Goal: Task Accomplishment & Management: Manage account settings

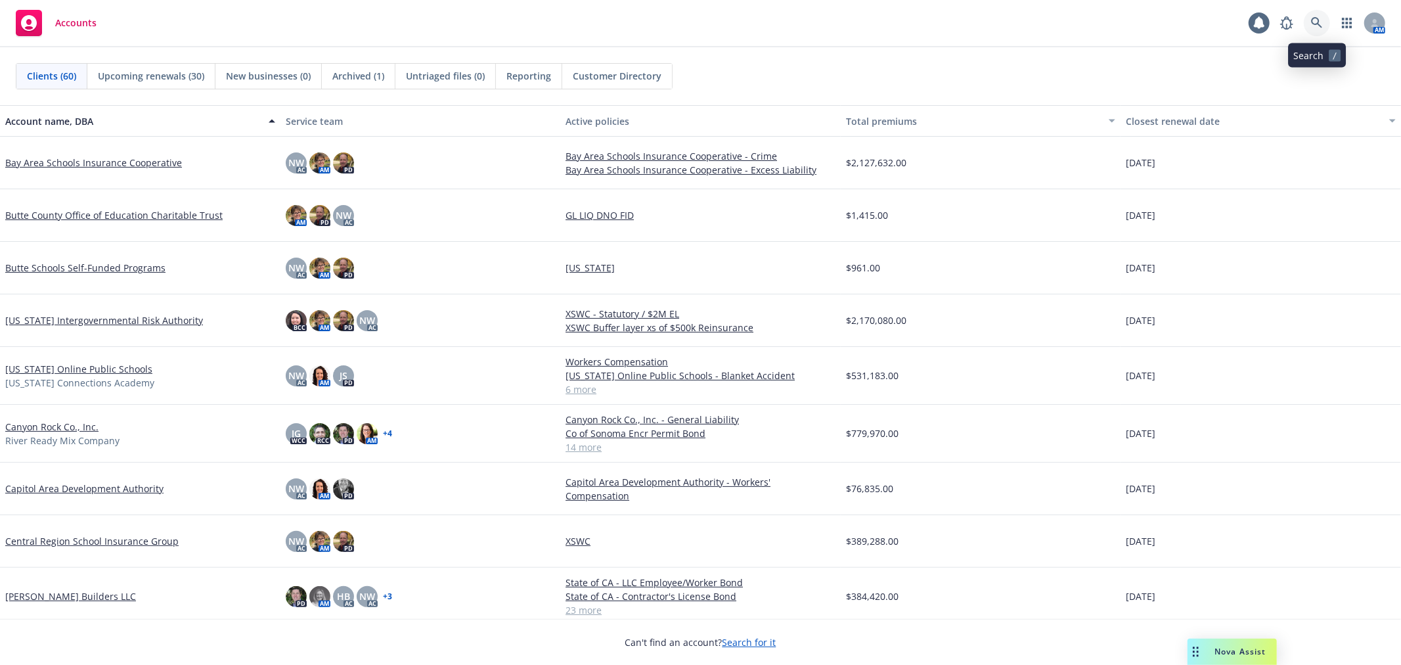
click at [1260, 22] on icon at bounding box center [1317, 23] width 12 height 12
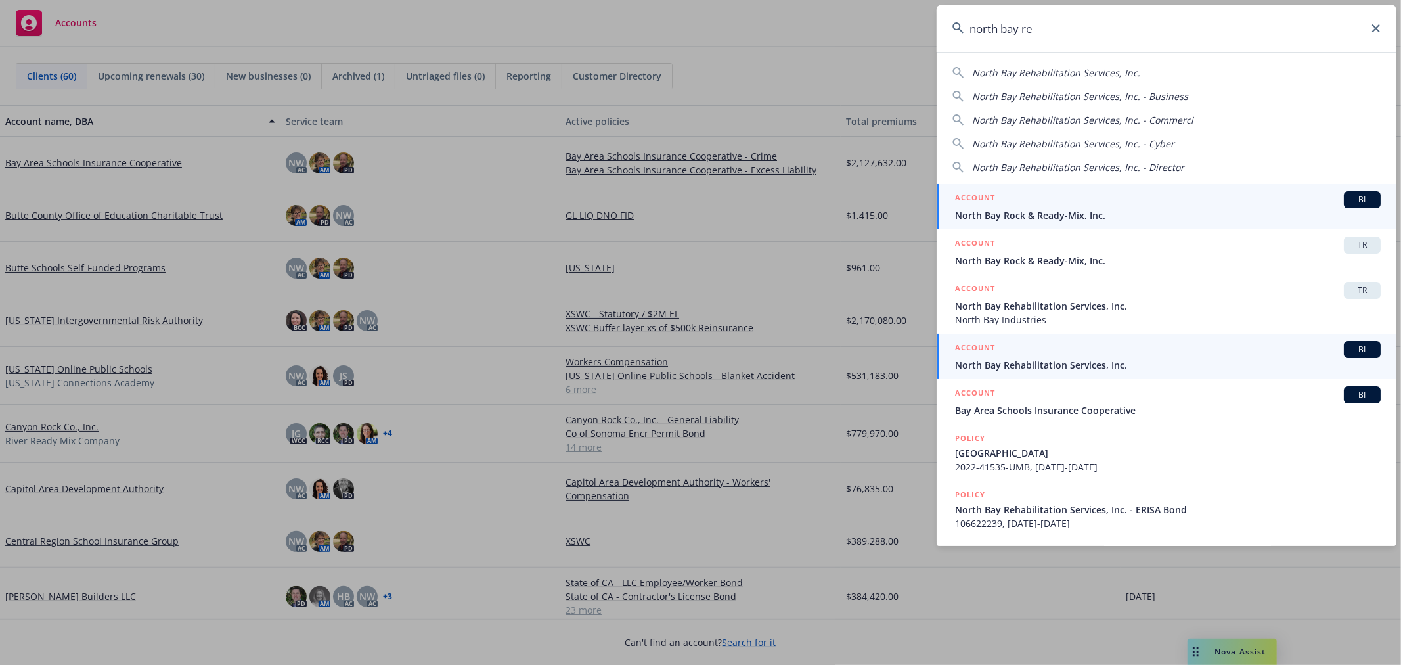
type input "north bay re"
click at [1118, 362] on span "North Bay Rehabilitation Services, Inc." at bounding box center [1167, 365] width 425 height 14
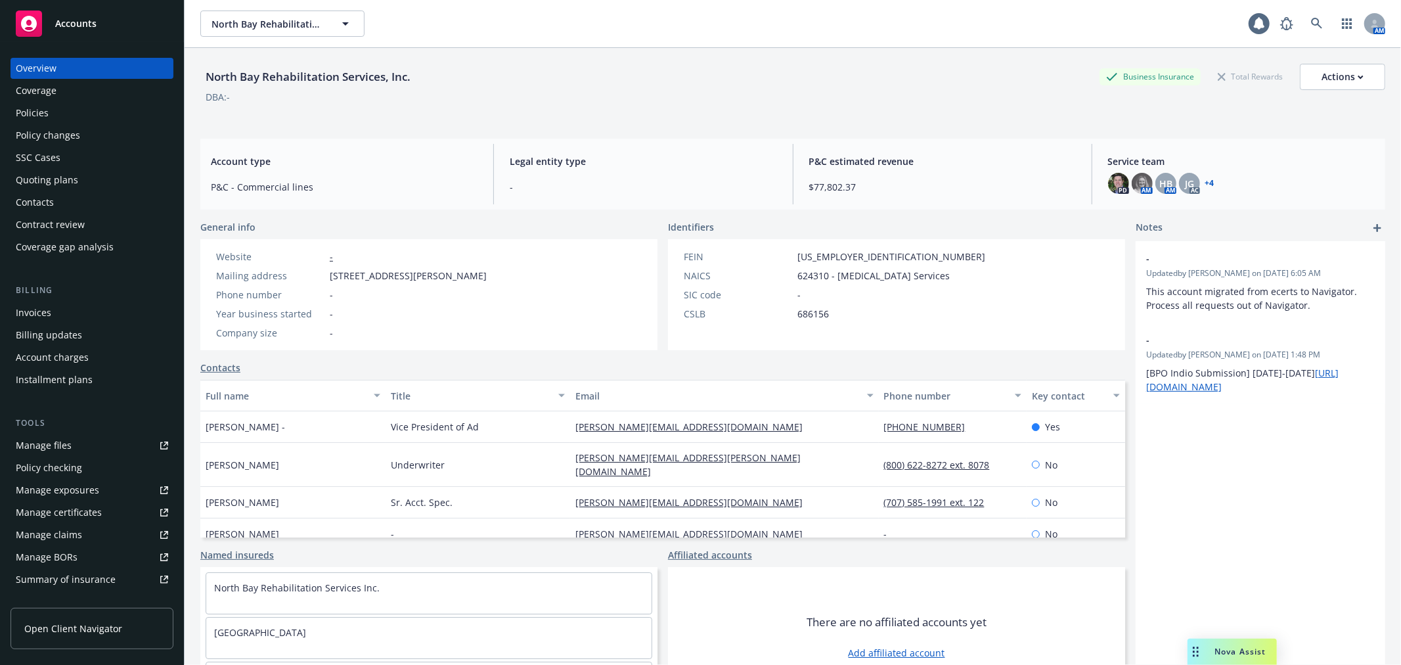
click at [37, 442] on div "Manage files" at bounding box center [44, 445] width 56 height 21
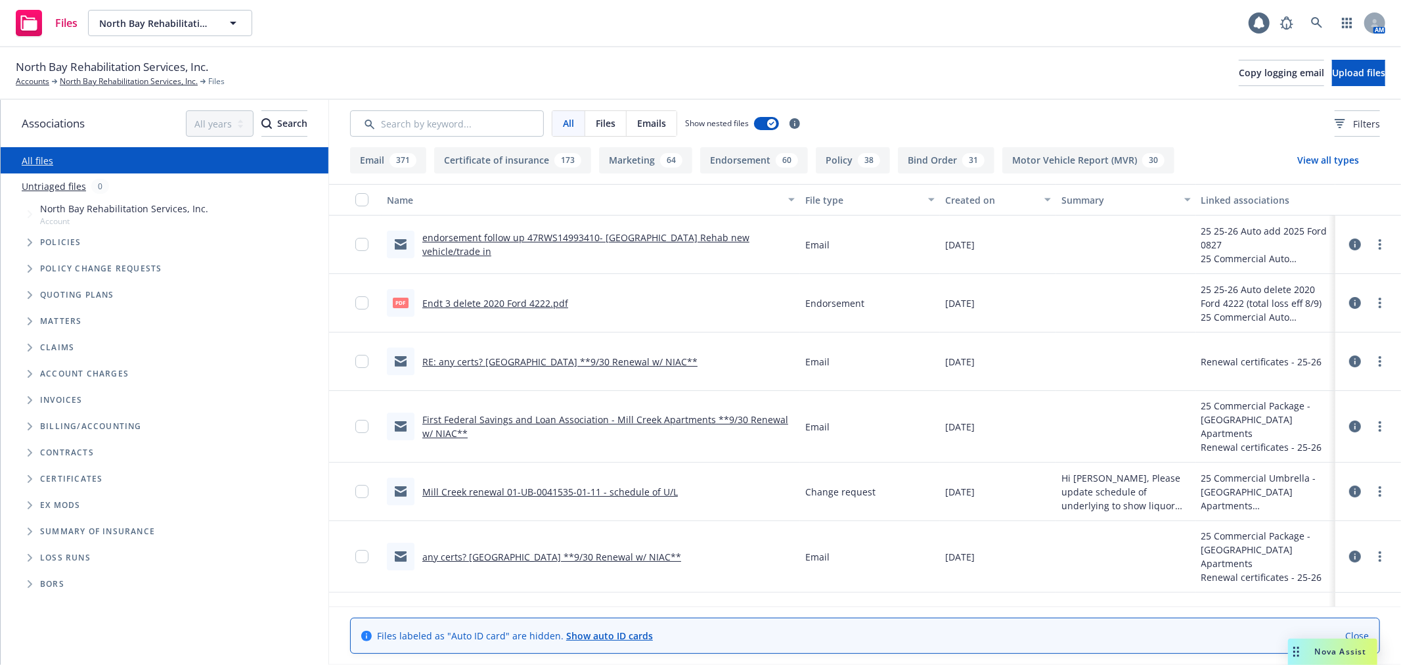
click at [28, 480] on icon "Folder Tree Example" at bounding box center [30, 479] width 5 height 8
click at [33, 500] on span "Folder Tree Example" at bounding box center [40, 502] width 21 height 21
click at [59, 553] on link "24-25" at bounding box center [63, 552] width 24 height 14
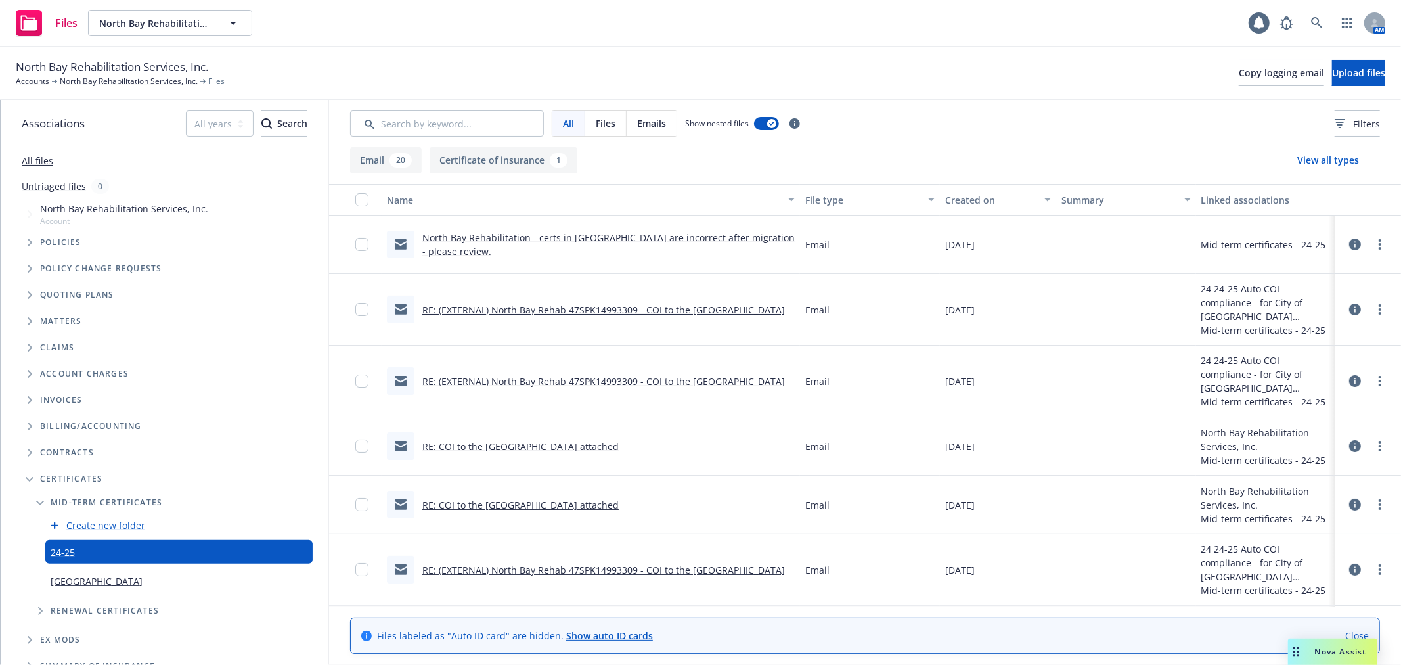
click at [0, 0] on icon "Edit Folder" at bounding box center [0, 0] width 0 height 0
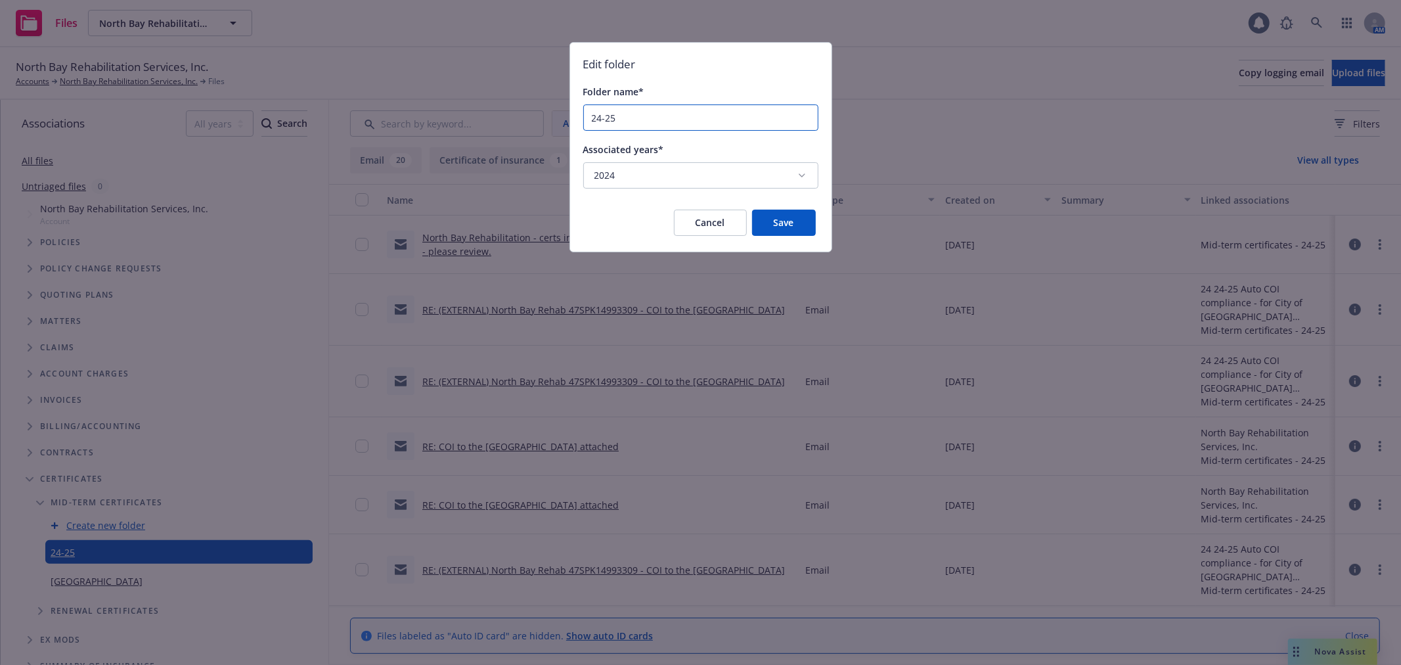
drag, startPoint x: 630, startPoint y: 116, endPoint x: 569, endPoint y: 116, distance: 61.1
click at [570, 116] on div "Edit folder Folder name* 24-25 Associated years* 2024" at bounding box center [700, 118] width 261 height 151
type input "Mid-Term COIs"
click at [768, 217] on button "Save" at bounding box center [784, 222] width 64 height 26
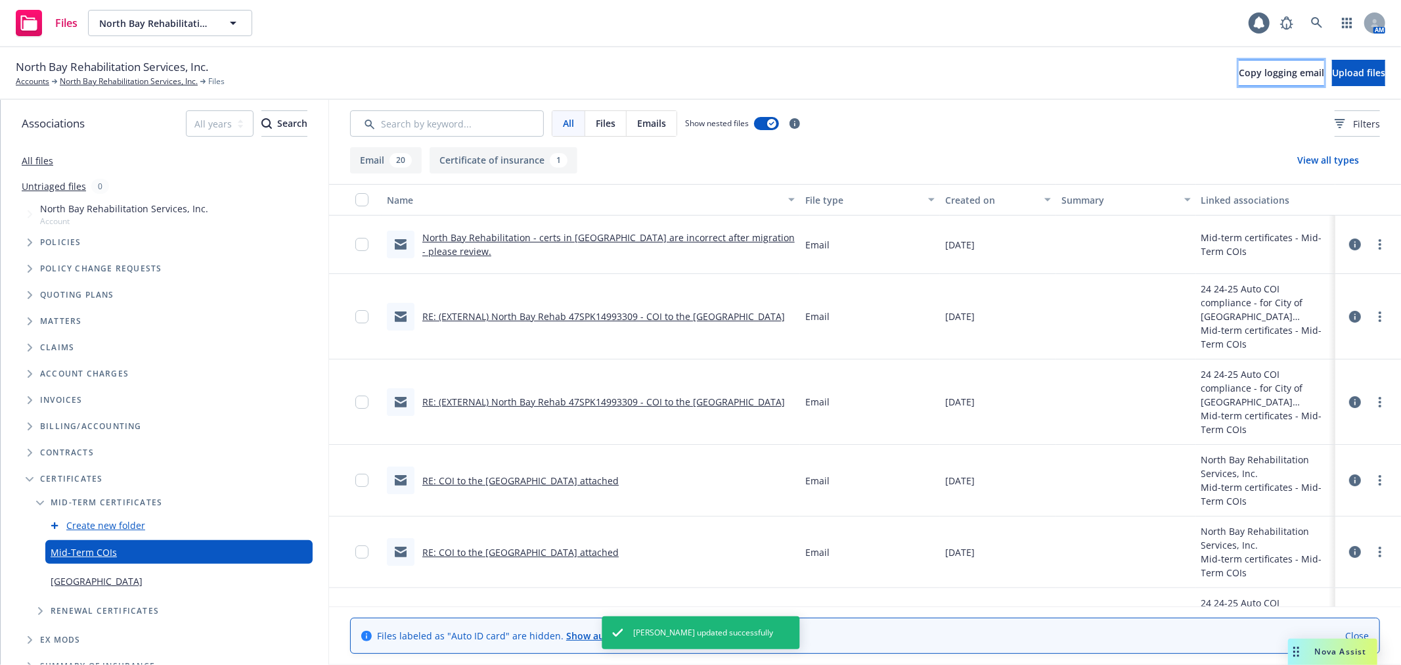
click at [1238, 68] on span "Copy logging email" at bounding box center [1280, 72] width 85 height 12
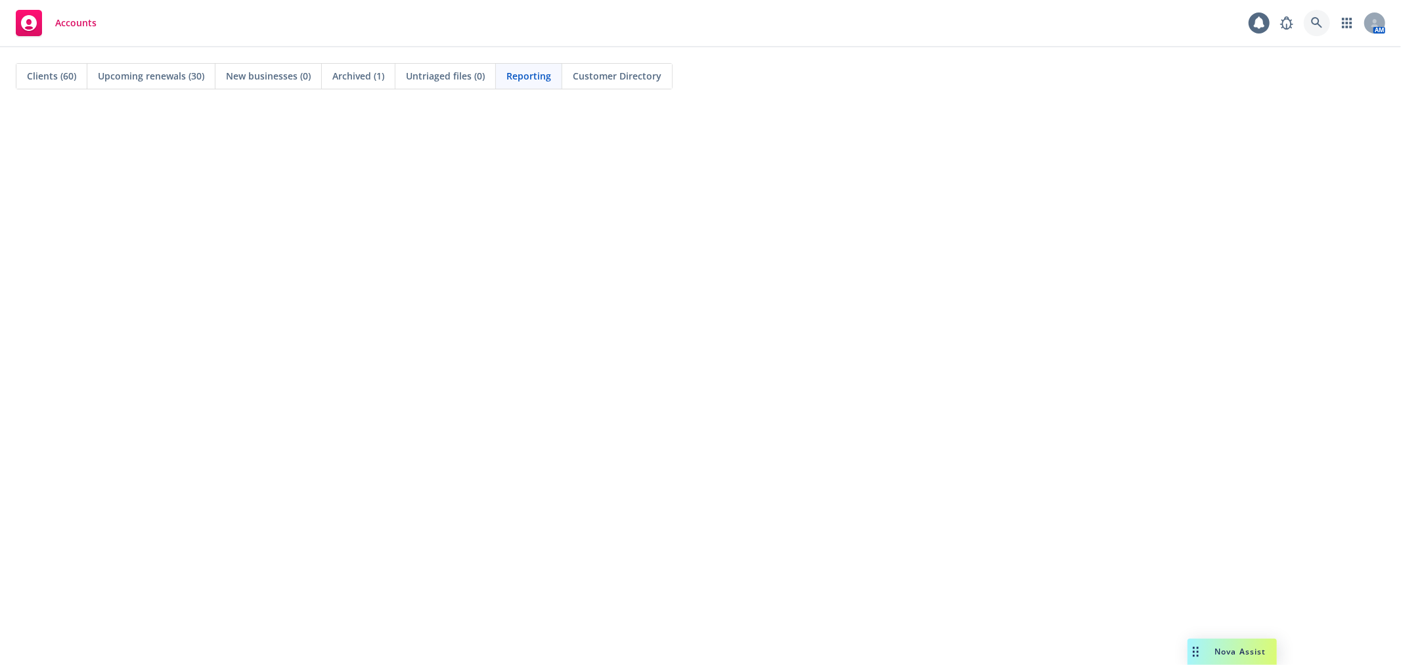
click at [1320, 22] on icon at bounding box center [1317, 23] width 12 height 12
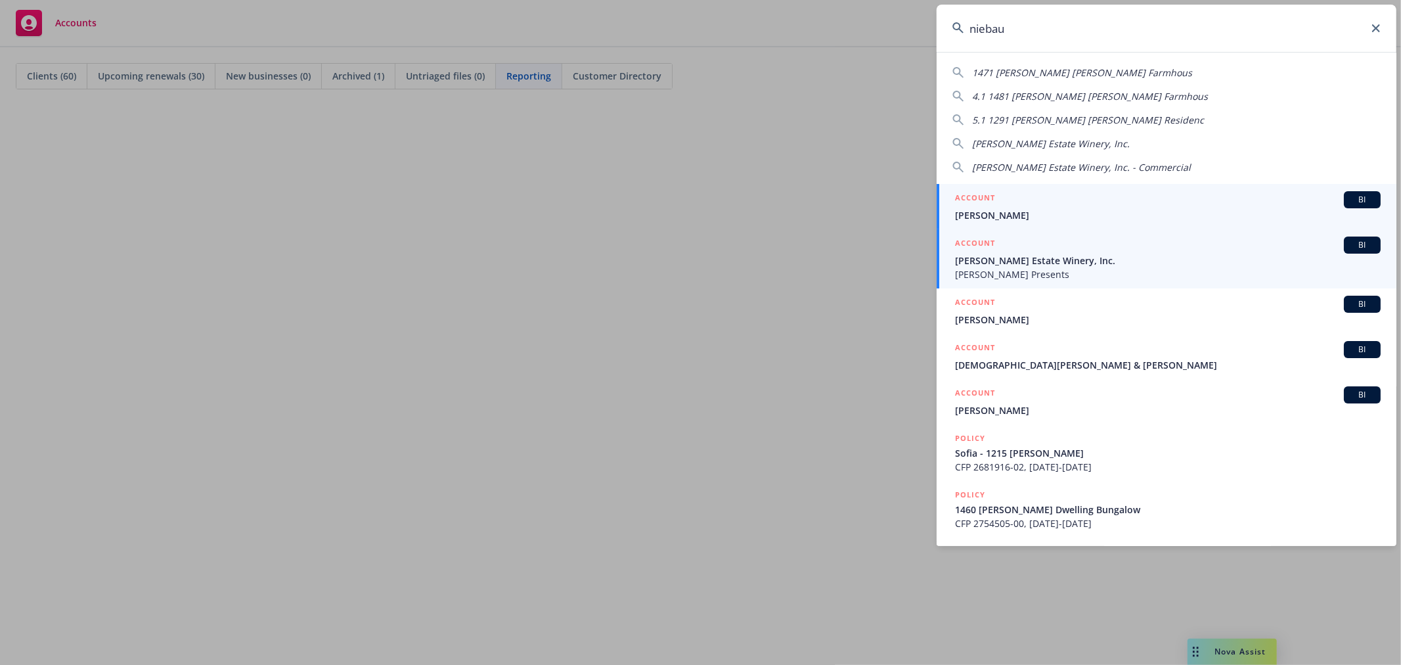
type input "niebau"
click at [1099, 267] on span "[PERSON_NAME] Estate Winery, Inc." at bounding box center [1167, 260] width 425 height 14
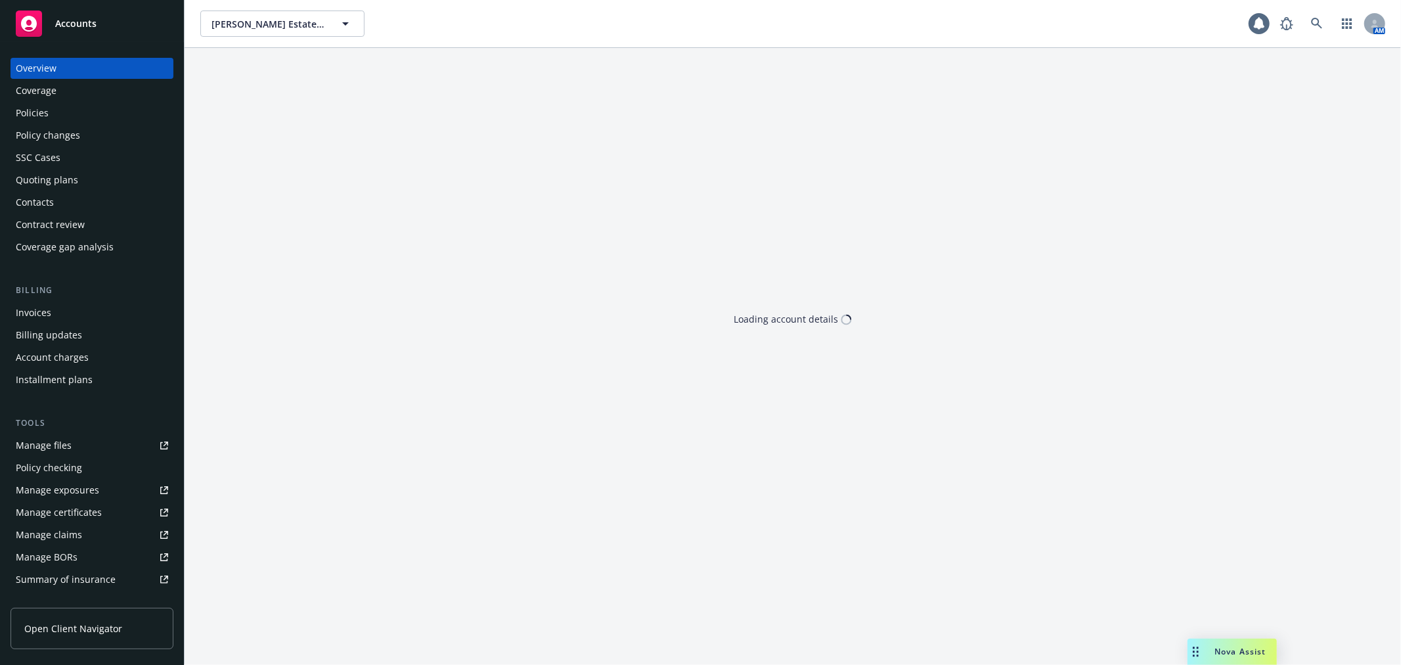
click at [94, 437] on link "Manage files" at bounding box center [92, 445] width 163 height 21
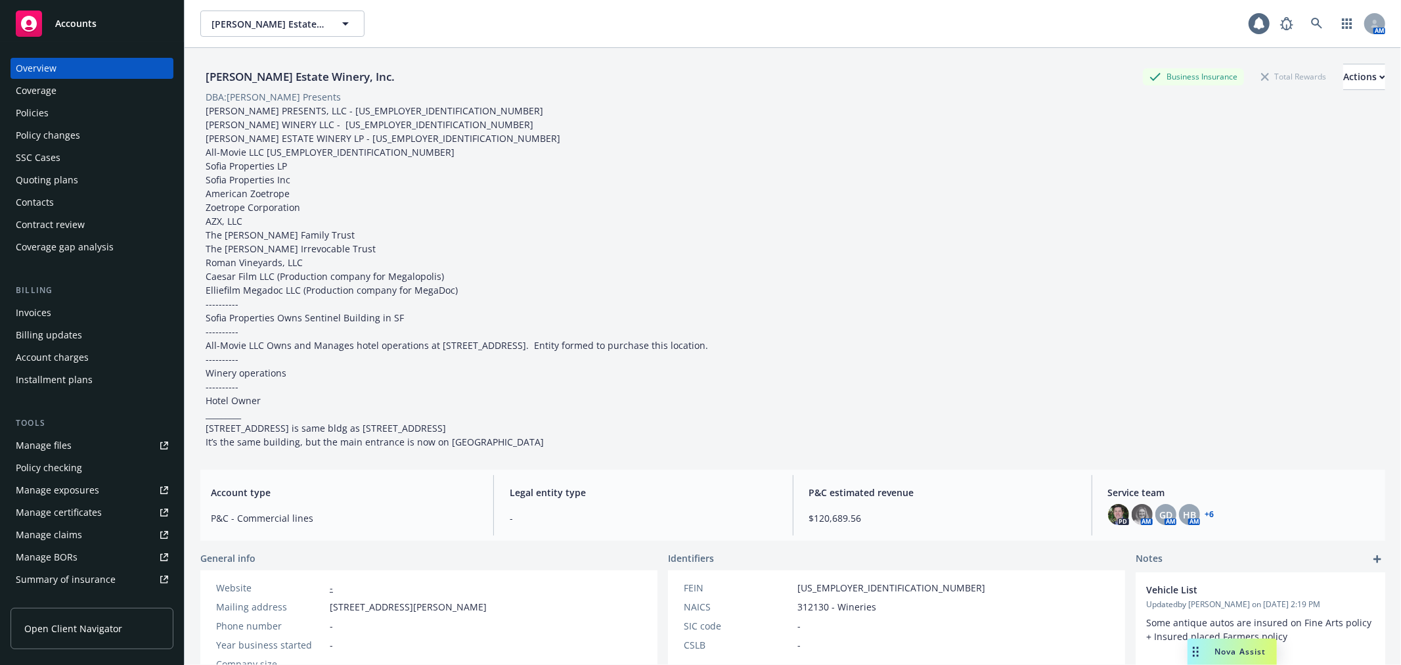
click at [92, 356] on div "Account charges" at bounding box center [92, 357] width 152 height 21
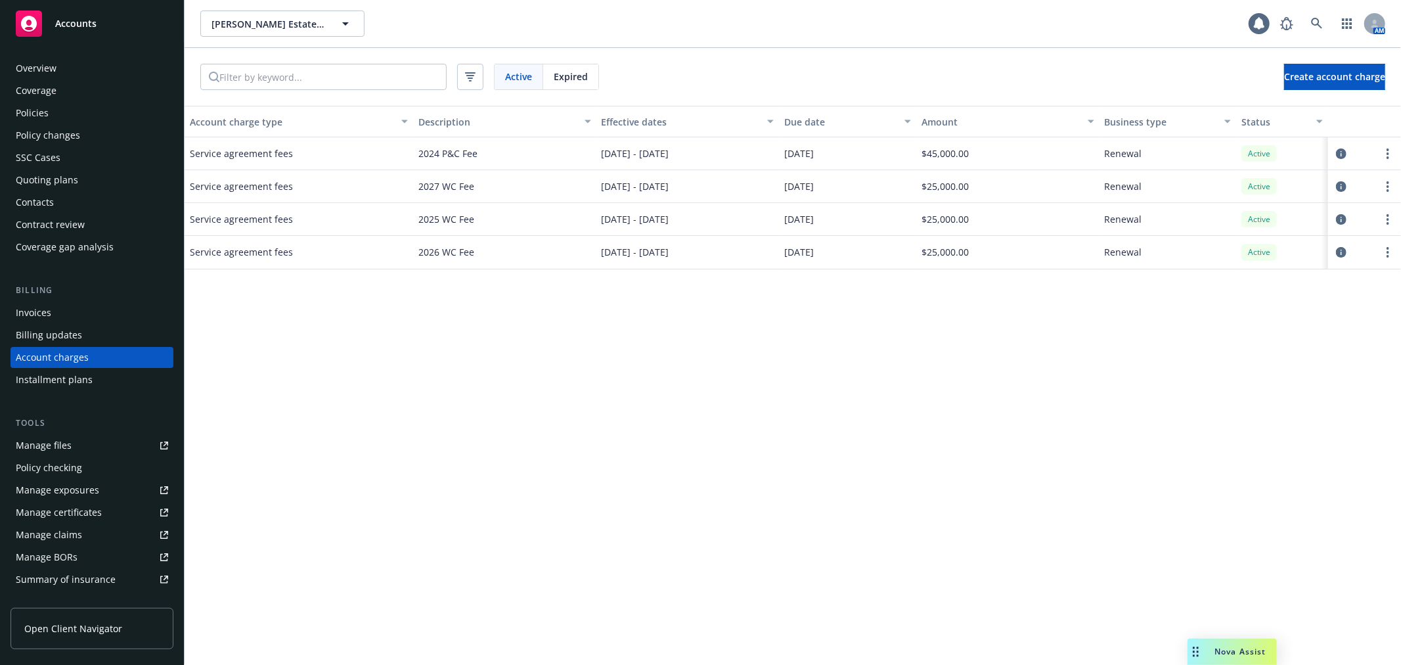
scroll to position [3, 0]
click at [1342, 251] on icon "circleInformation" at bounding box center [1341, 252] width 11 height 11
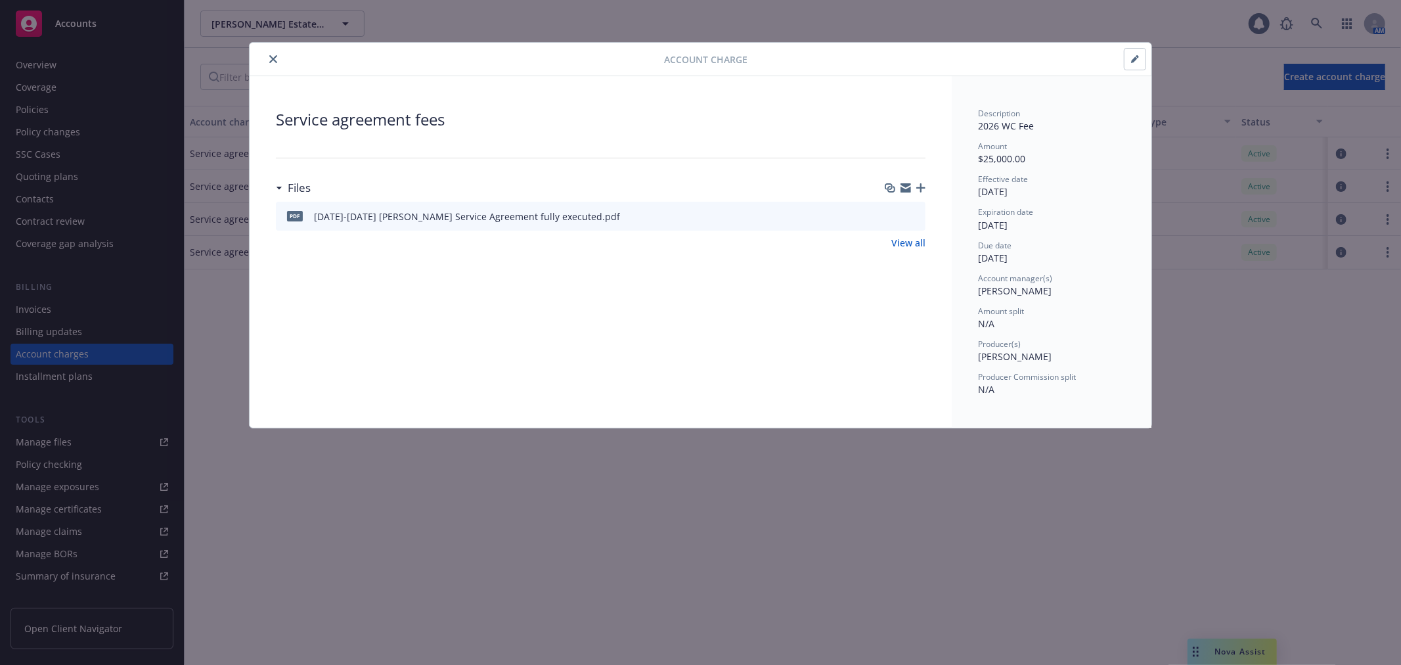
click at [269, 61] on button "close" at bounding box center [273, 59] width 16 height 16
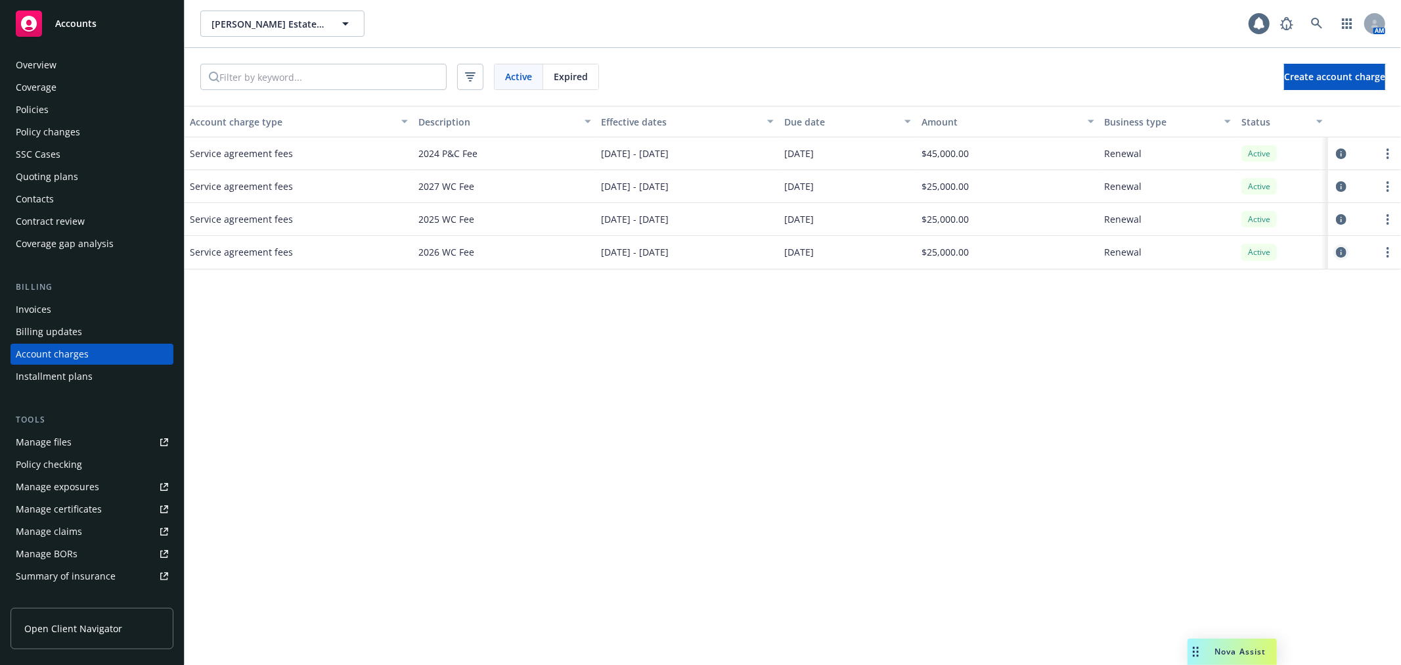
click at [1336, 254] on icon "circleInformation" at bounding box center [1341, 252] width 11 height 11
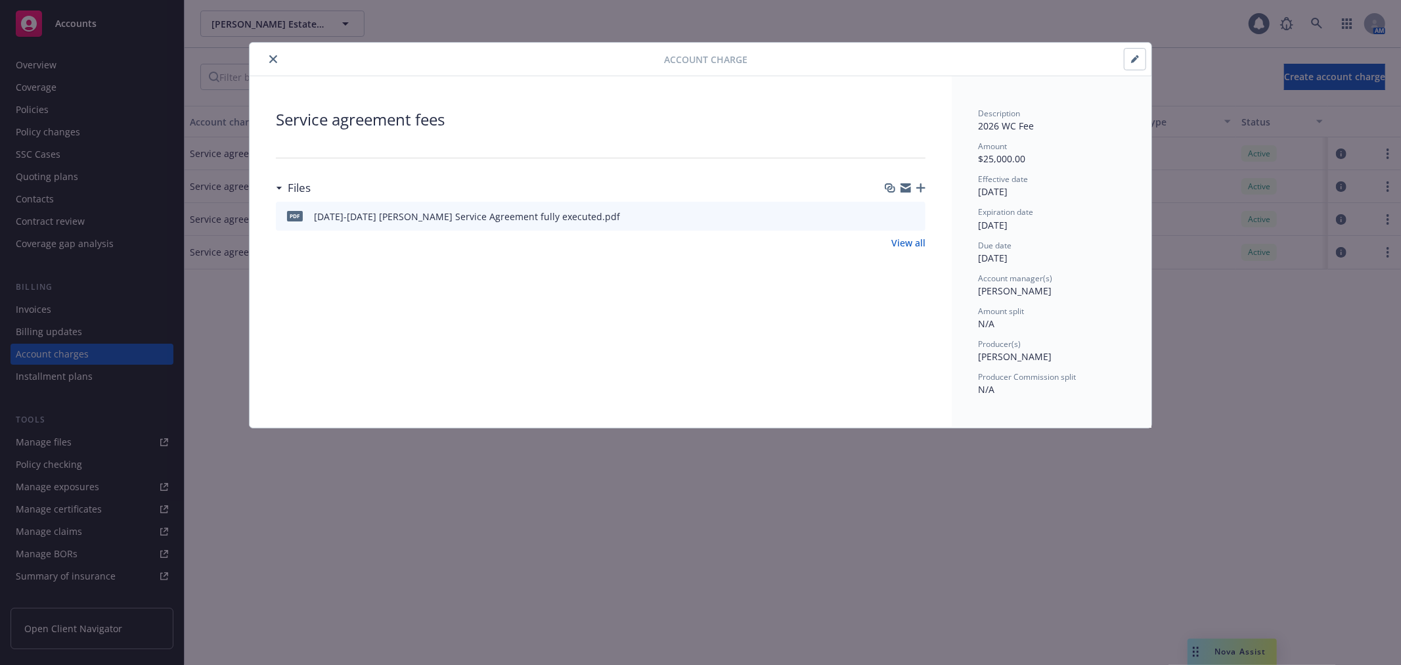
click at [892, 213] on icon "download file" at bounding box center [891, 214] width 9 height 8
click at [1133, 64] on button "button" at bounding box center [1134, 59] width 21 height 21
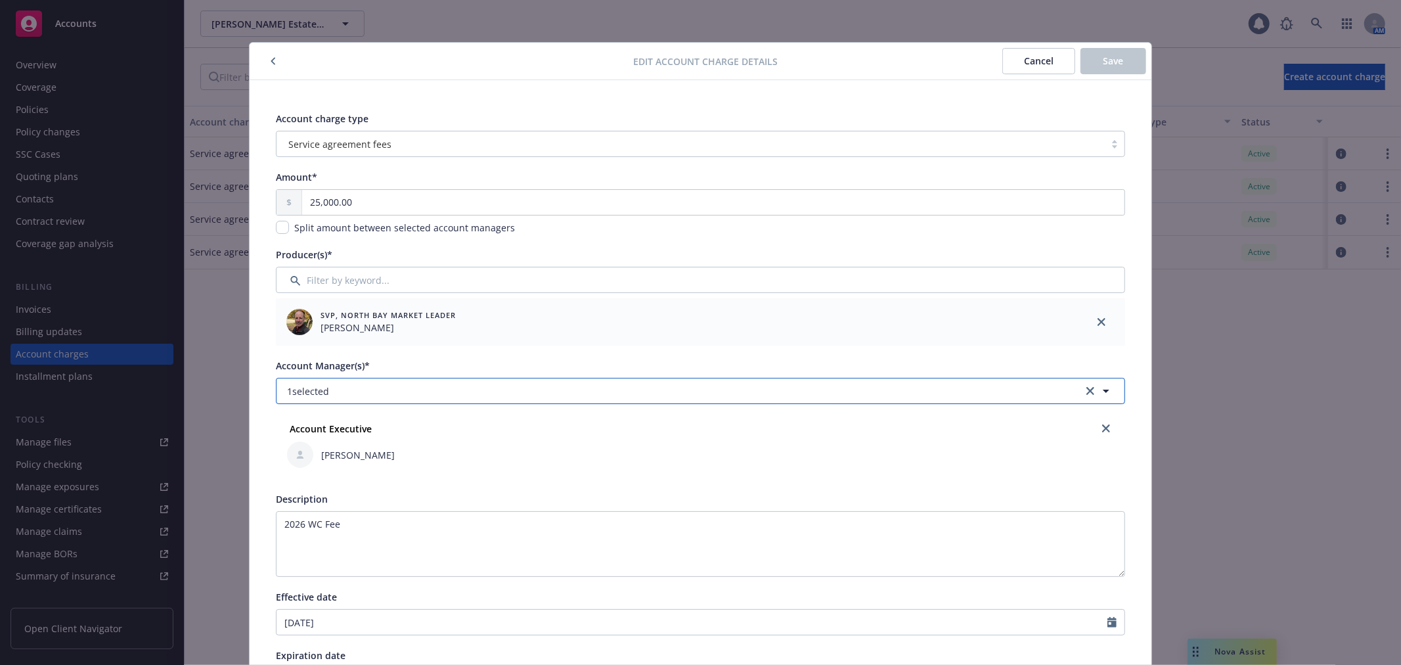
click at [508, 388] on button "1 selected" at bounding box center [700, 391] width 849 height 26
click at [473, 396] on button "1 selected" at bounding box center [700, 391] width 849 height 26
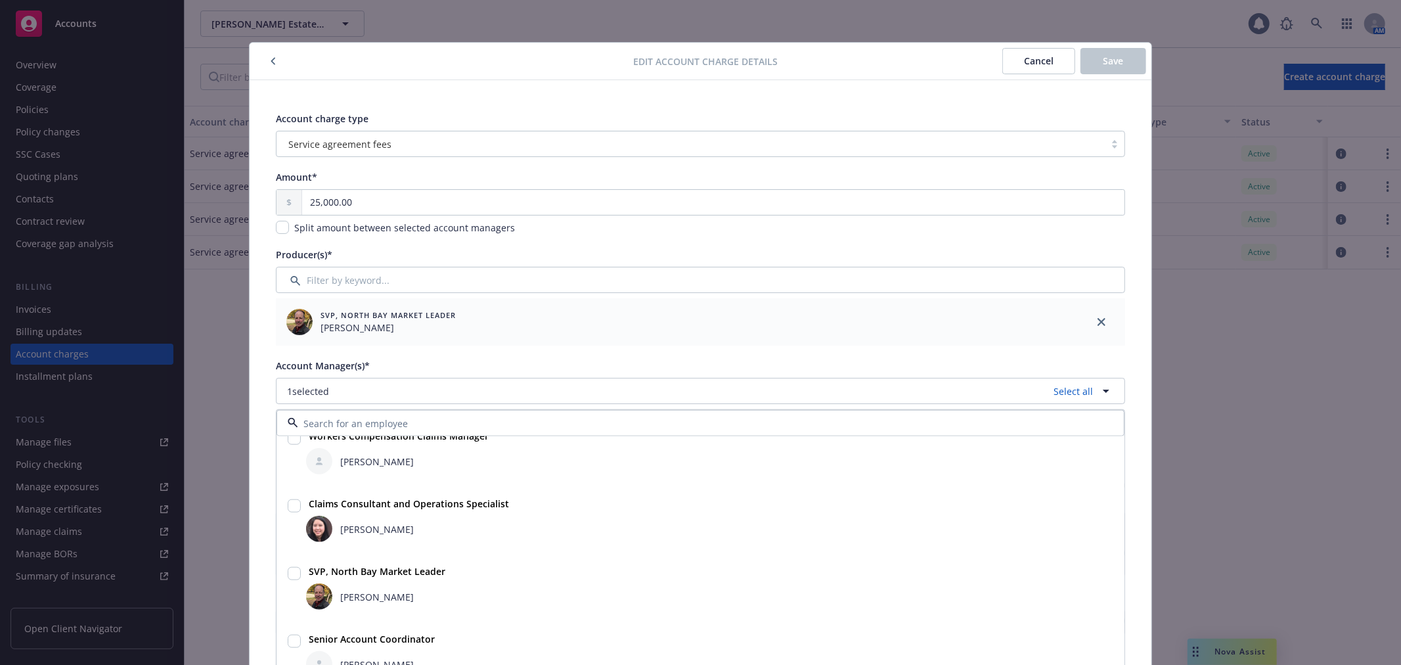
scroll to position [292, 0]
click at [288, 637] on input "checkbox" at bounding box center [294, 638] width 13 height 13
checkbox input "true"
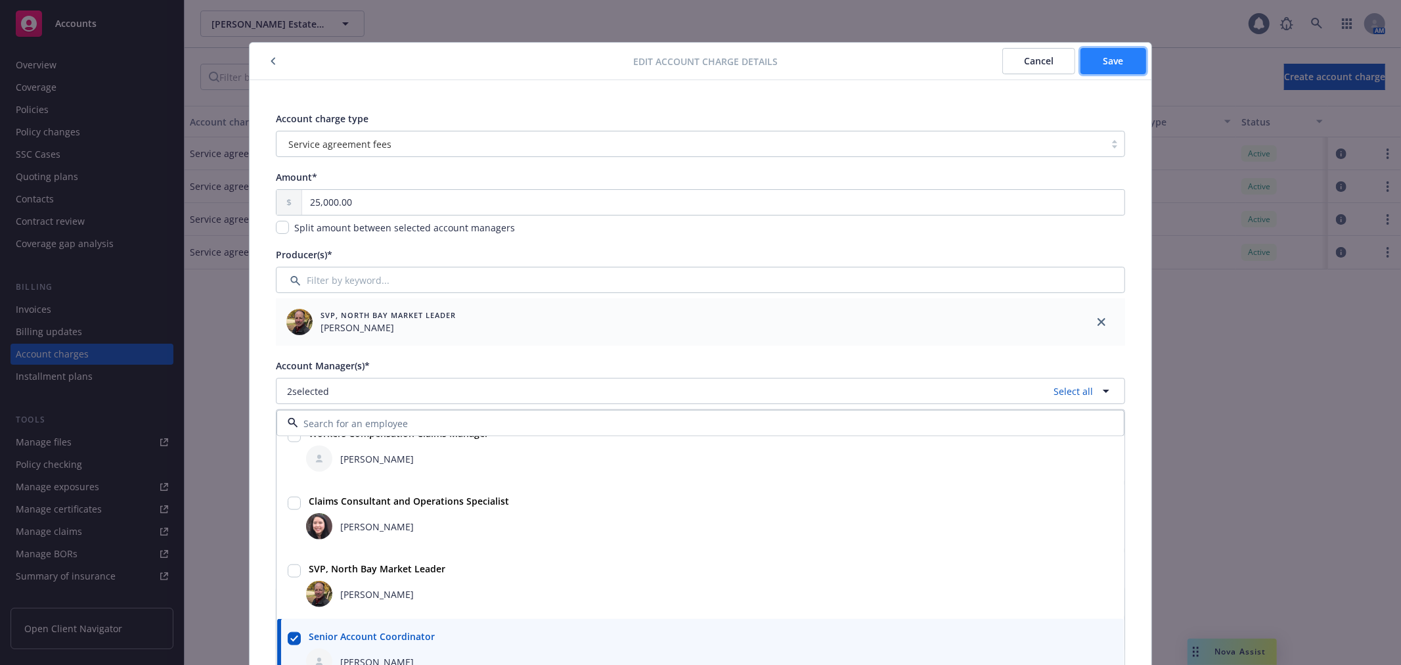
click at [1121, 61] on button "Save" at bounding box center [1113, 61] width 66 height 26
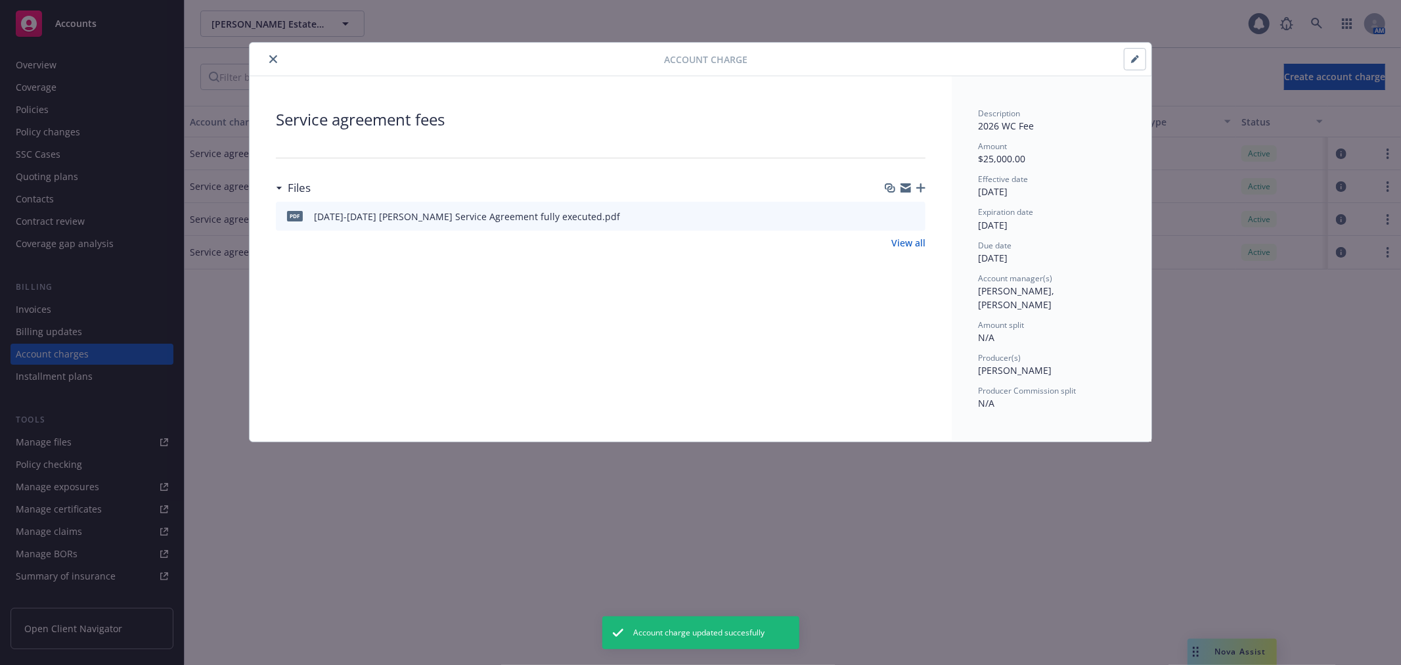
click at [273, 57] on icon "close" at bounding box center [273, 59] width 8 height 8
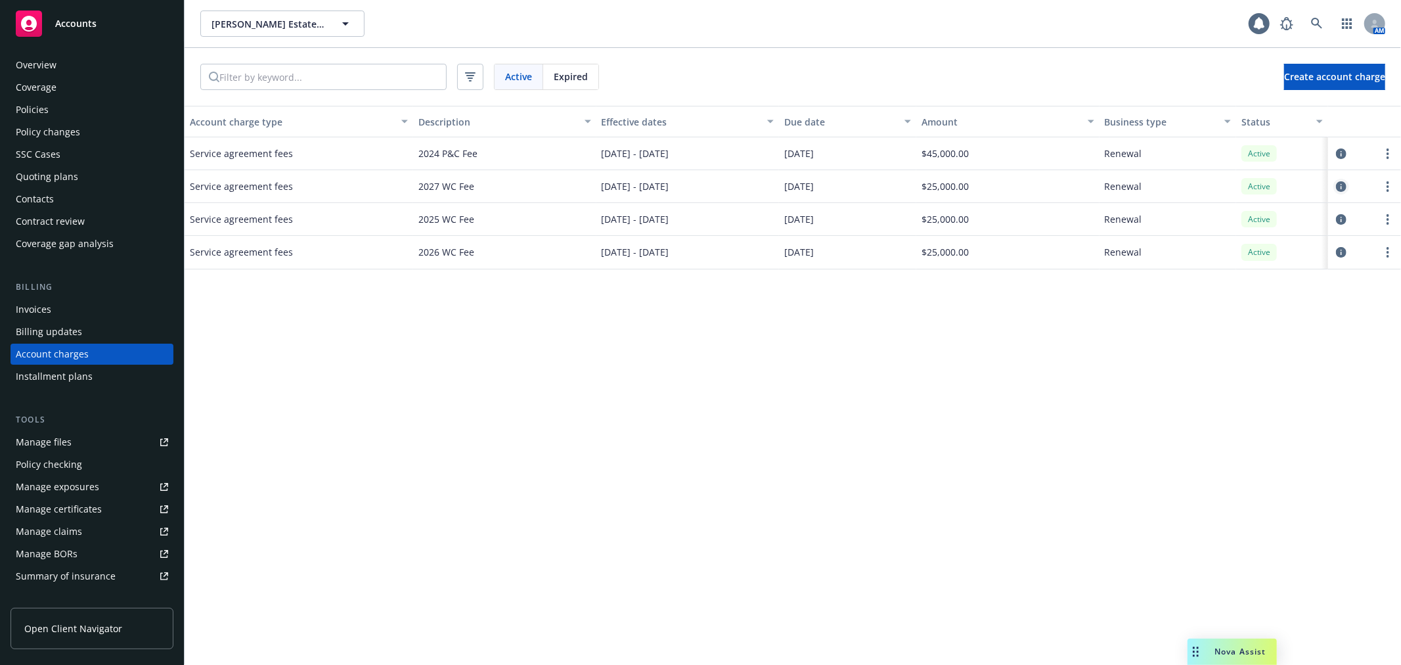
click at [1341, 184] on icon "circleInformation" at bounding box center [1341, 186] width 11 height 11
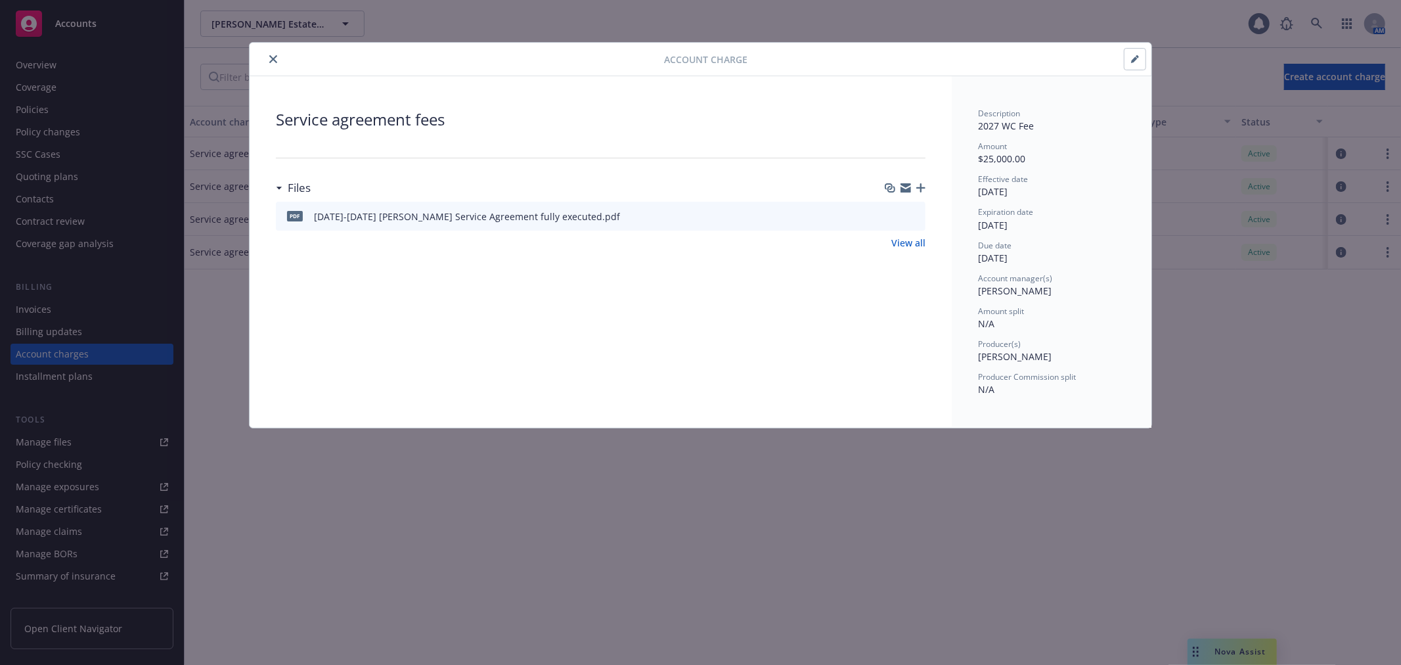
click at [1138, 56] on icon "button" at bounding box center [1136, 56] width 3 height 3
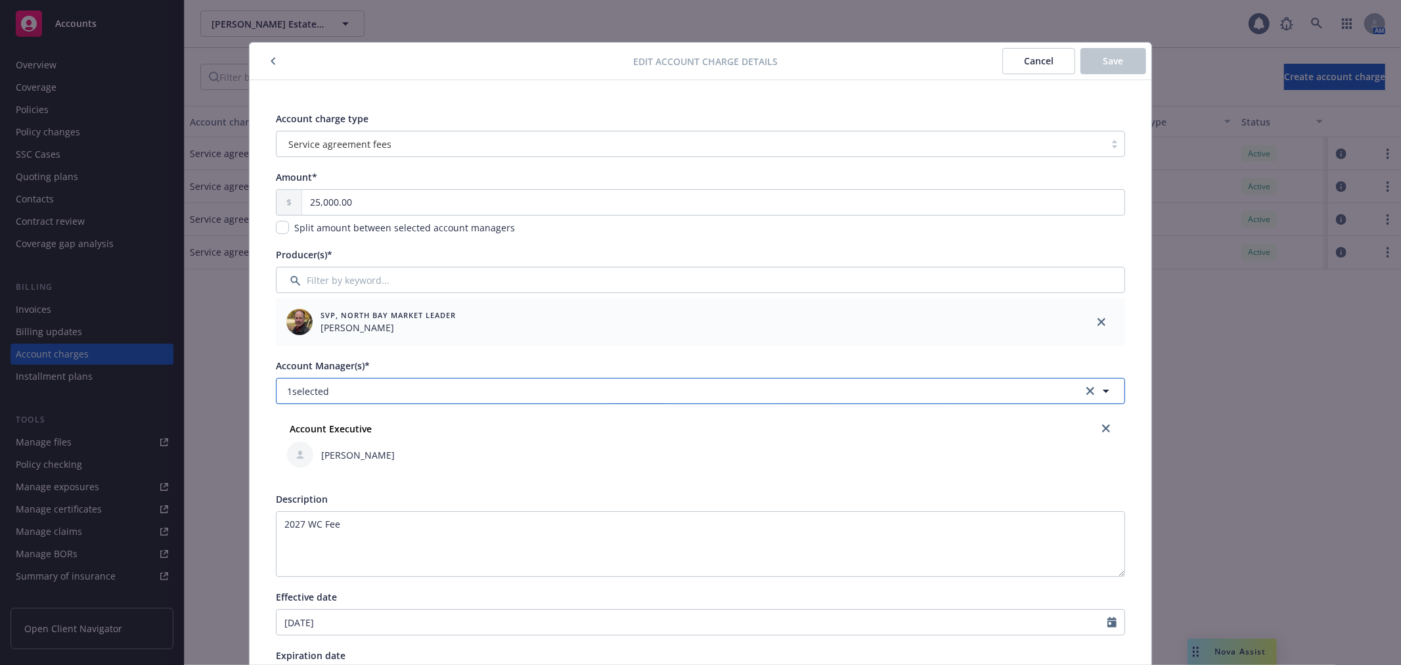
click at [560, 392] on button "1 selected" at bounding box center [700, 391] width 849 height 26
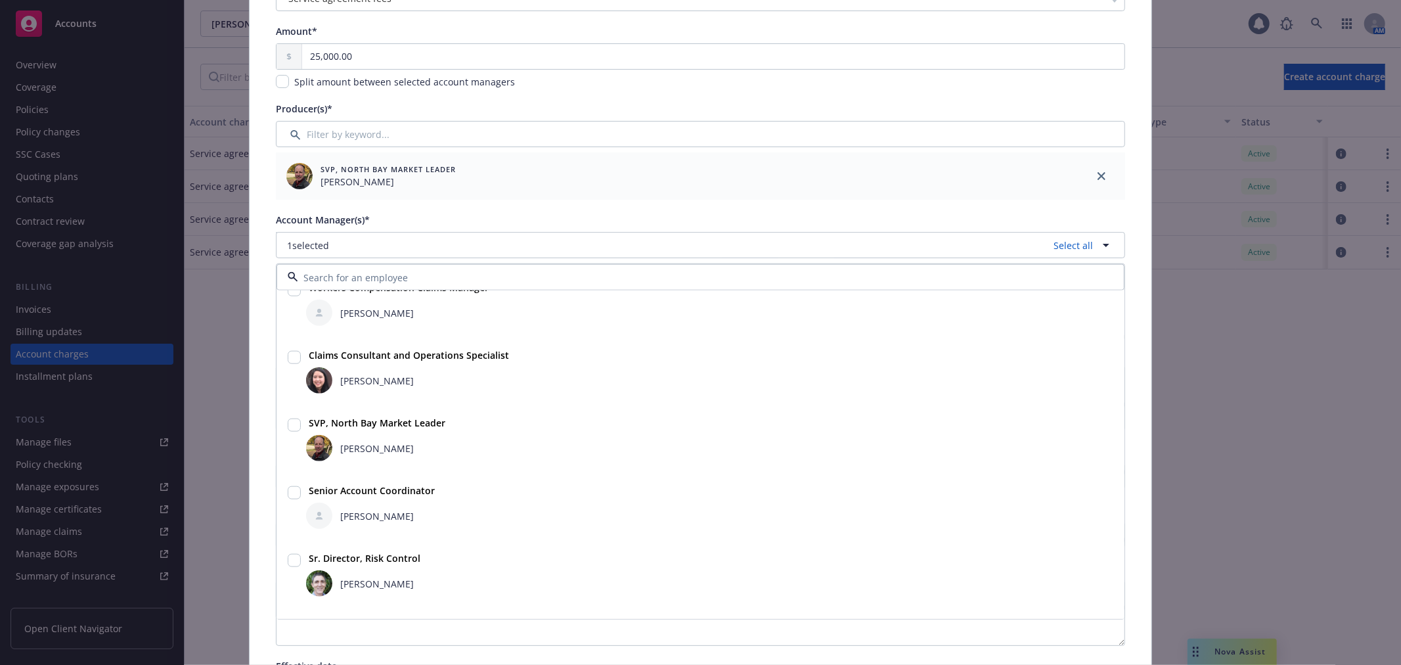
click at [290, 492] on input "checkbox" at bounding box center [294, 492] width 13 height 13
checkbox input "true"
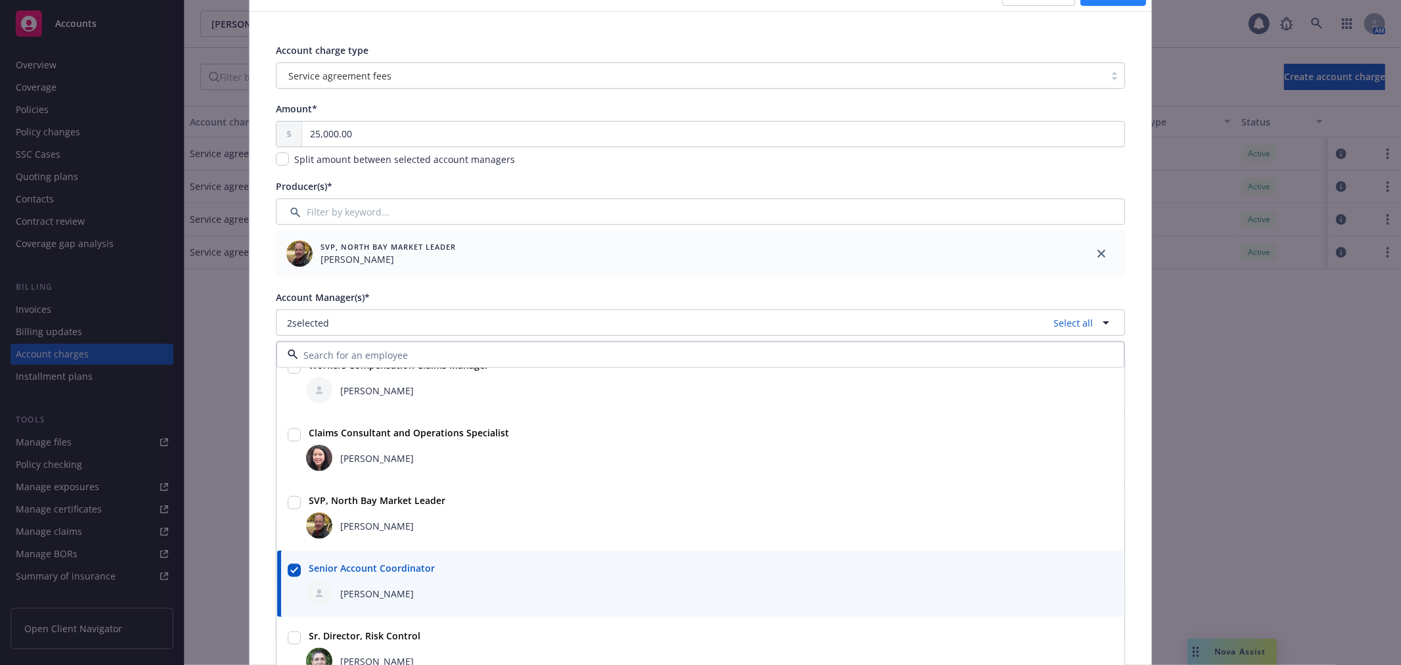
scroll to position [0, 0]
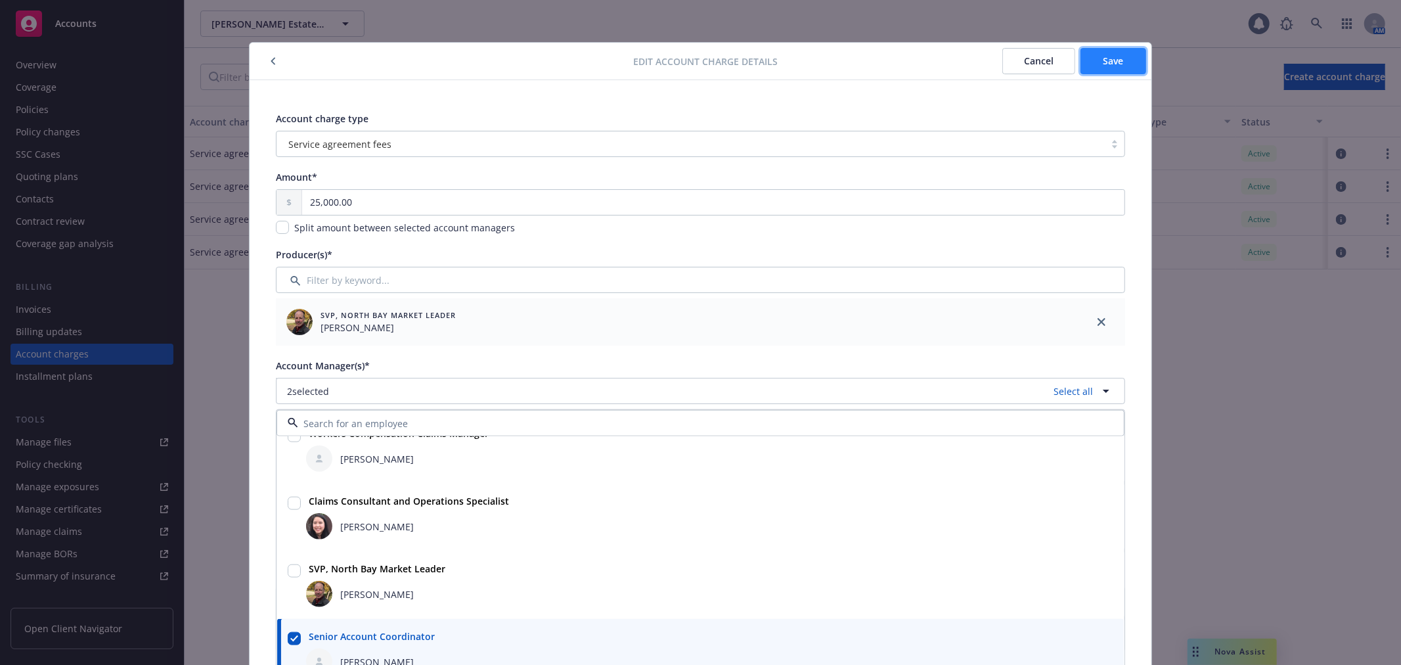
click at [1123, 62] on button "Save" at bounding box center [1113, 61] width 66 height 26
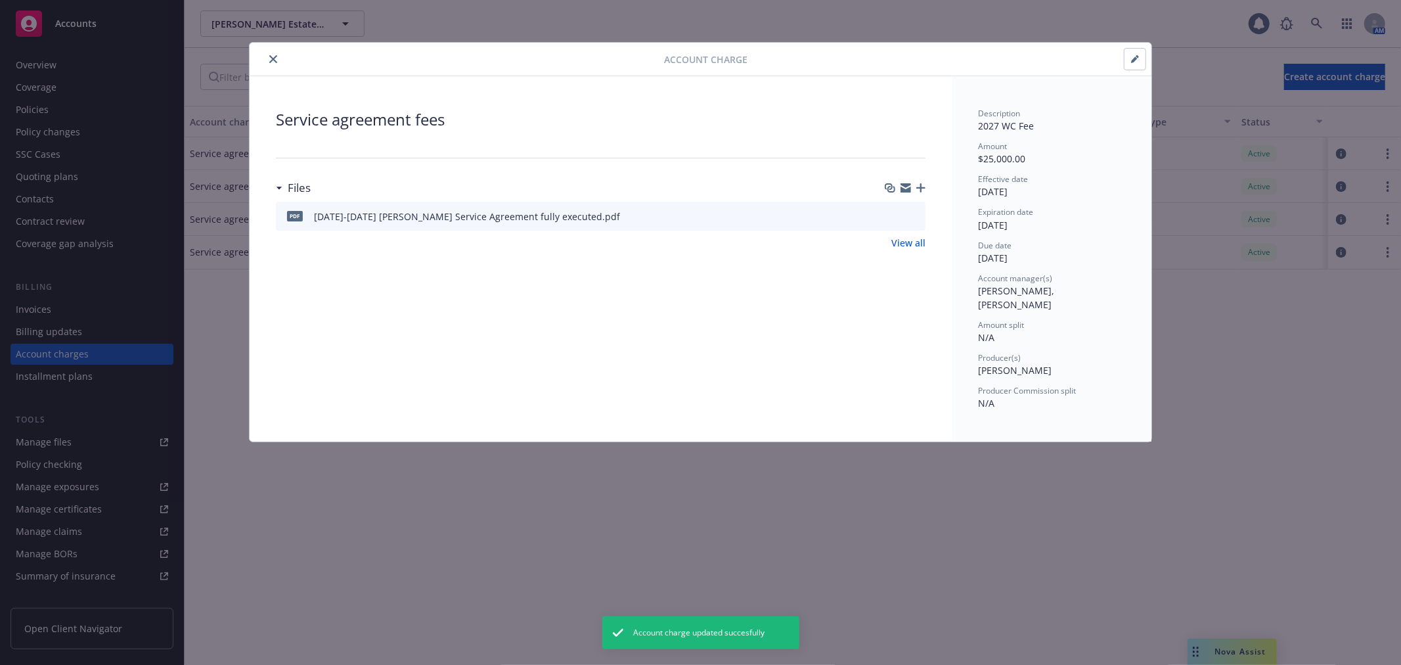
click at [276, 59] on icon "close" at bounding box center [273, 59] width 8 height 8
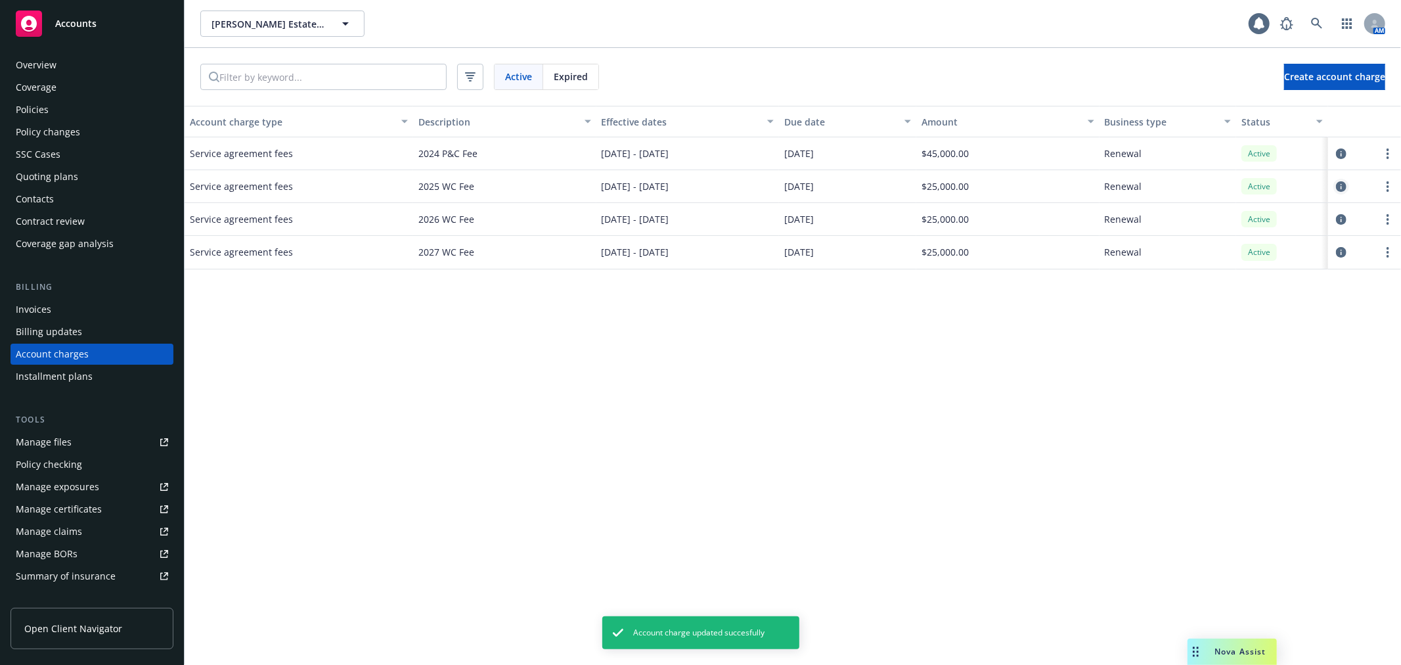
click at [1338, 186] on icon "circleInformation" at bounding box center [1341, 186] width 11 height 11
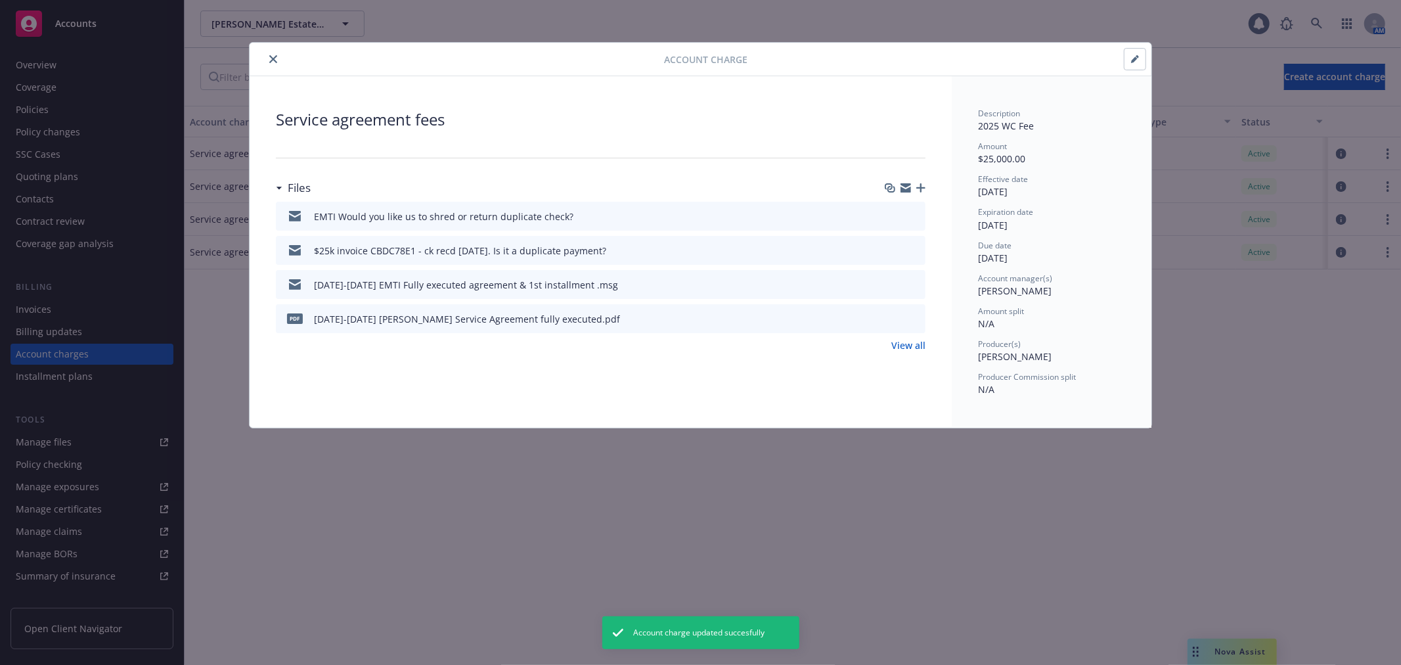
click at [1137, 64] on button "button" at bounding box center [1134, 59] width 21 height 21
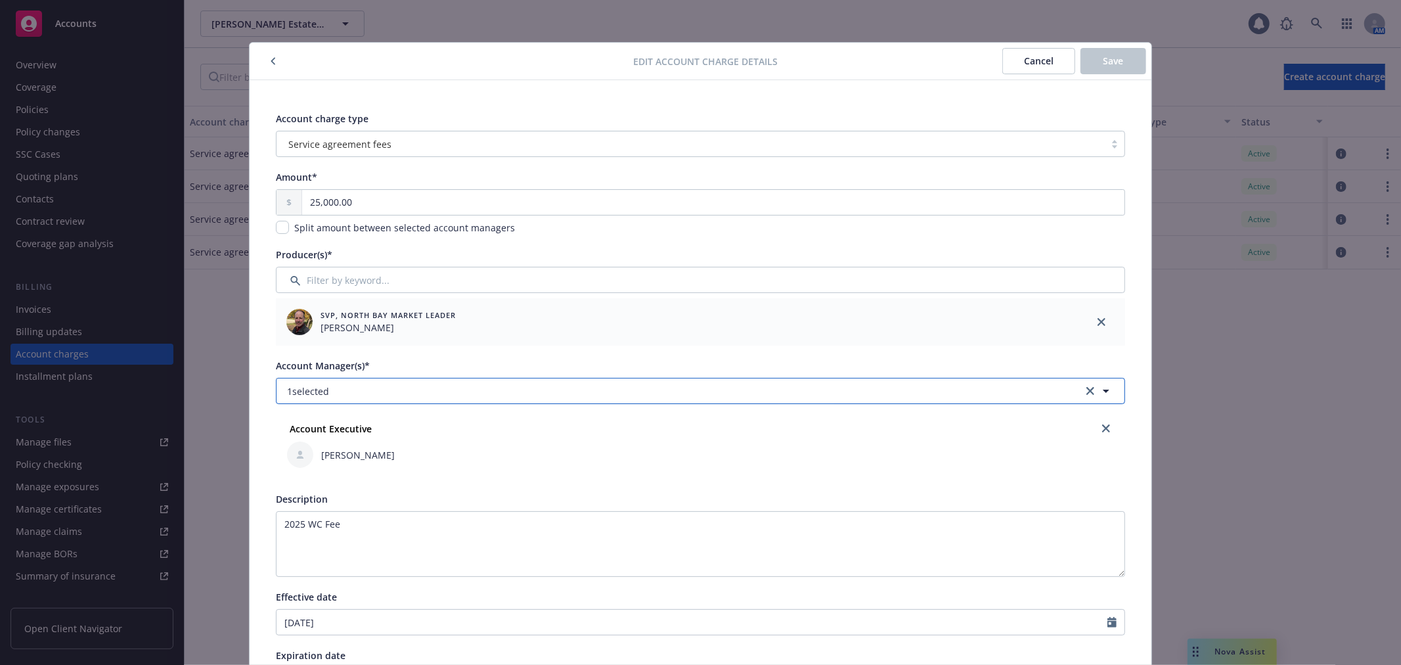
click at [709, 390] on button "1 selected" at bounding box center [700, 391] width 849 height 26
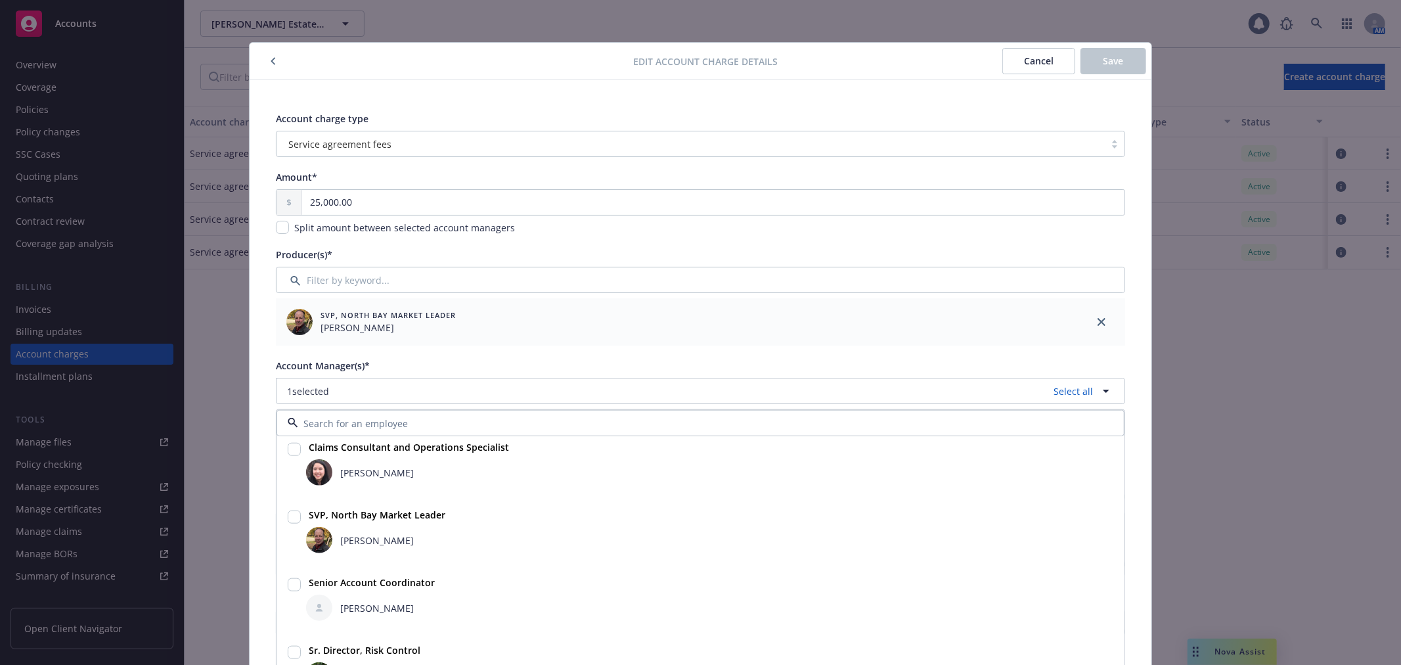
scroll to position [348, 0]
click at [288, 578] on input "checkbox" at bounding box center [294, 581] width 13 height 13
checkbox input "true"
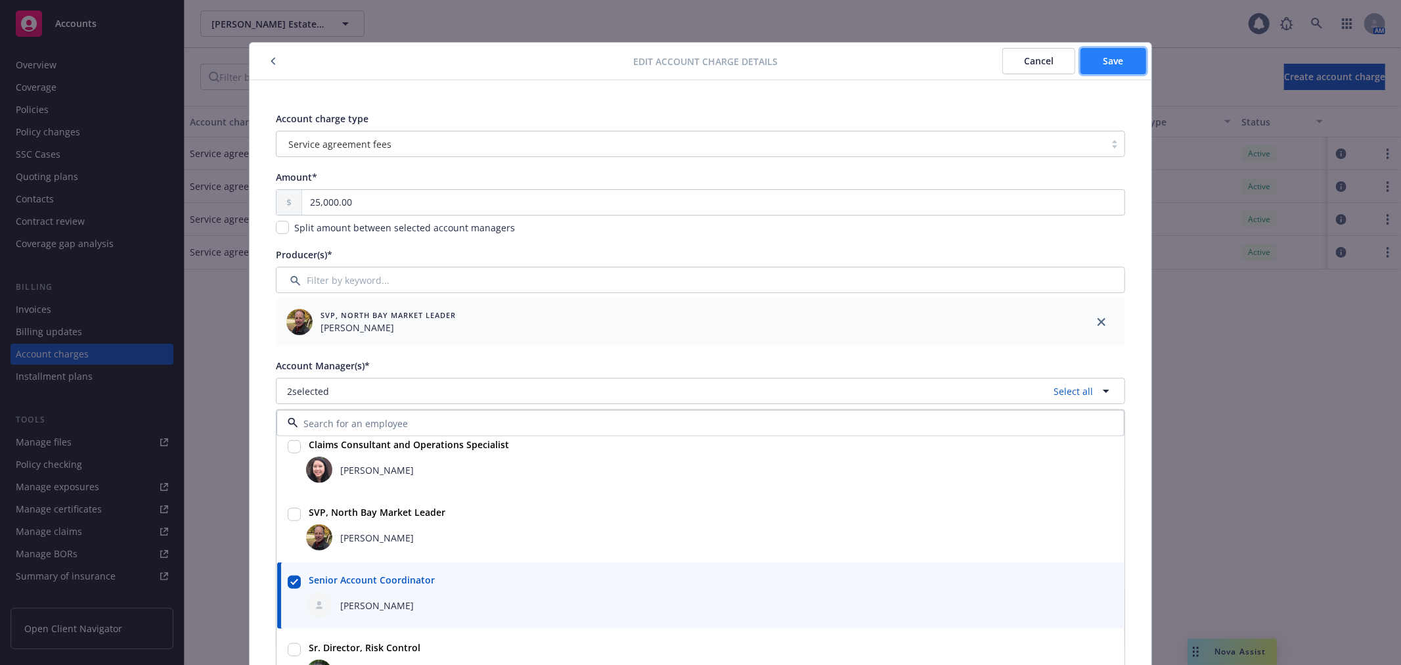
click at [1108, 70] on button "Save" at bounding box center [1113, 61] width 66 height 26
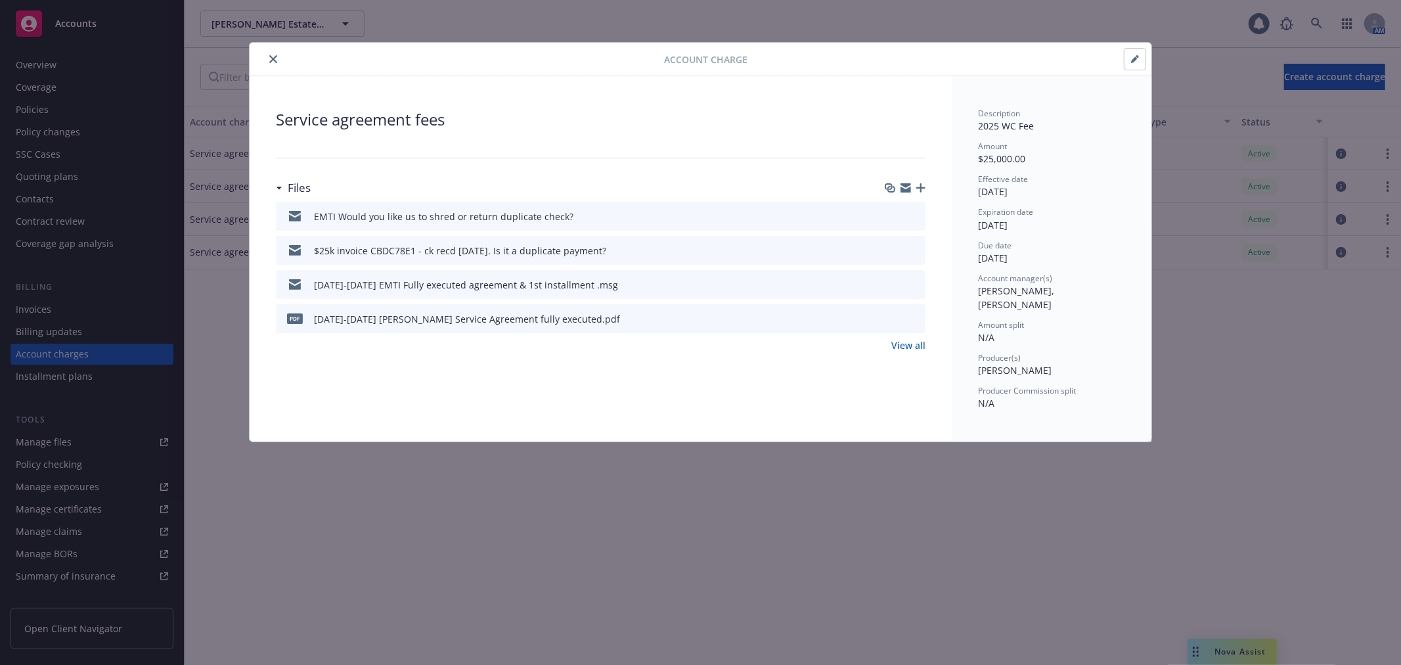
click at [273, 57] on icon "close" at bounding box center [273, 59] width 8 height 8
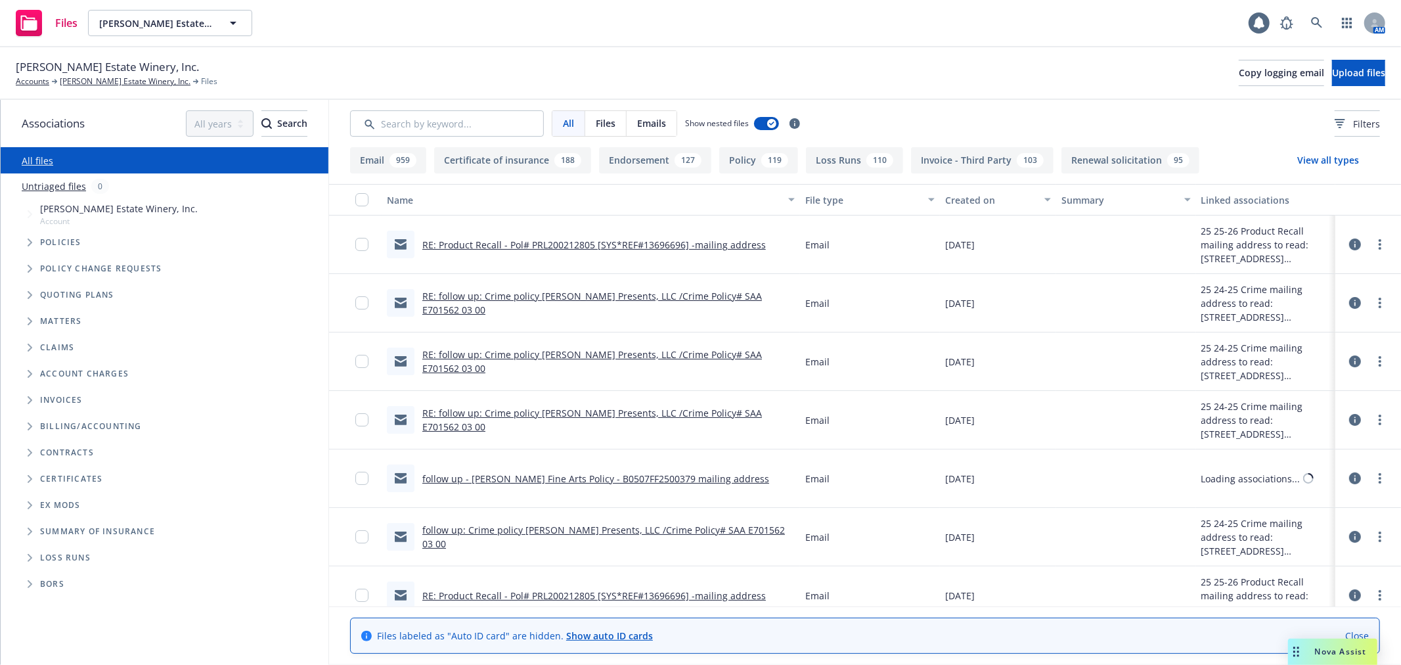
click at [29, 478] on icon "Folder Tree Example" at bounding box center [30, 479] width 5 height 8
click at [40, 502] on icon "Folder Tree Example" at bounding box center [40, 502] width 5 height 8
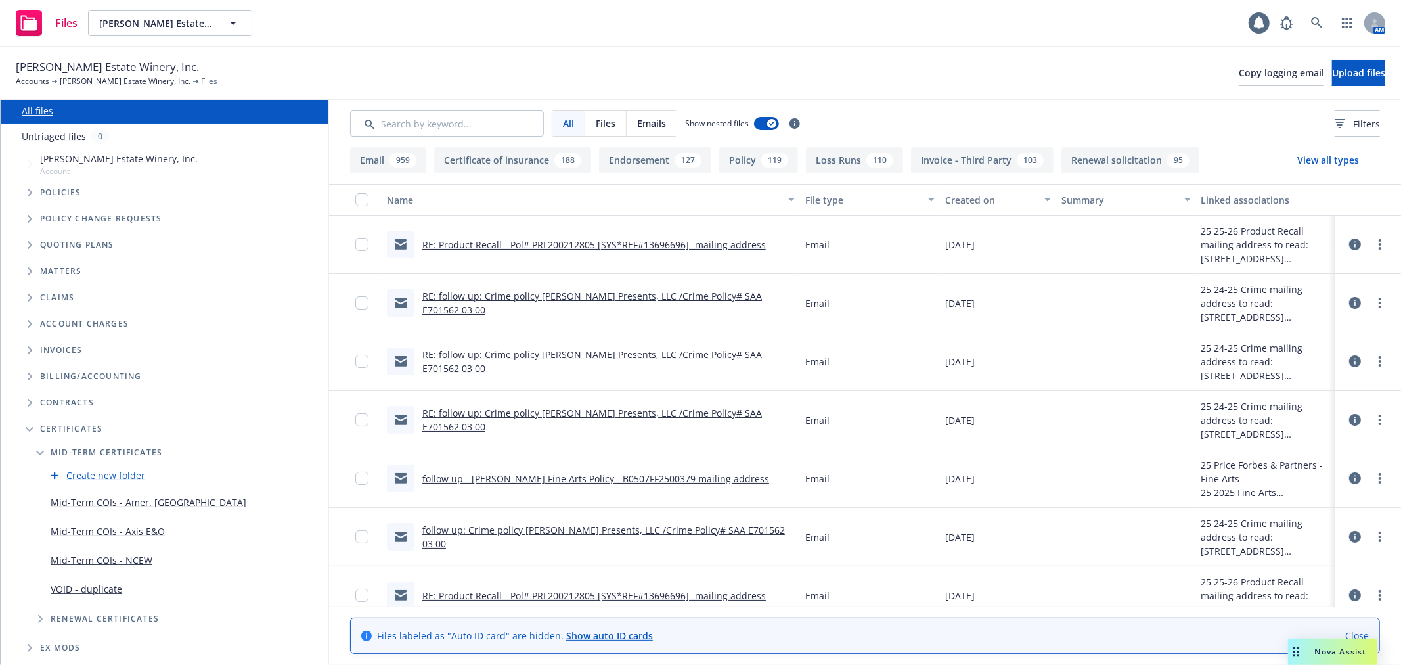
scroll to position [73, 0]
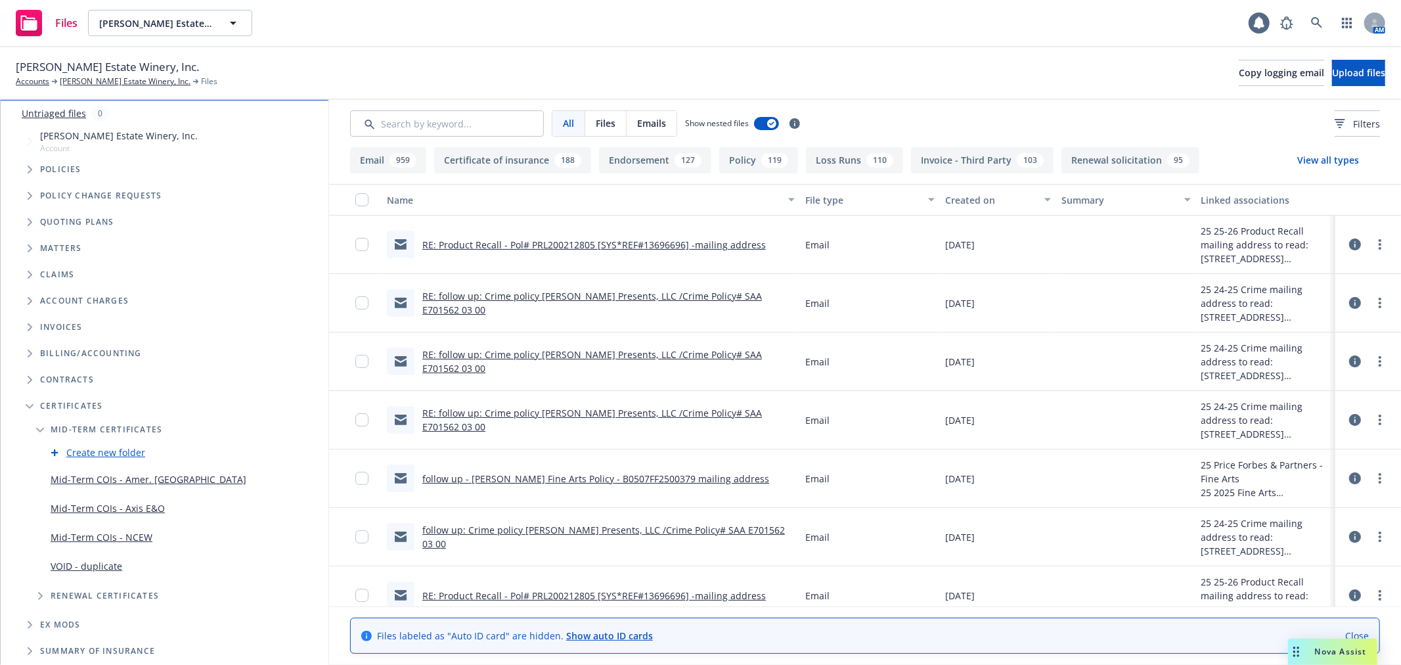
click at [99, 534] on link "Mid-Term COIs - NCEW" at bounding box center [102, 537] width 102 height 14
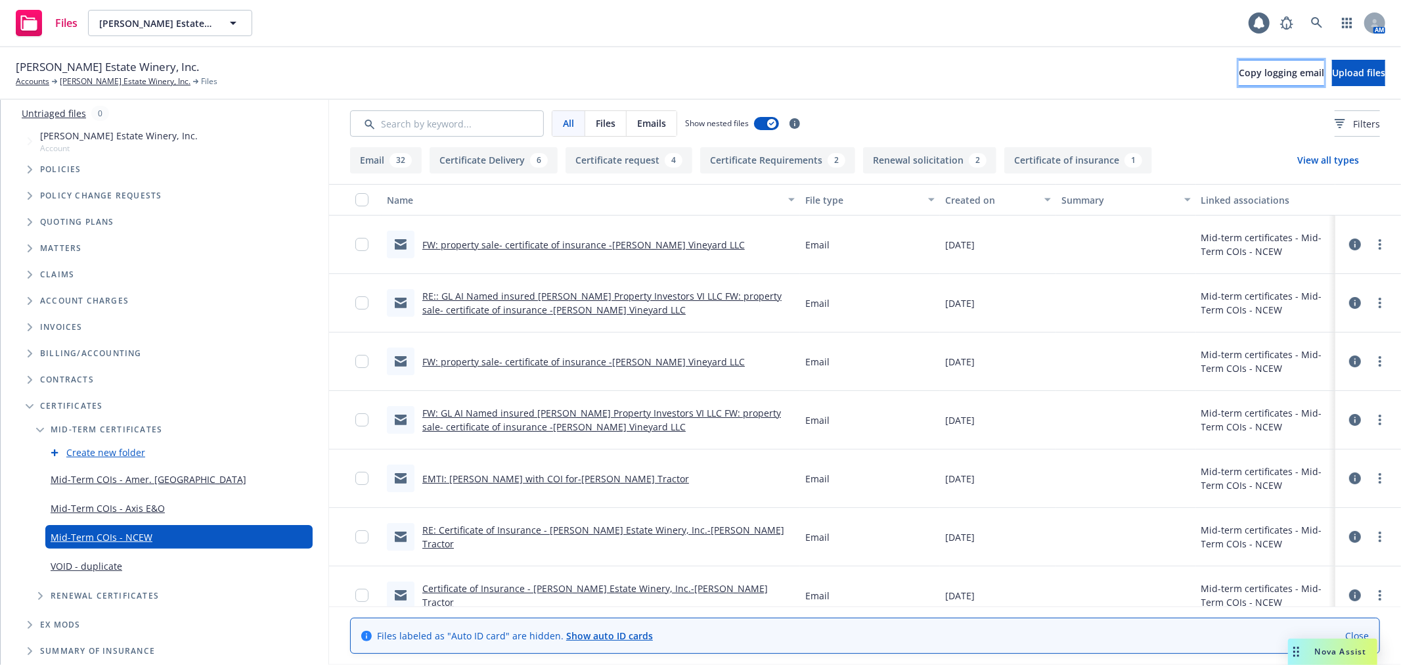
click at [1238, 70] on span "Copy logging email" at bounding box center [1280, 72] width 85 height 12
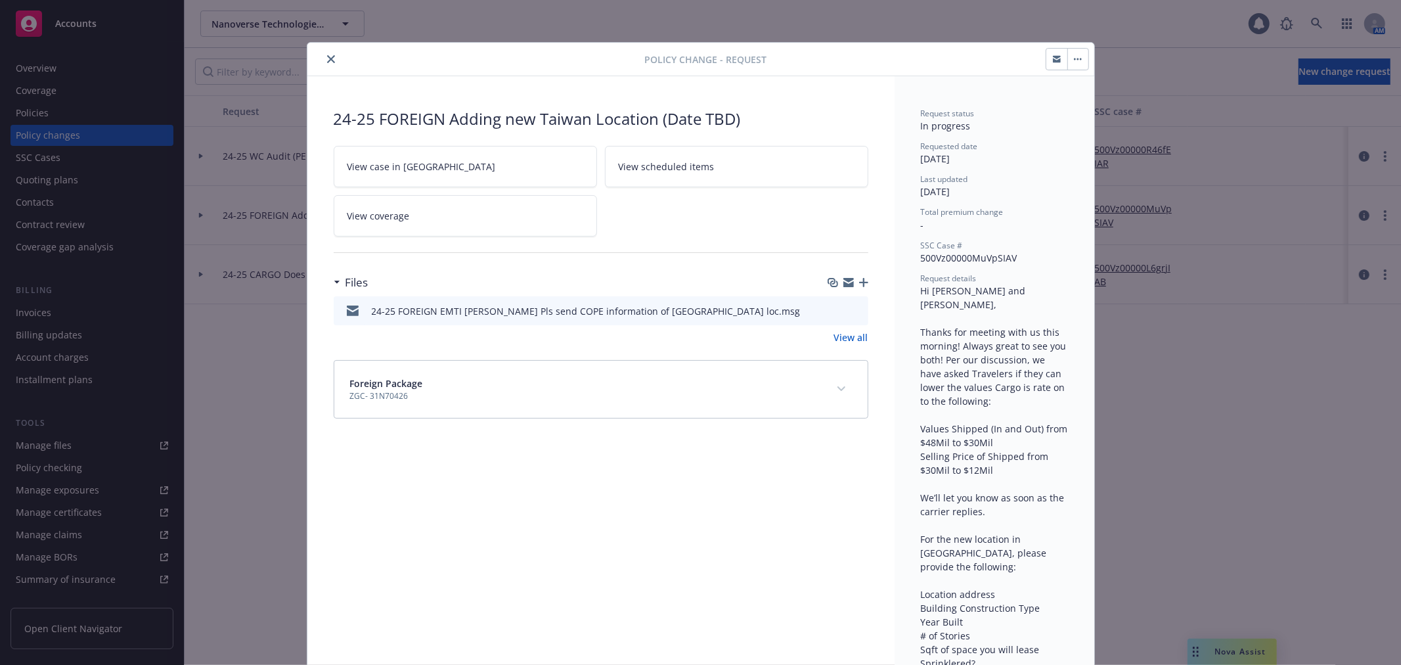
scroll to position [39, 0]
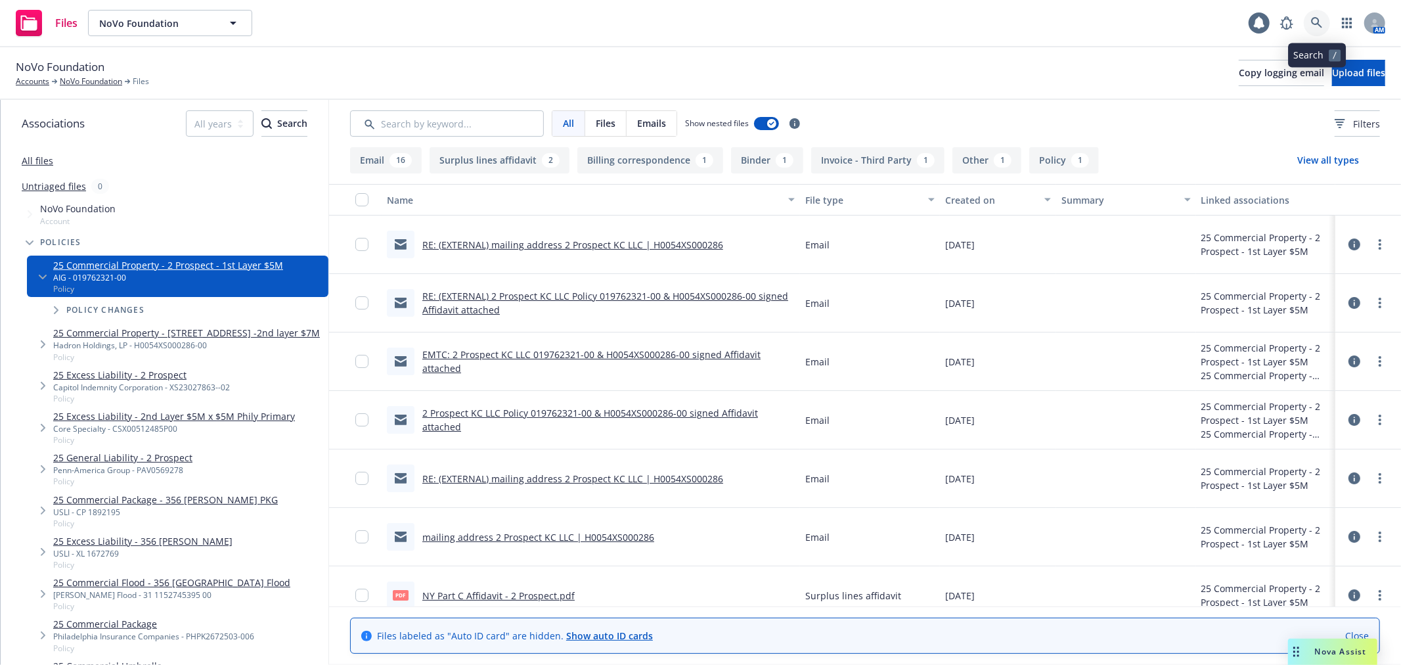
click at [1314, 28] on icon at bounding box center [1317, 23] width 12 height 12
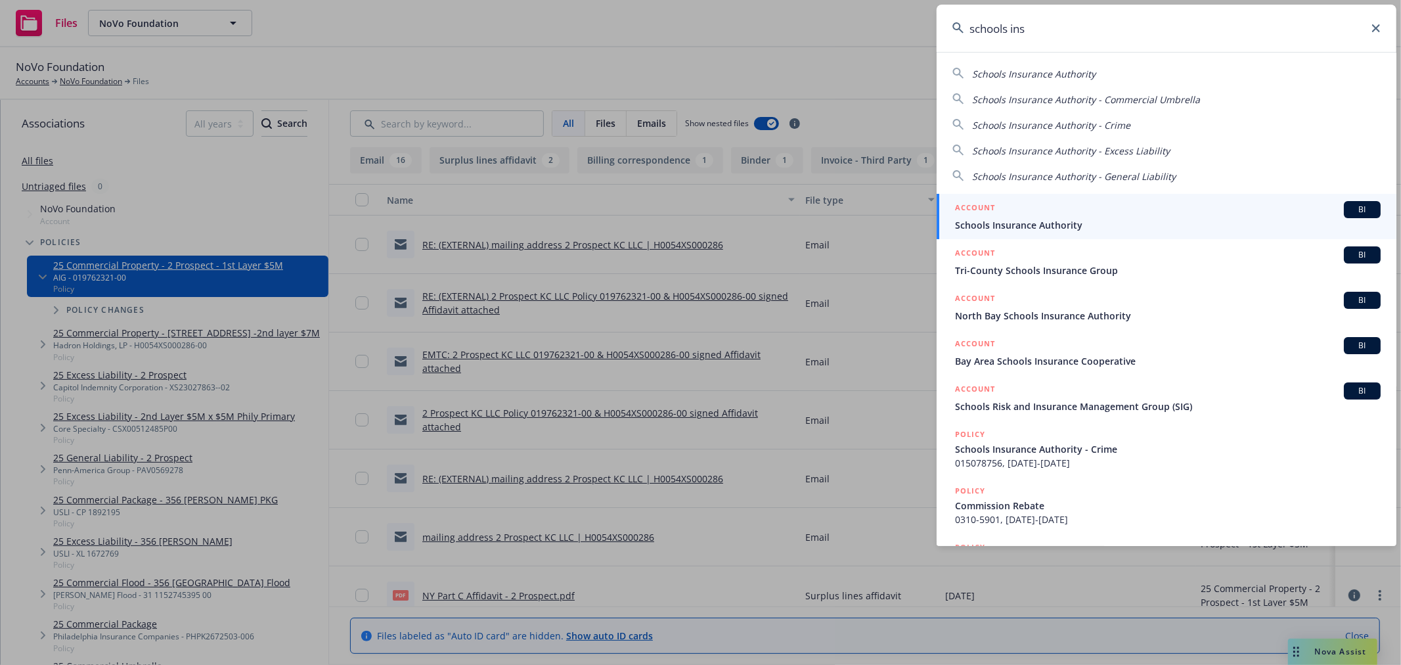
type input "schools ins"
click at [1041, 207] on div "ACCOUNT BI" at bounding box center [1167, 209] width 425 height 17
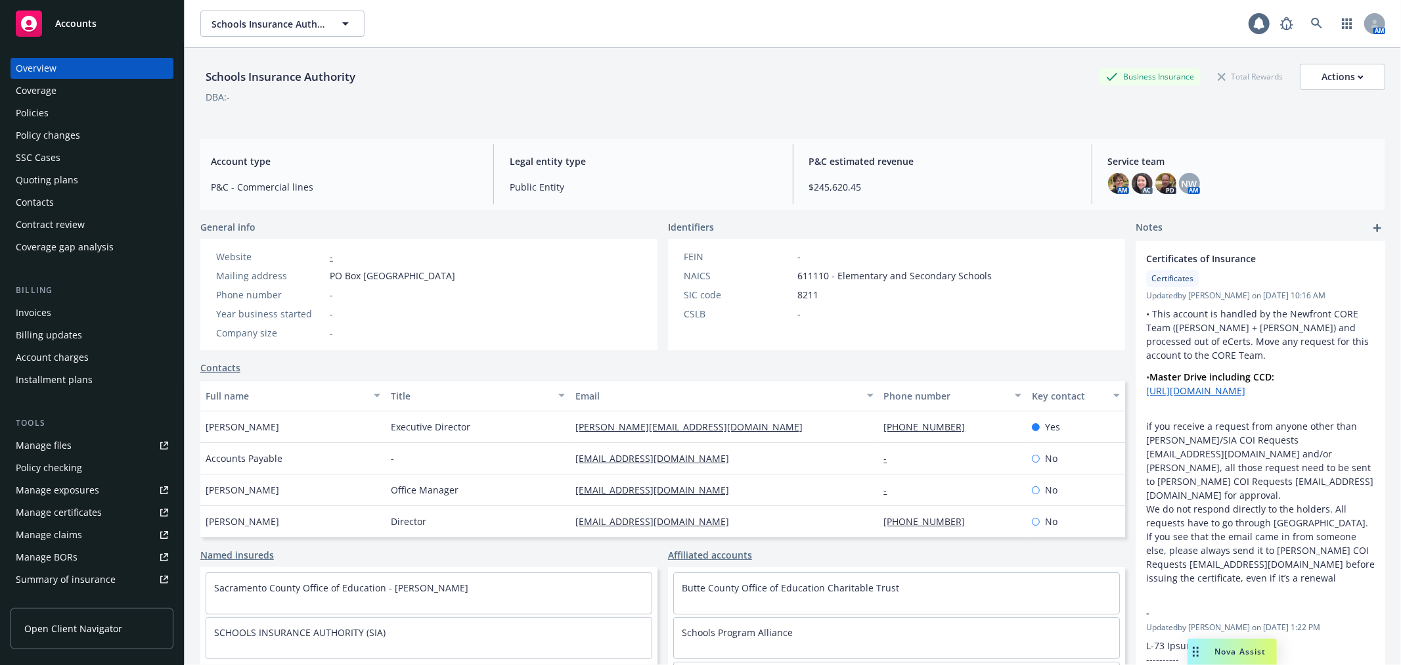
click at [83, 315] on div "Invoices" at bounding box center [92, 312] width 152 height 21
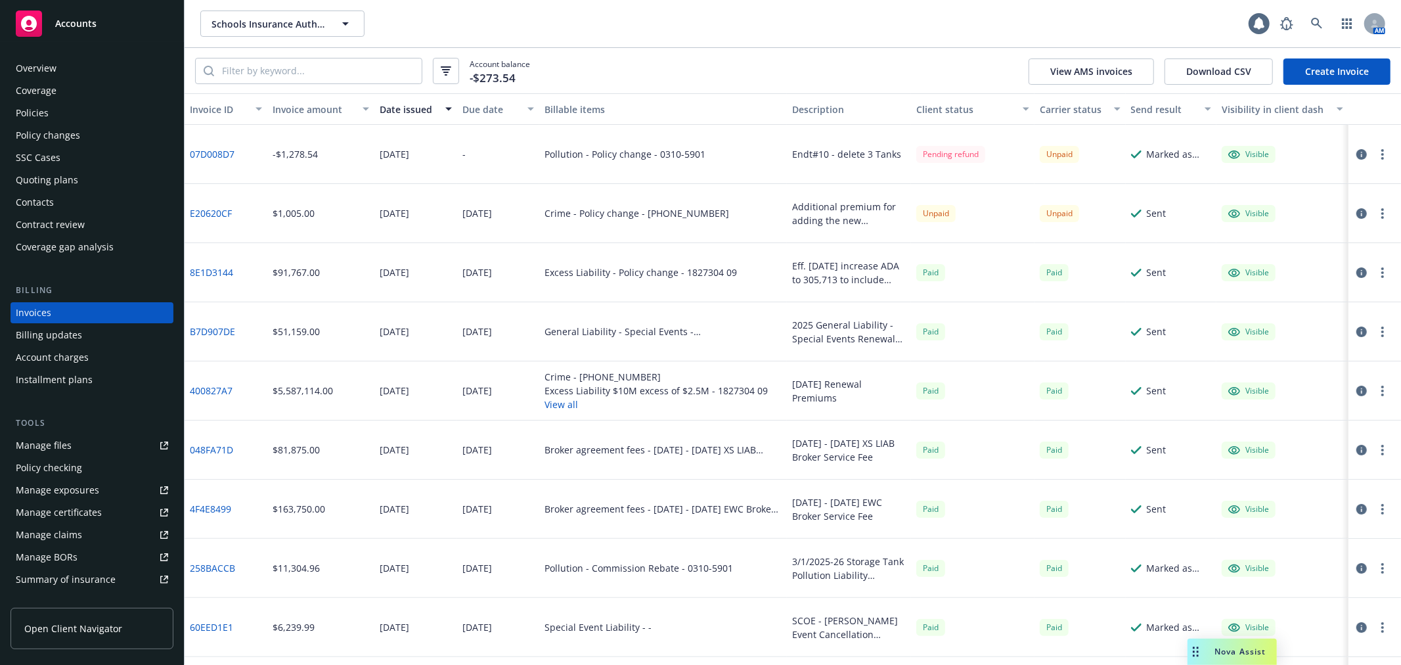
click at [1356, 213] on icon "button" at bounding box center [1361, 213] width 11 height 11
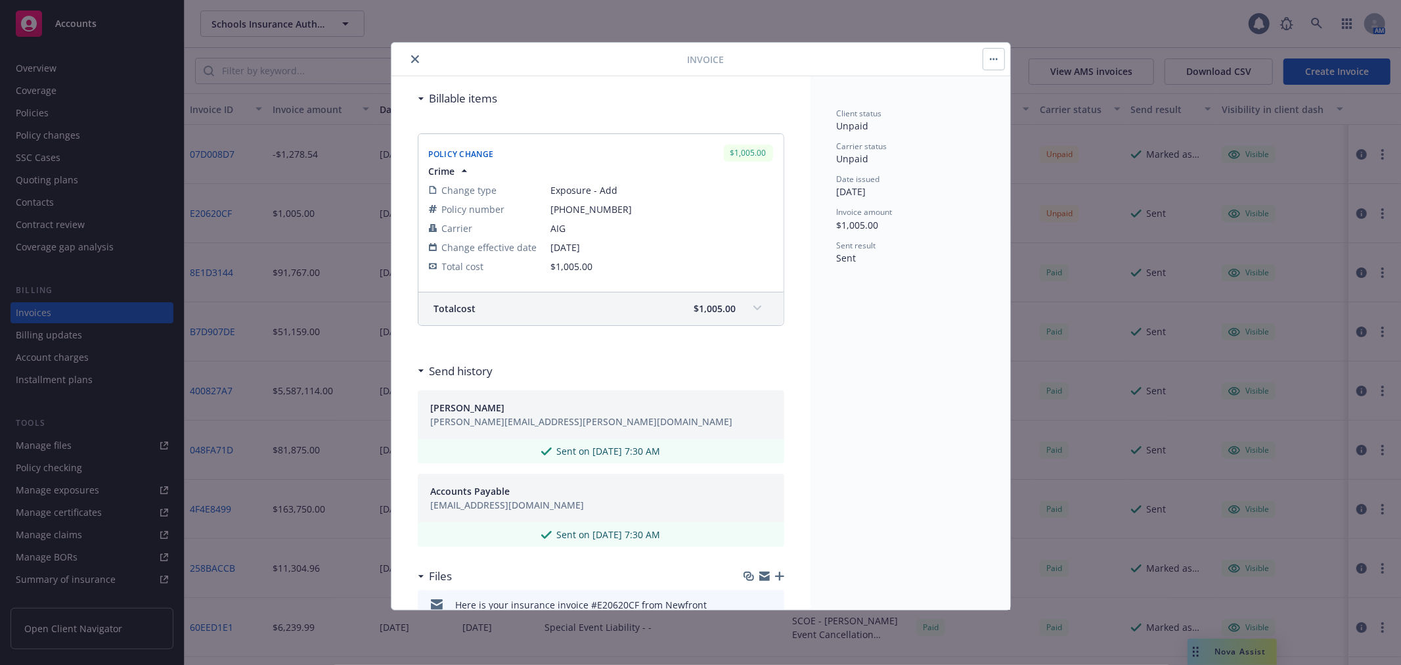
scroll to position [242, 0]
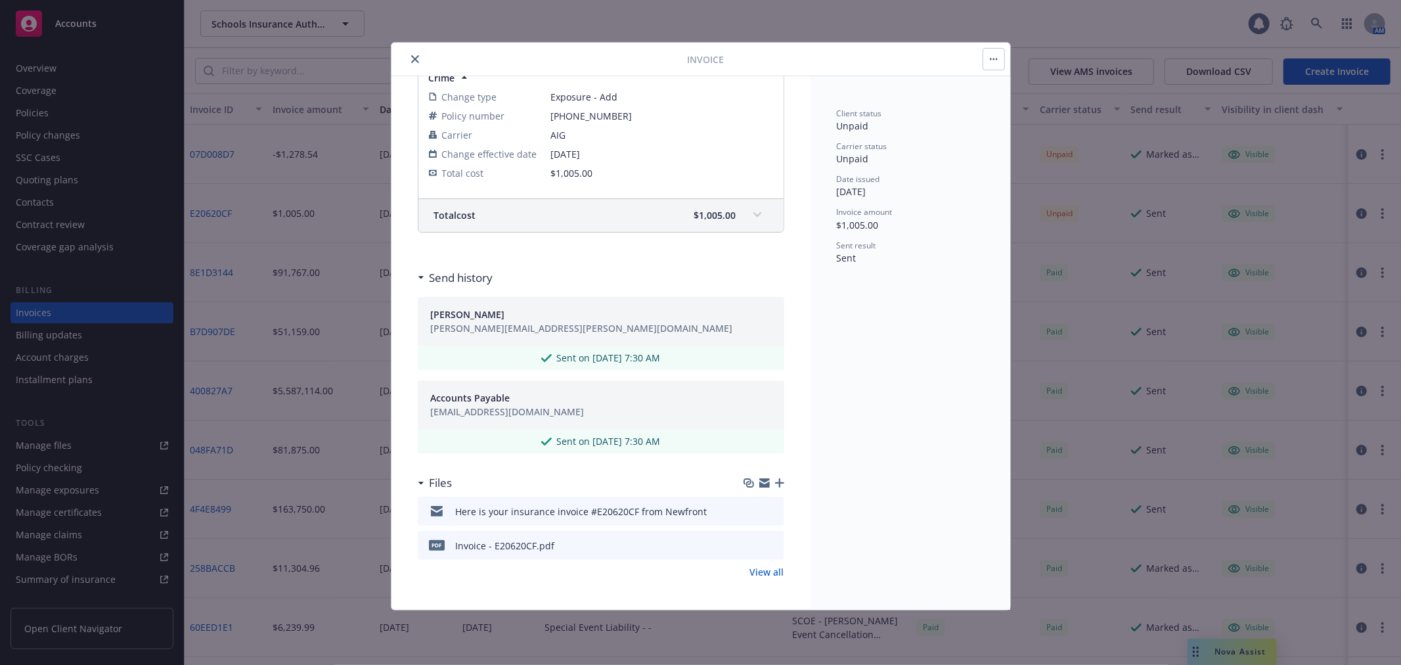
click at [759, 483] on icon "button" at bounding box center [764, 482] width 11 height 11
click at [759, 481] on icon "button" at bounding box center [764, 484] width 11 height 6
click at [412, 56] on icon "close" at bounding box center [415, 59] width 8 height 8
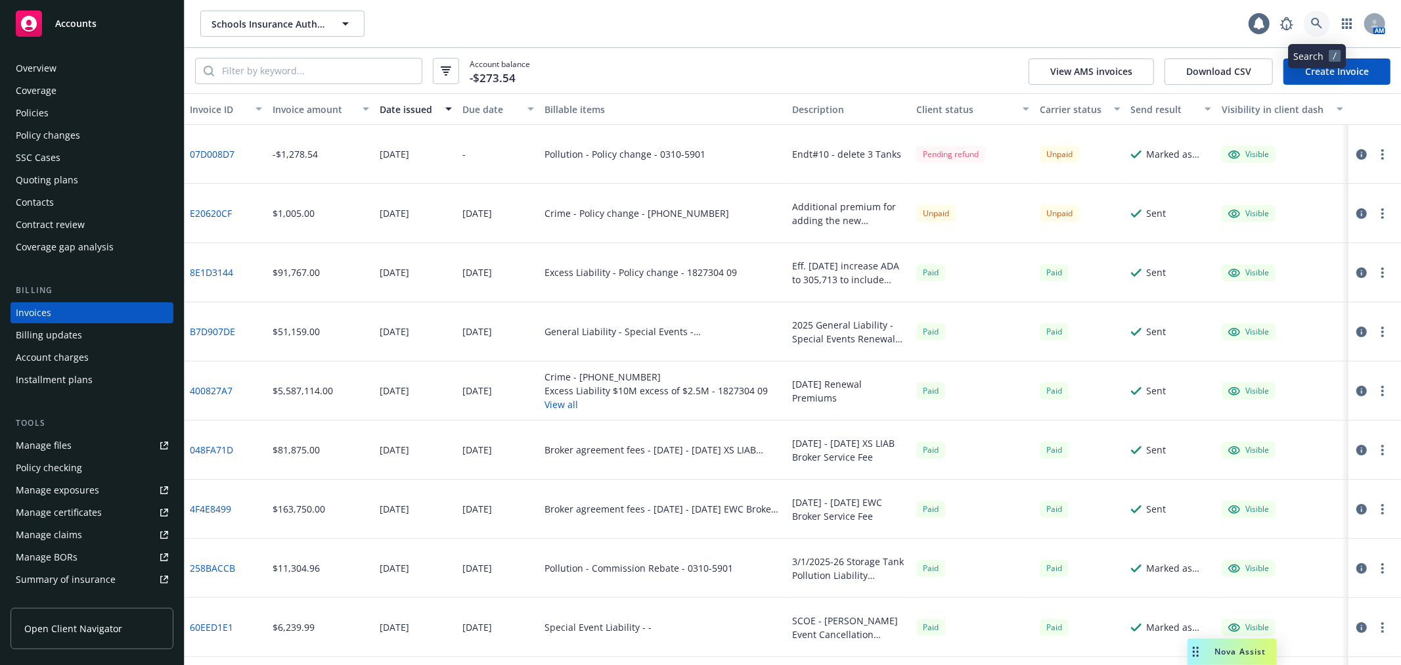
click at [1315, 21] on icon at bounding box center [1317, 24] width 12 height 12
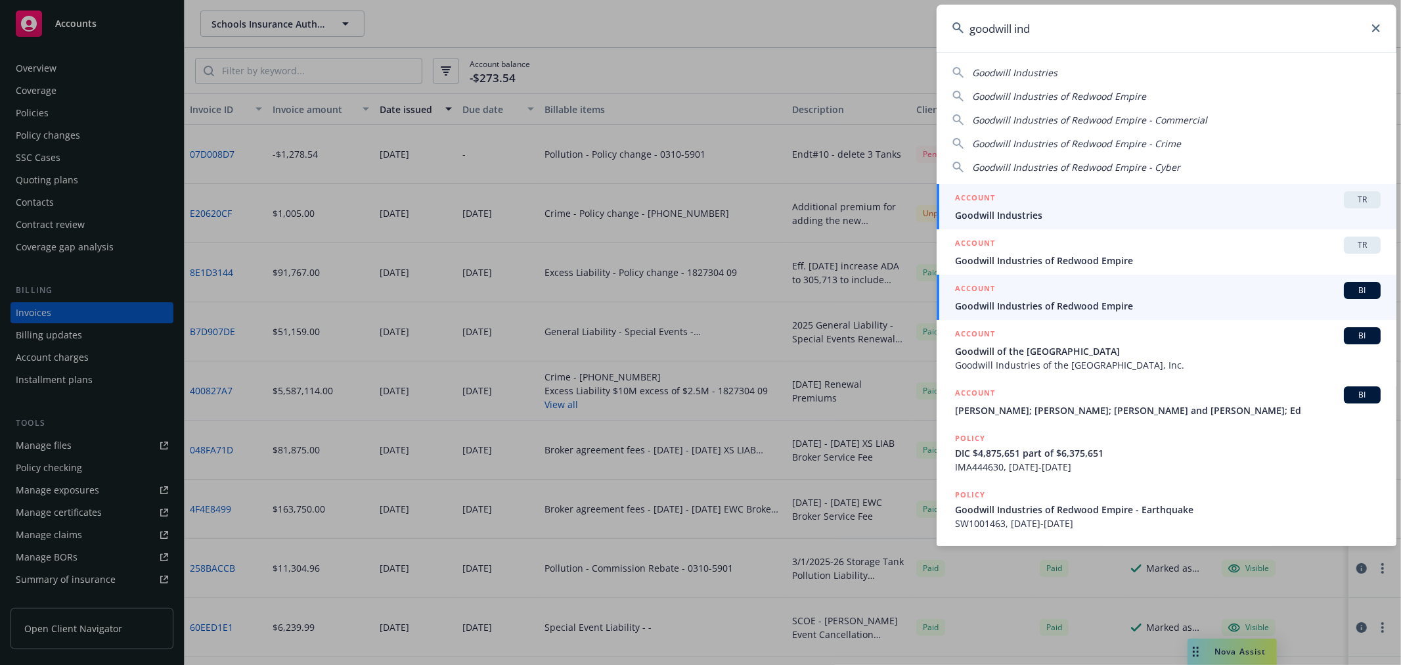
type input "goodwill ind"
click at [1088, 303] on span "Goodwill Industries of Redwood Empire" at bounding box center [1167, 306] width 425 height 14
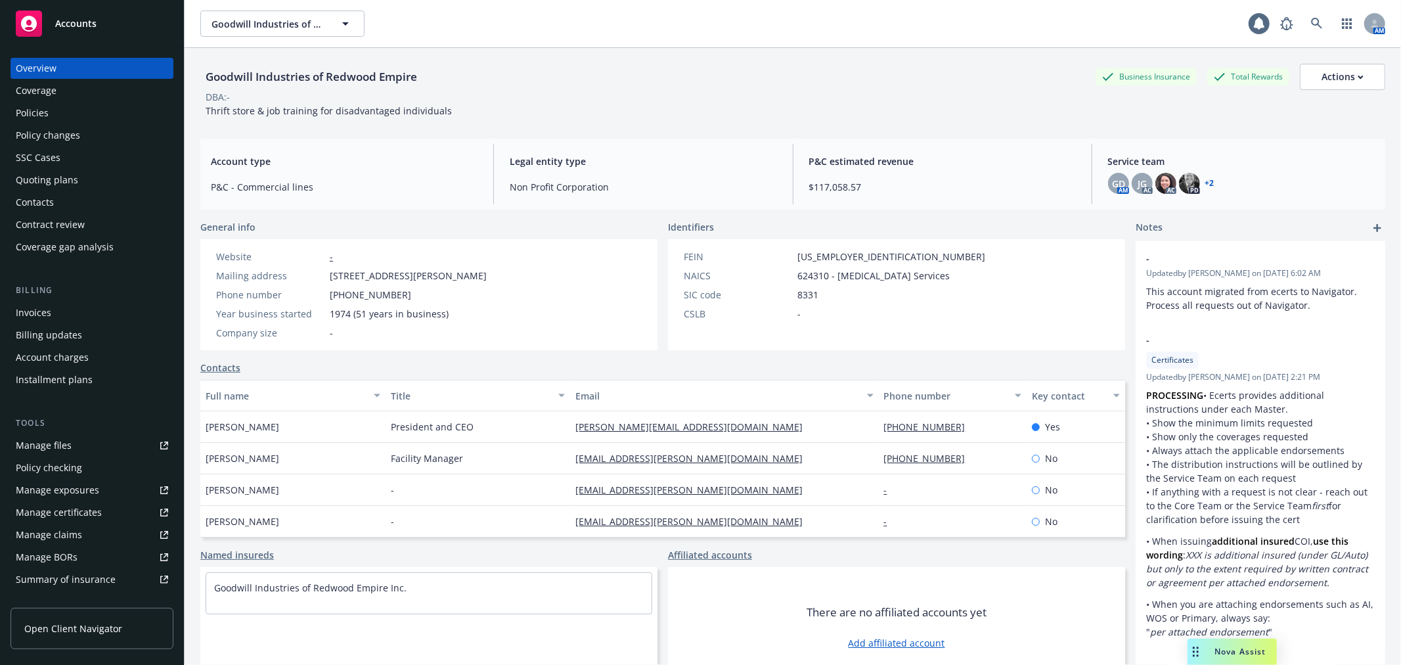
click at [95, 136] on div "Policy changes" at bounding box center [92, 135] width 152 height 21
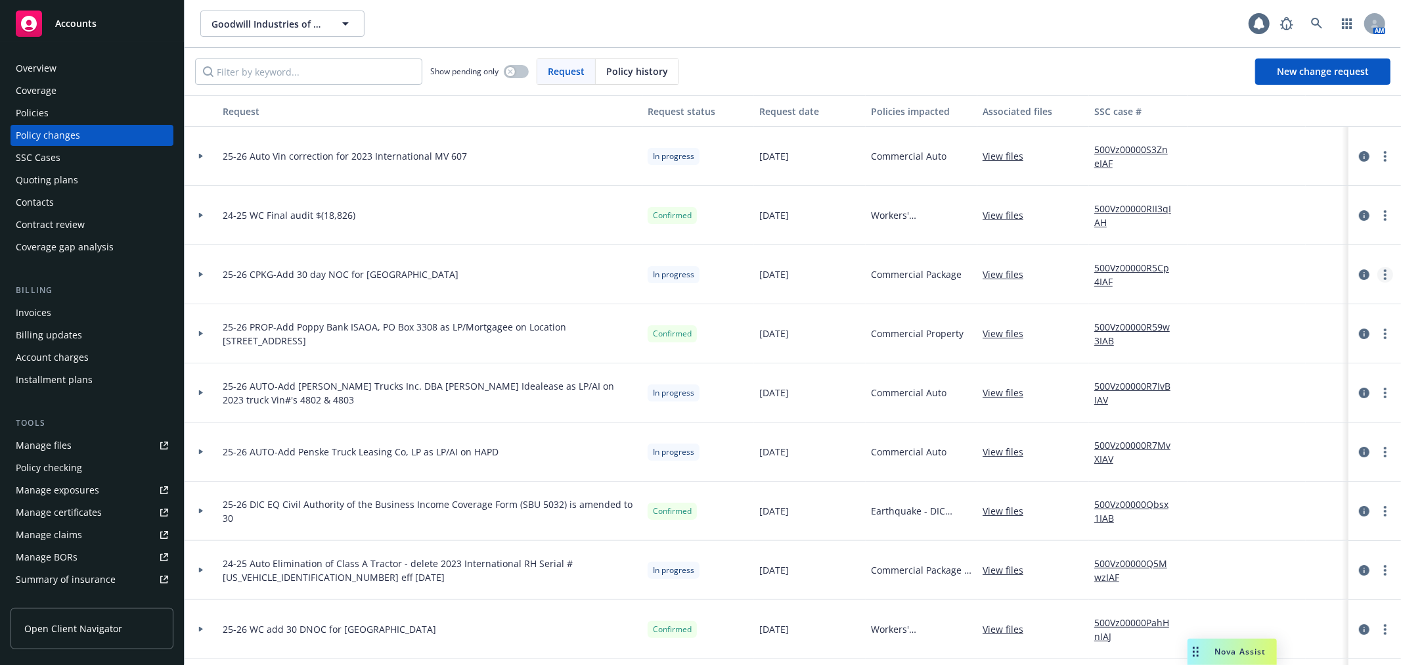
click at [1383, 276] on icon "more" at bounding box center [1384, 274] width 3 height 11
click at [1305, 373] on link "Resume workflow" at bounding box center [1268, 380] width 225 height 26
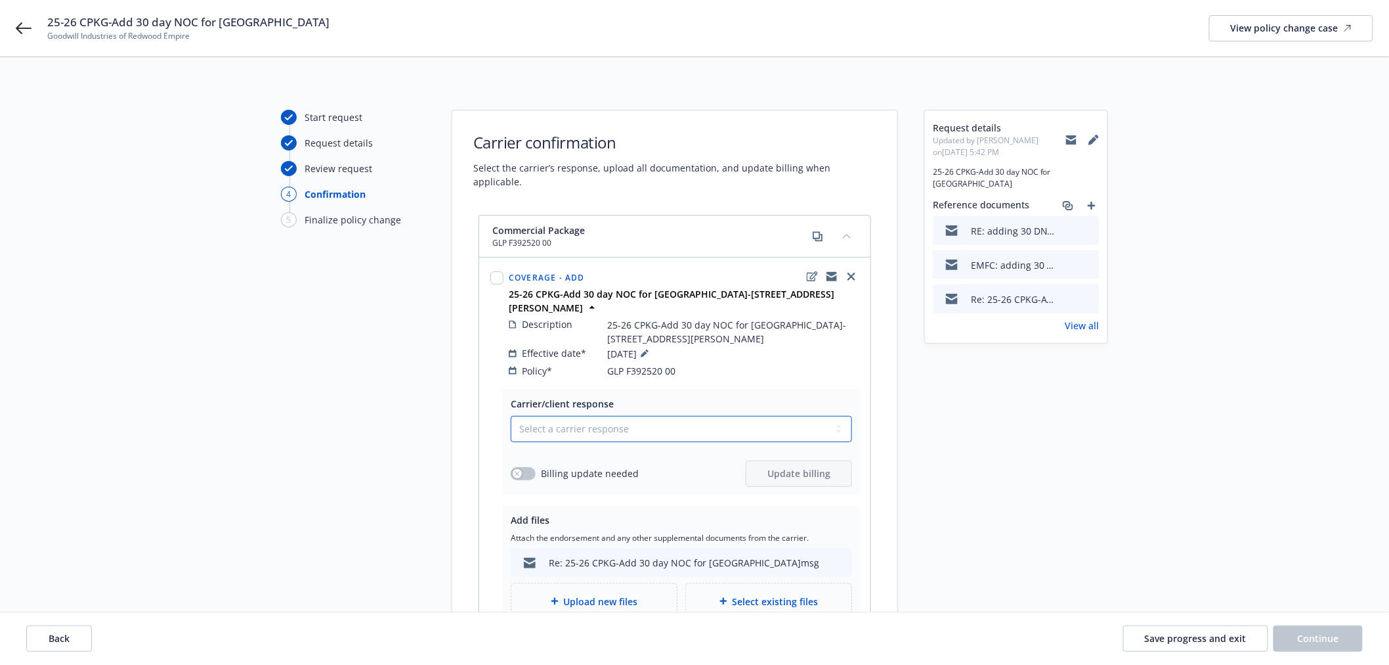
click at [638, 422] on select "Select a carrier response Accepted Accepted with revision No endorsement needed…" at bounding box center [681, 429] width 341 height 26
select select "NO_ENDORSEMENT_NEEDED"
click at [511, 416] on select "Select a carrier response Accepted Accepted with revision No endorsement needed…" at bounding box center [681, 429] width 341 height 26
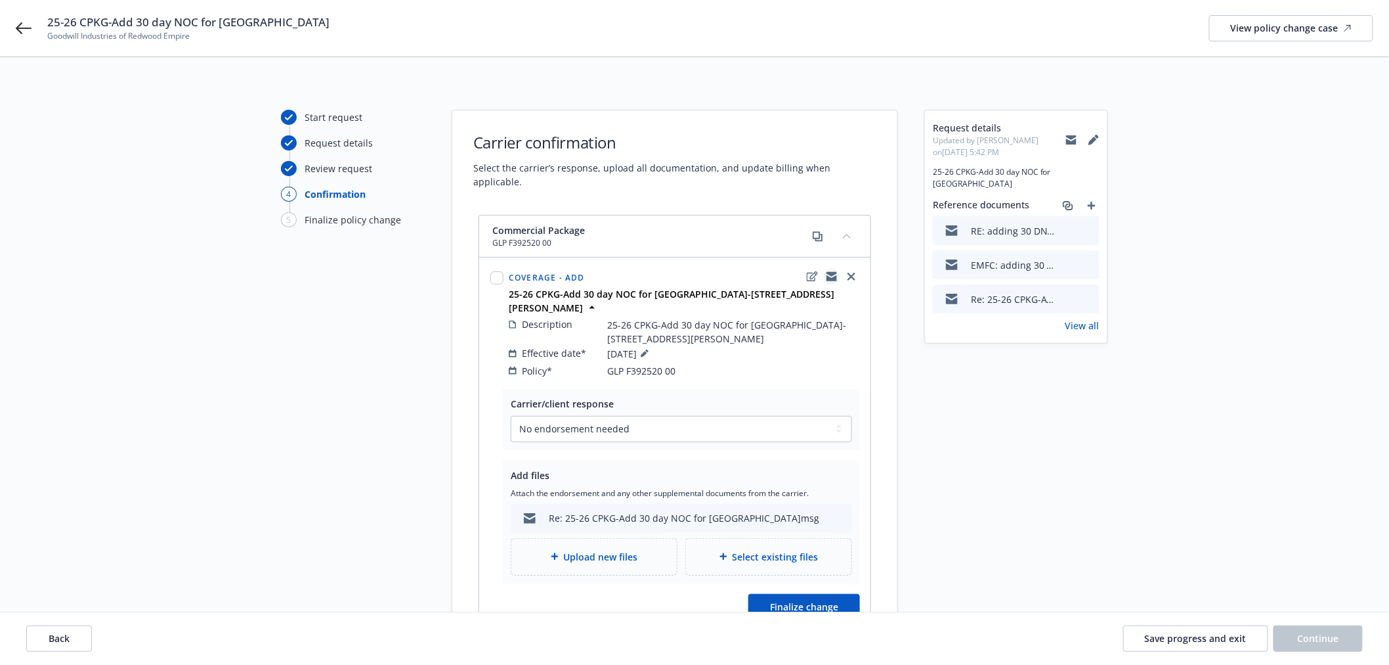
click at [829, 272] on icon "copyLogging" at bounding box center [832, 274] width 11 height 5
click at [791, 600] on span "Finalize change" at bounding box center [804, 606] width 68 height 12
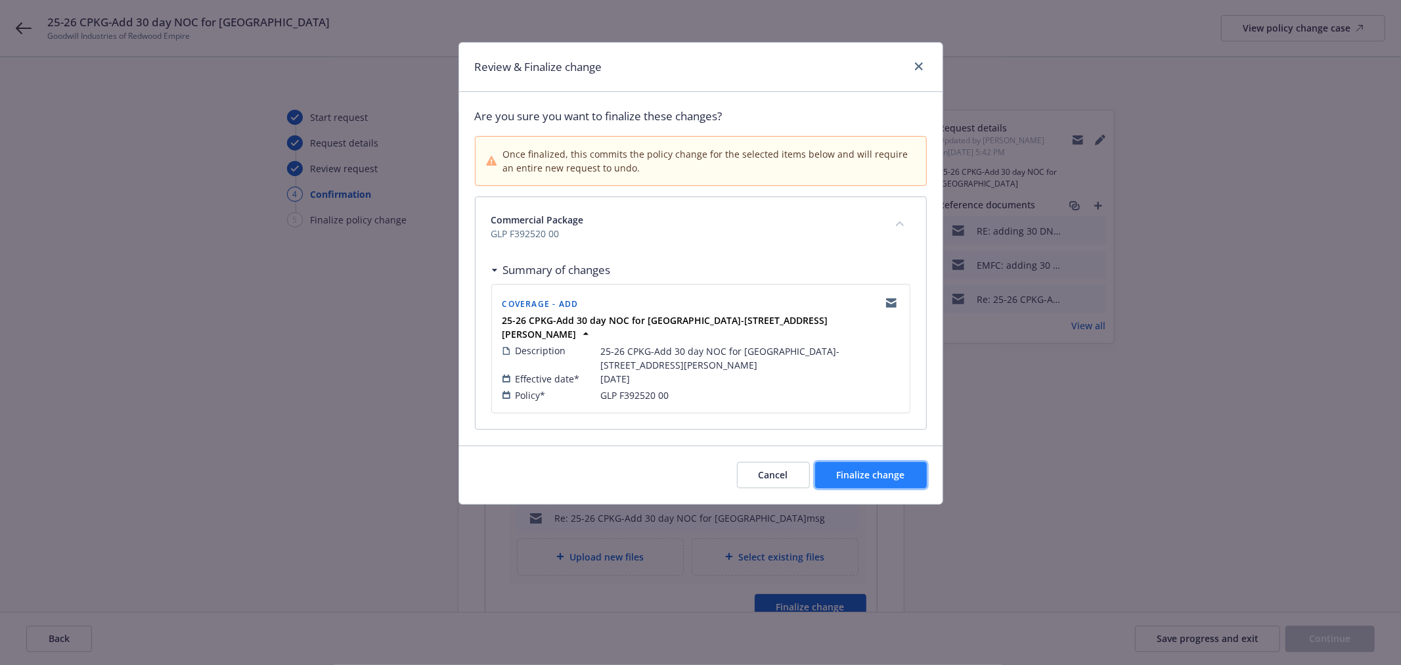
click at [905, 465] on button "Finalize change" at bounding box center [871, 475] width 112 height 26
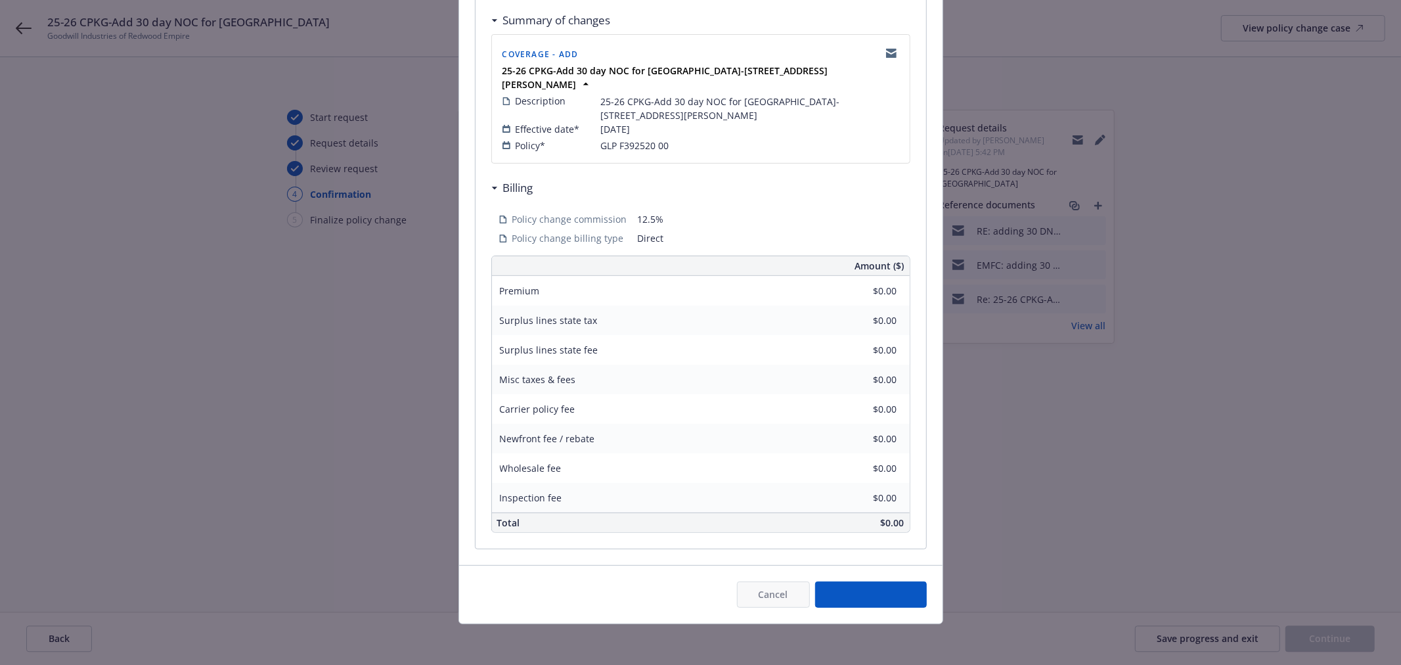
scroll to position [252, 0]
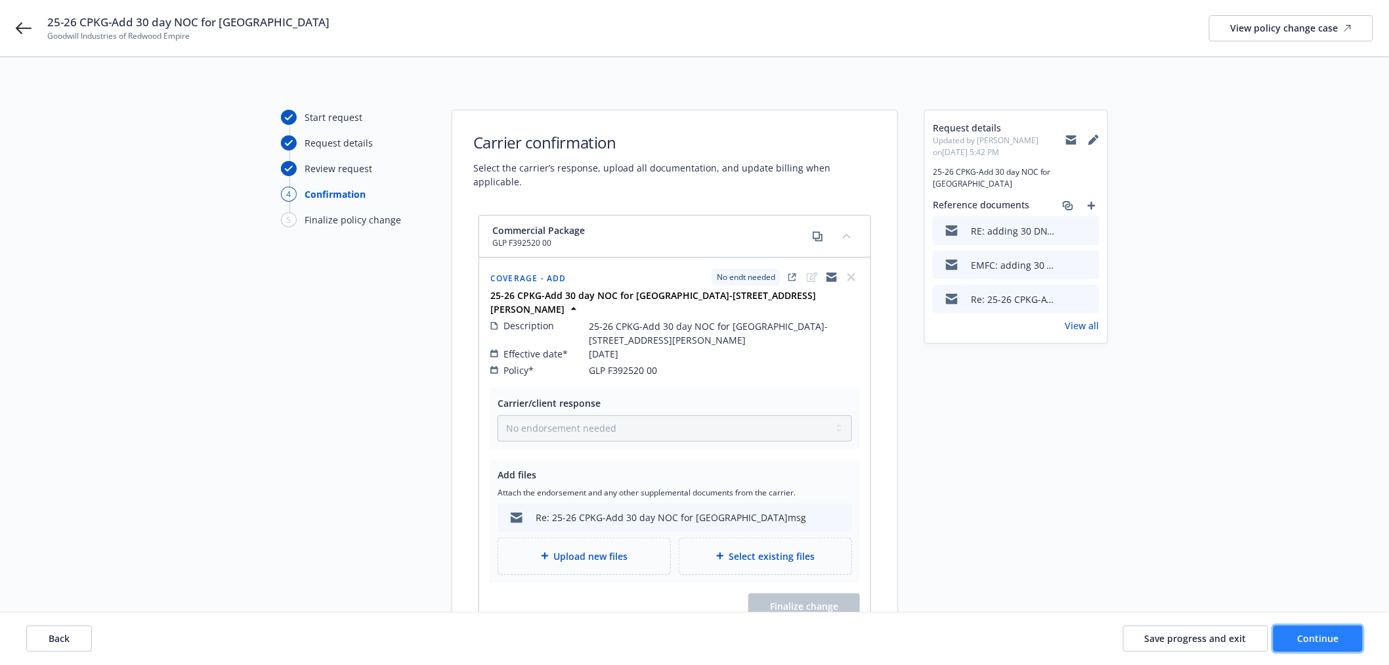
click at [1324, 633] on span "Continue" at bounding box center [1318, 638] width 41 height 12
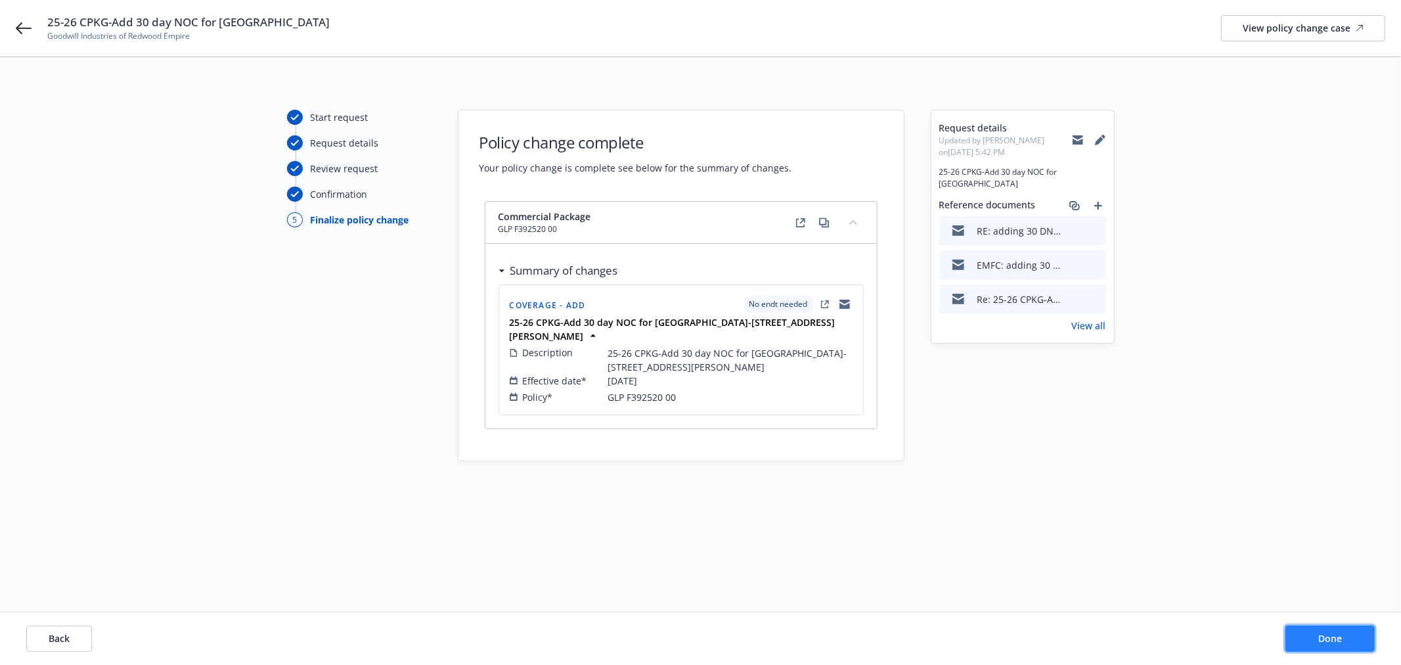
click at [1324, 633] on span "Done" at bounding box center [1330, 638] width 24 height 12
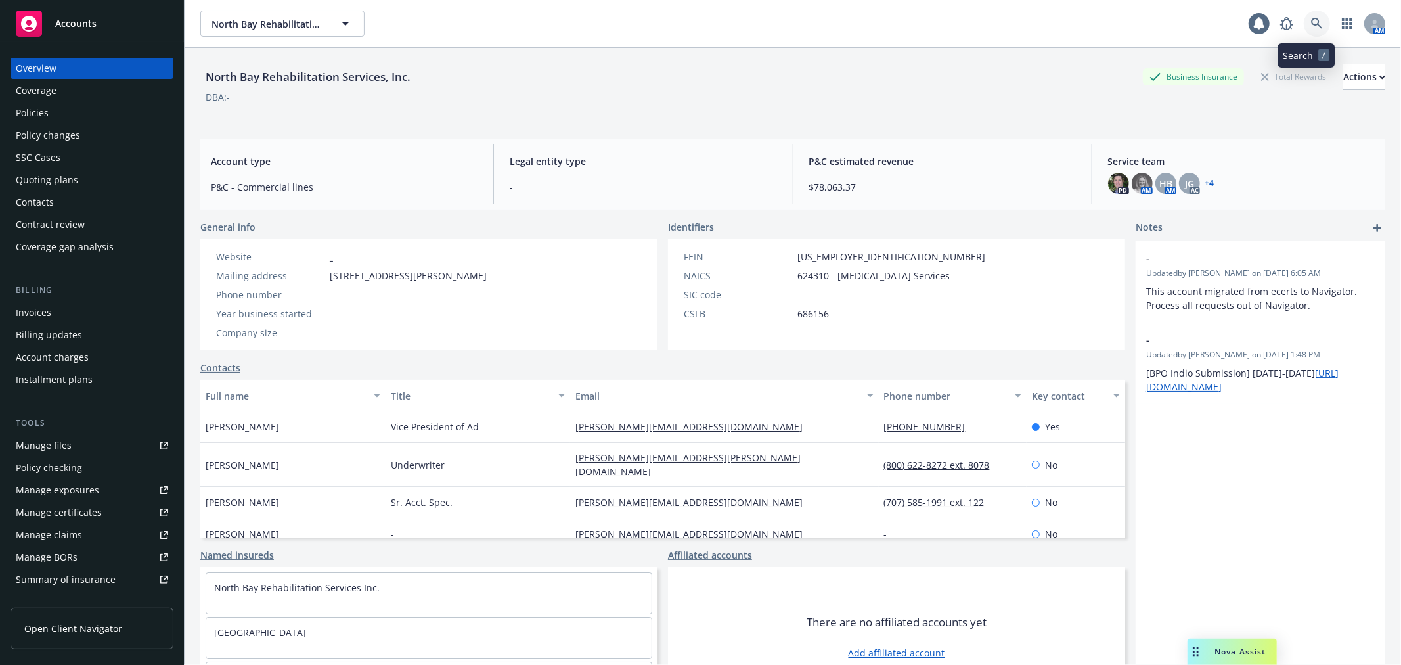
click at [1311, 28] on icon at bounding box center [1317, 24] width 12 height 12
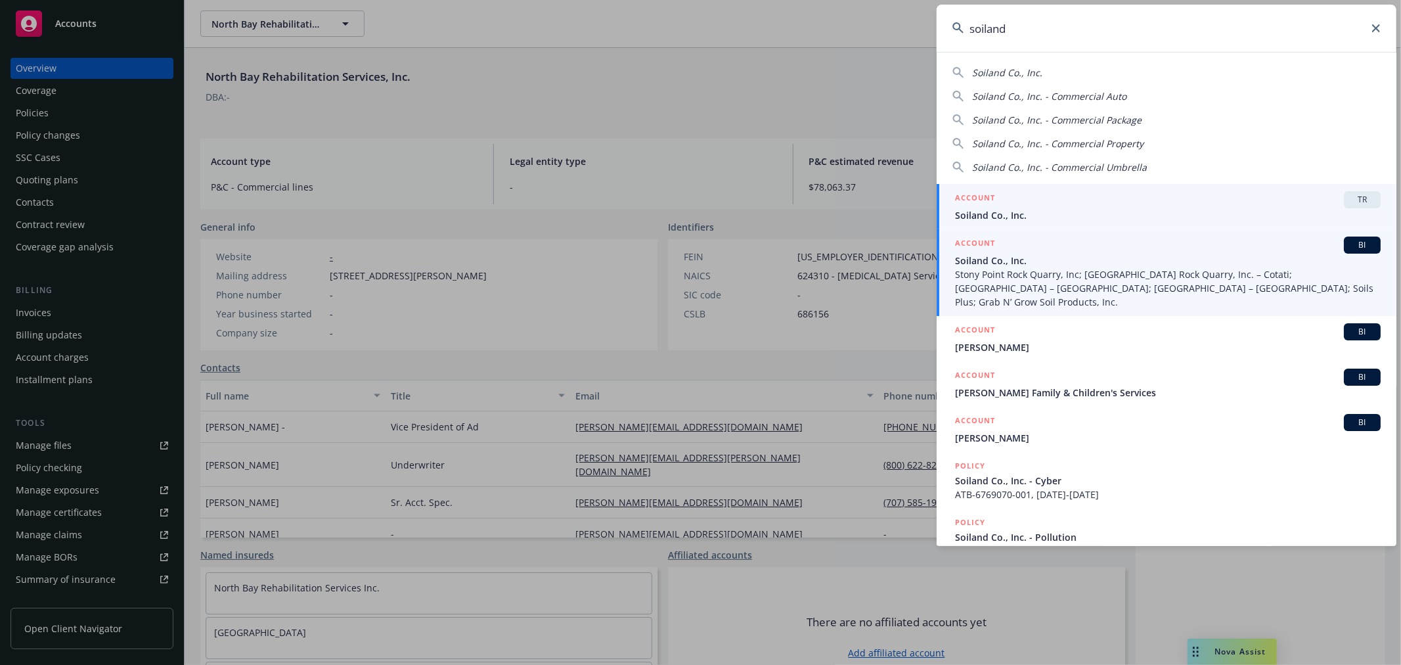
type input "soiland"
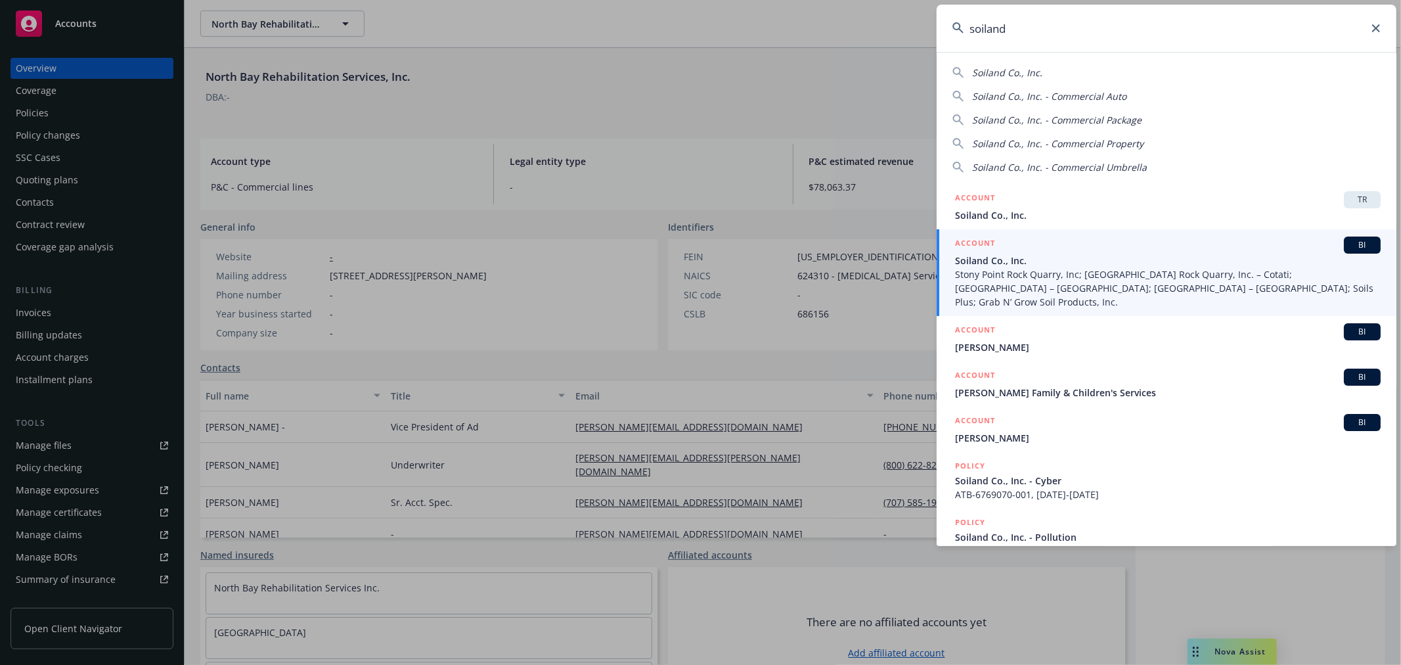
click at [1110, 267] on span "Stony Point Rock Quarry, Inc; [GEOGRAPHIC_DATA] Rock Quarry, Inc. – Cotati; [GE…" at bounding box center [1167, 287] width 425 height 41
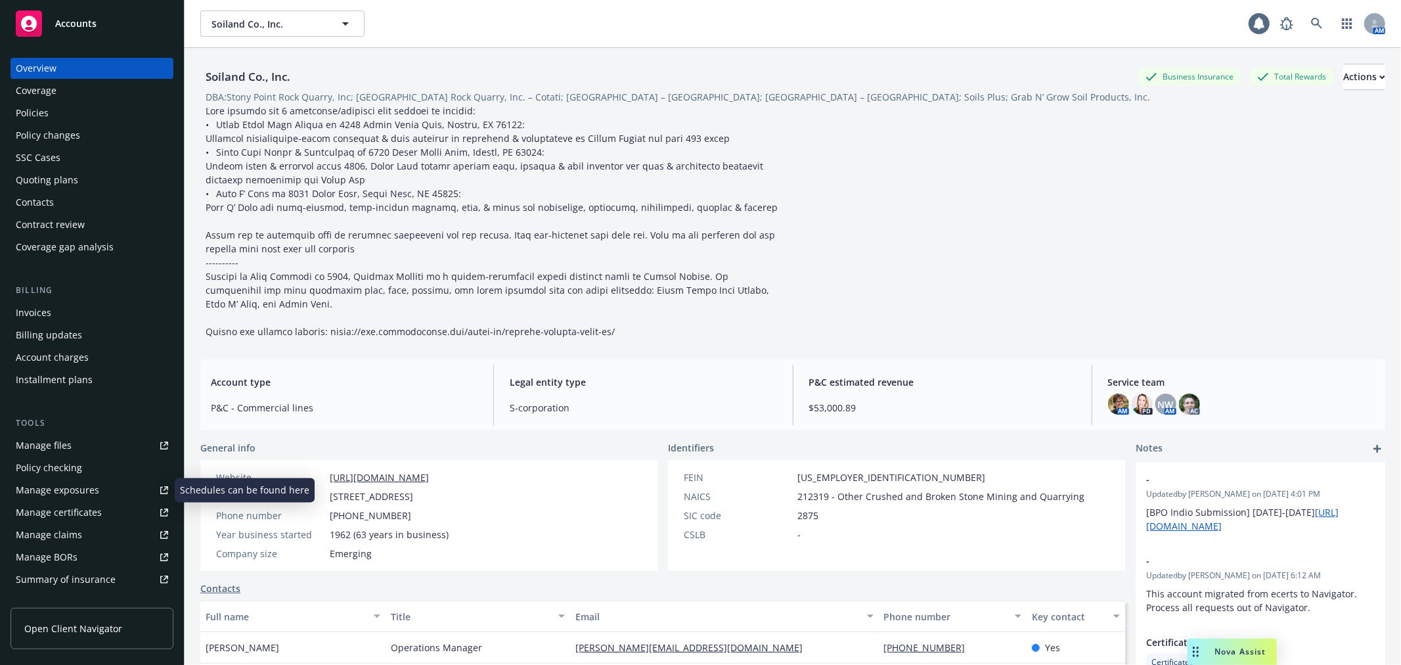
click at [106, 491] on link "Manage exposures" at bounding box center [92, 489] width 163 height 21
drag, startPoint x: 83, startPoint y: 116, endPoint x: 173, endPoint y: 106, distance: 89.8
click at [83, 116] on div "Policies" at bounding box center [92, 112] width 152 height 21
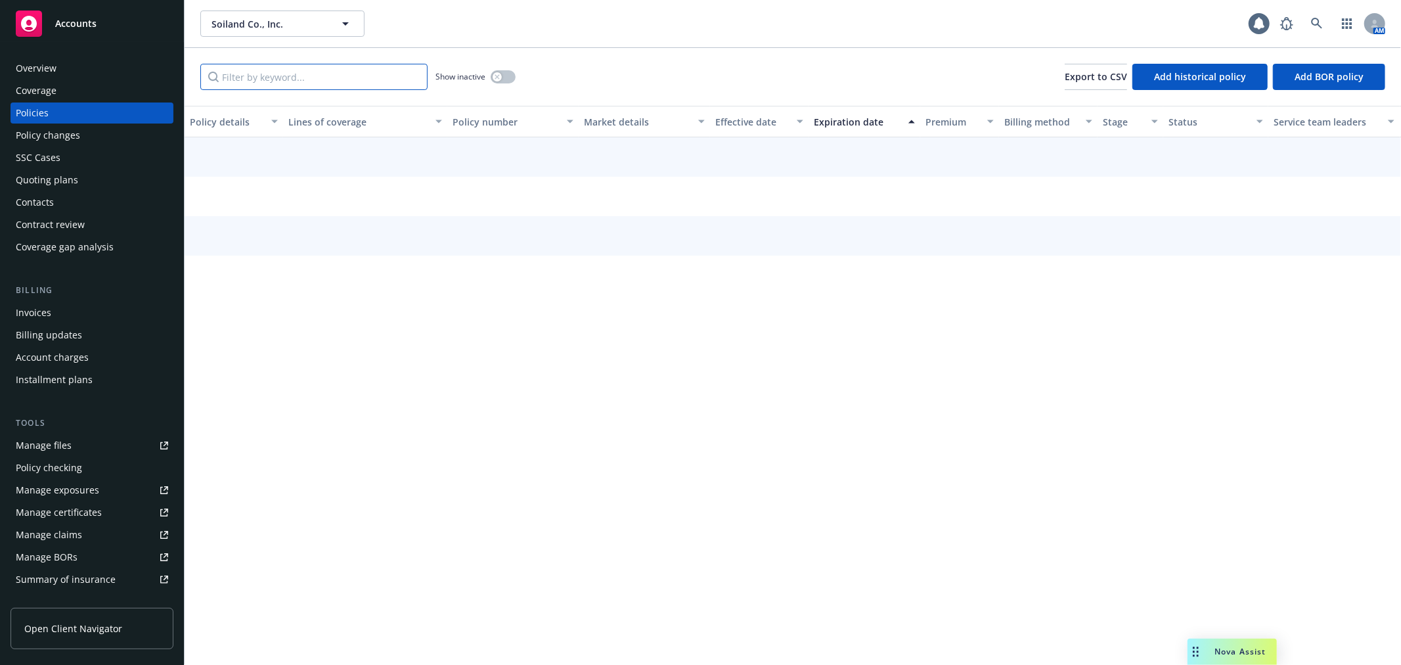
click at [264, 80] on input "Filter by keyword..." at bounding box center [313, 77] width 227 height 26
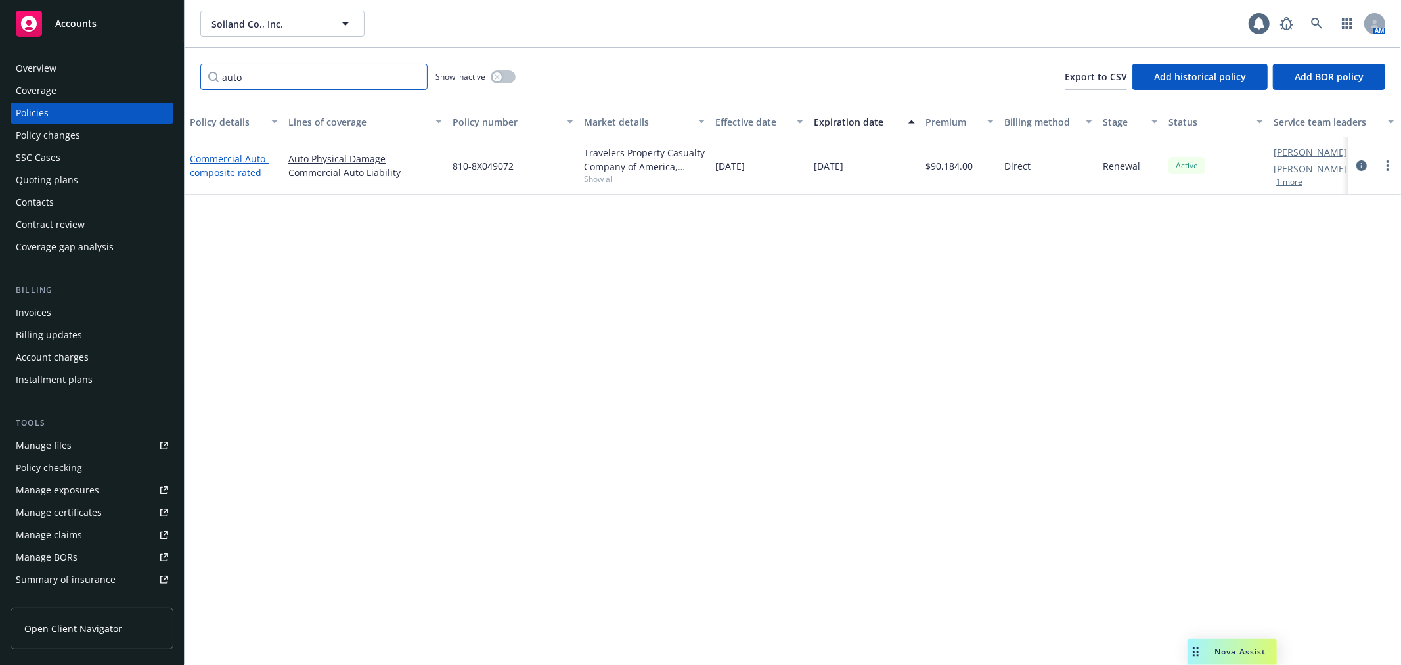
type input "auto"
click at [244, 159] on link "Commercial Auto - composite rated" at bounding box center [229, 165] width 79 height 26
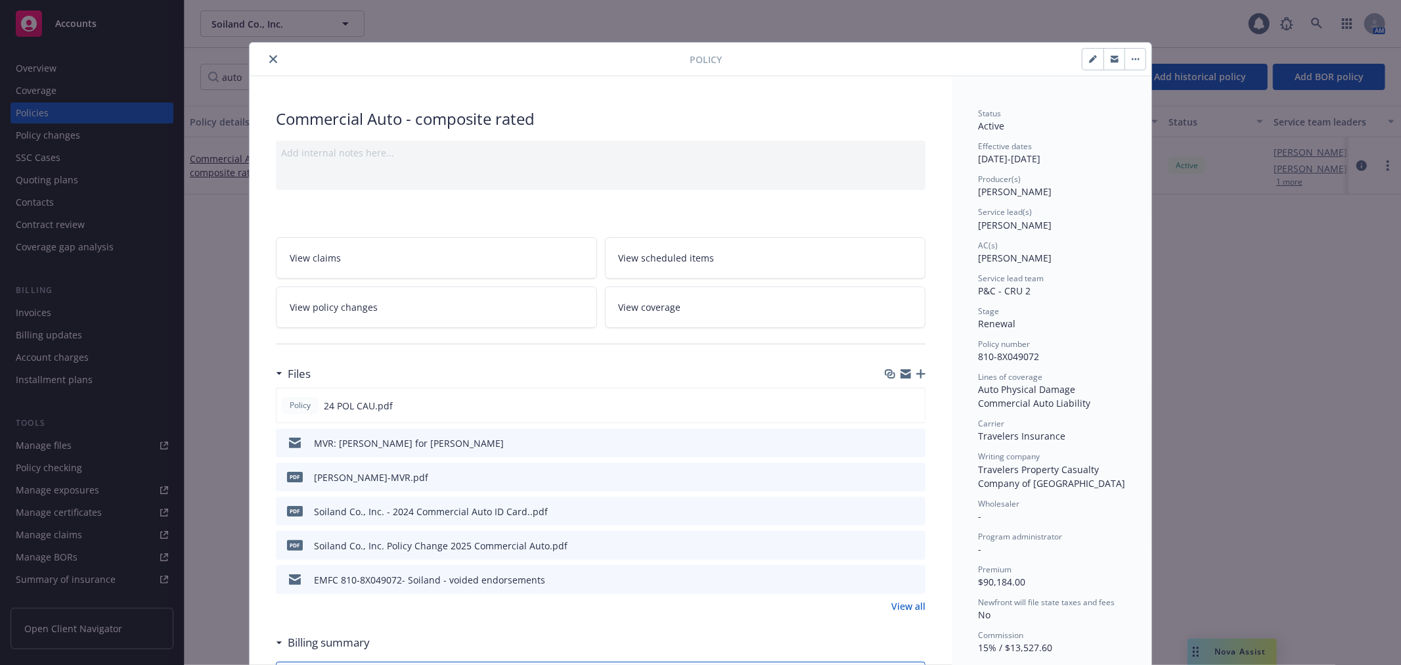
click at [271, 56] on icon "close" at bounding box center [273, 59] width 8 height 8
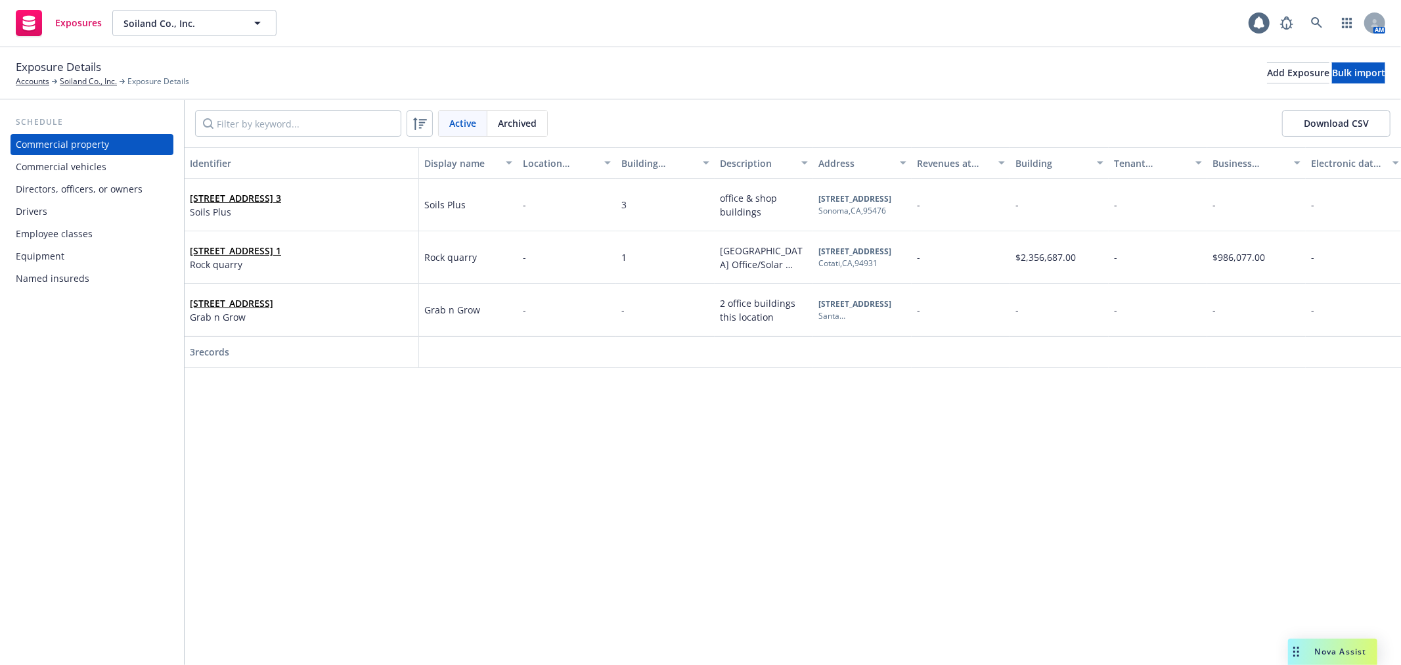
click at [60, 220] on div "Drivers" at bounding box center [92, 211] width 152 height 21
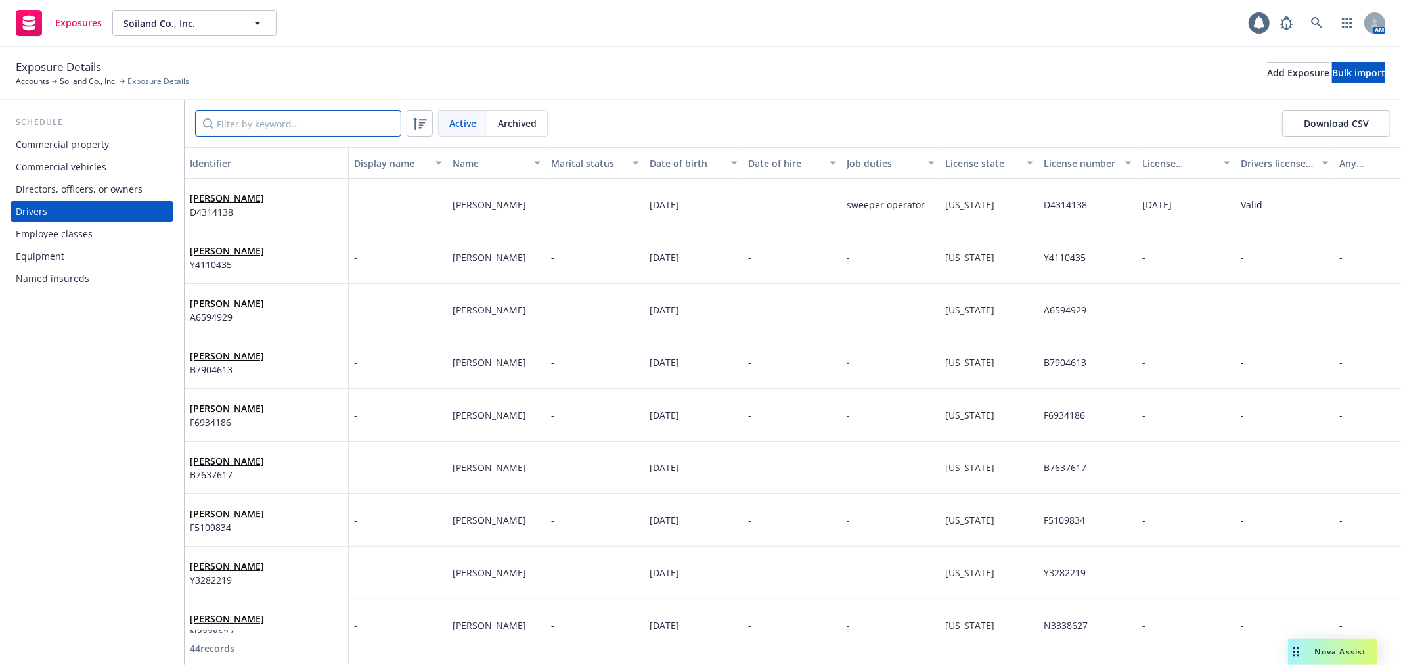
click at [258, 125] on input "Filter by keyword..." at bounding box center [298, 123] width 206 height 26
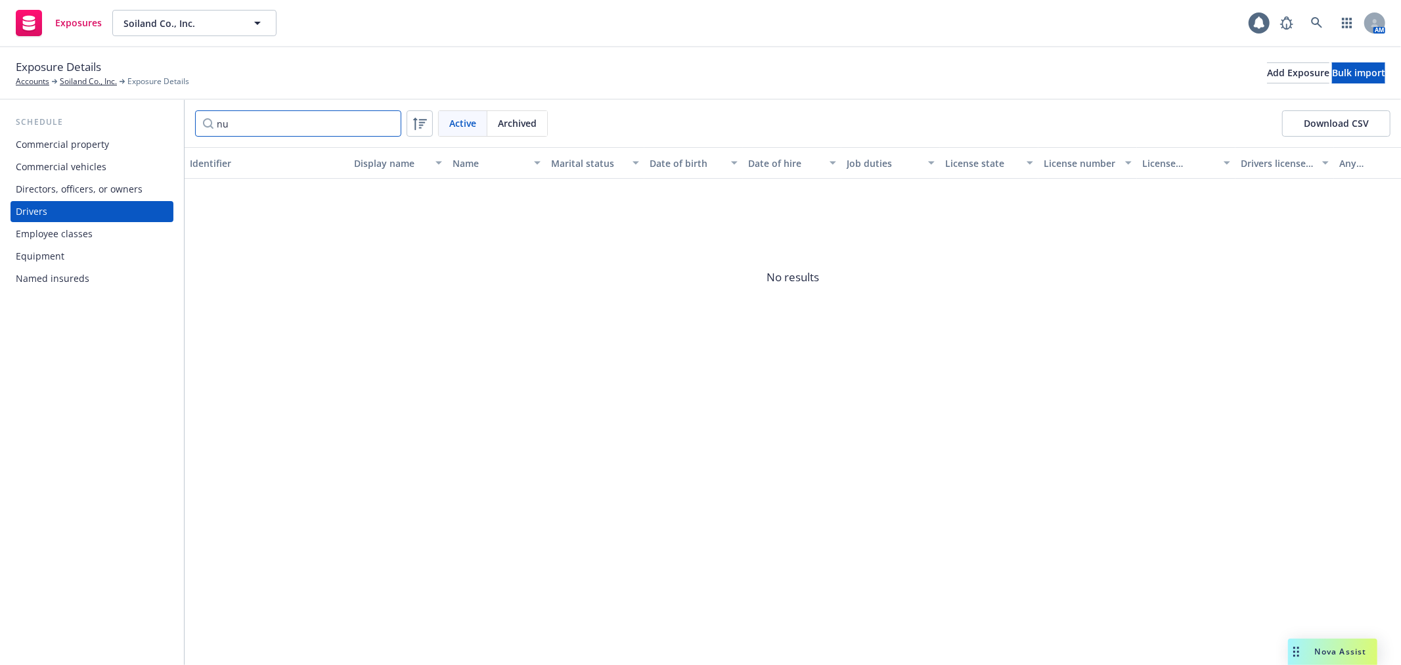
type input "n"
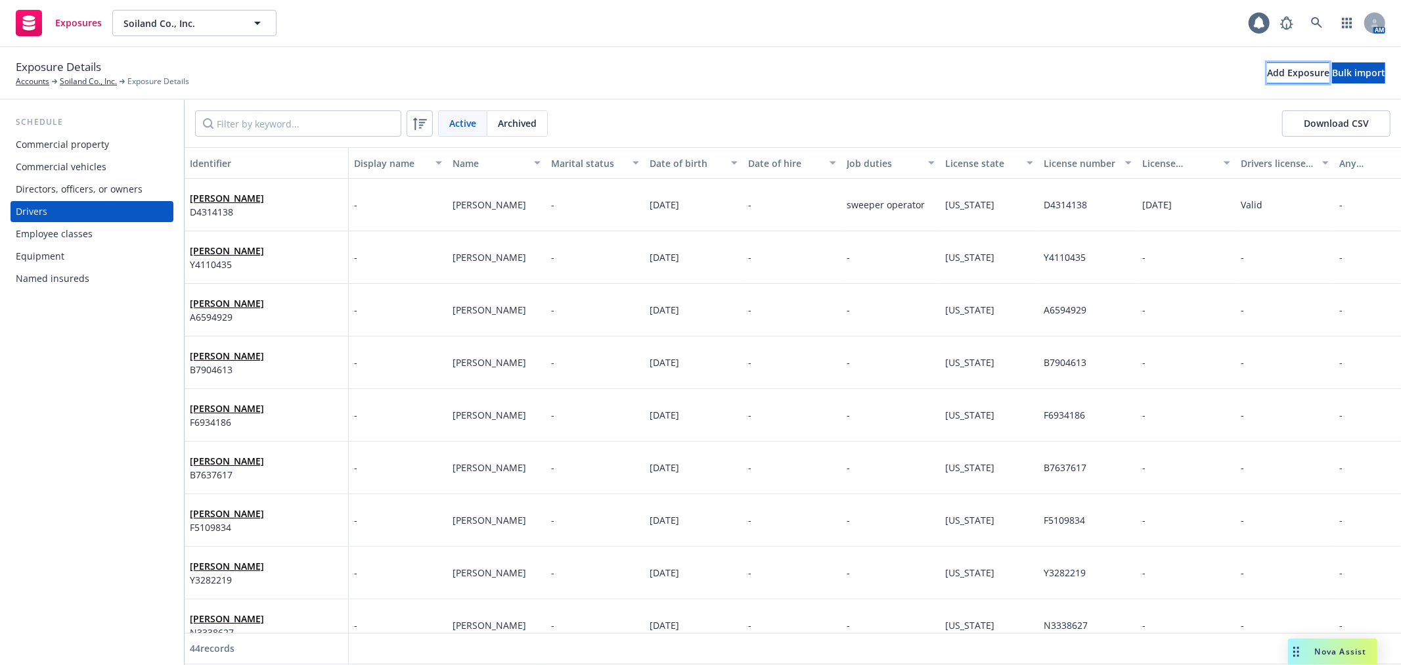
click at [1267, 77] on div "Add Exposure" at bounding box center [1298, 73] width 62 height 20
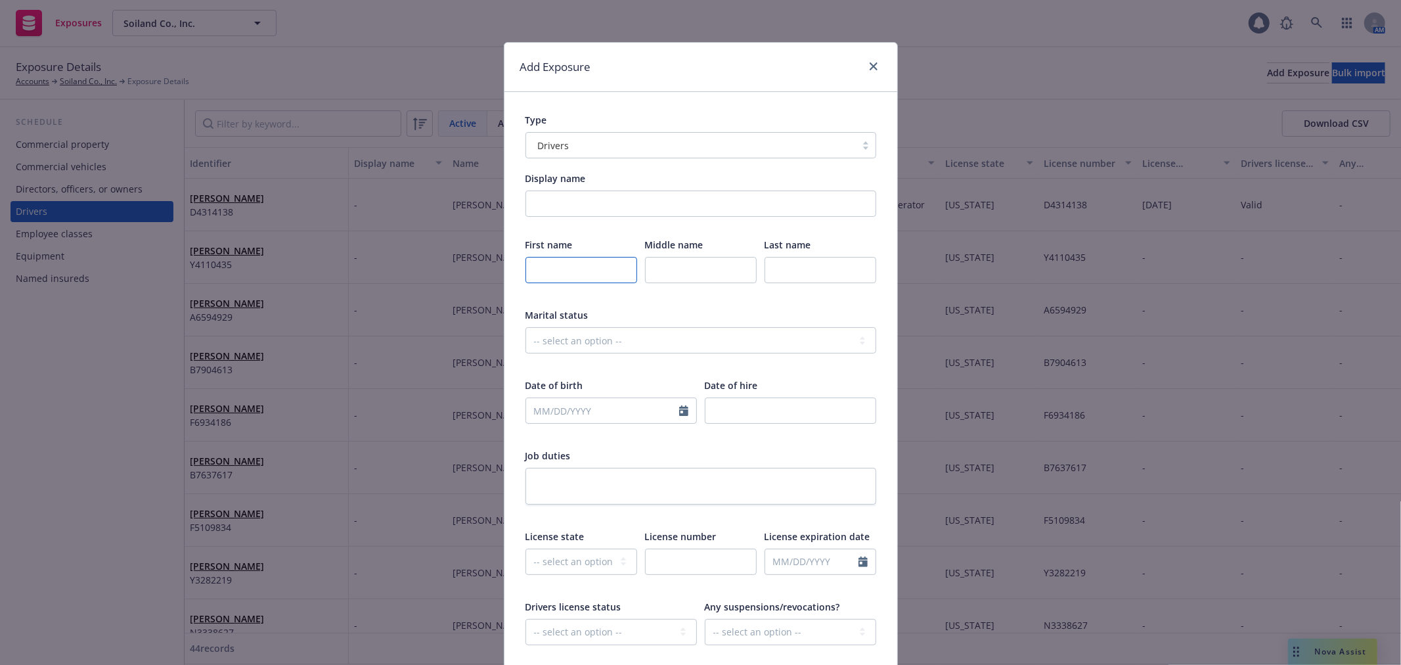
click at [575, 267] on input "text" at bounding box center [581, 270] width 112 height 26
paste input "[PERSON_NAME]"
click at [575, 267] on input "[PERSON_NAME]" at bounding box center [581, 270] width 112 height 26
type input "[PERSON_NAME]"
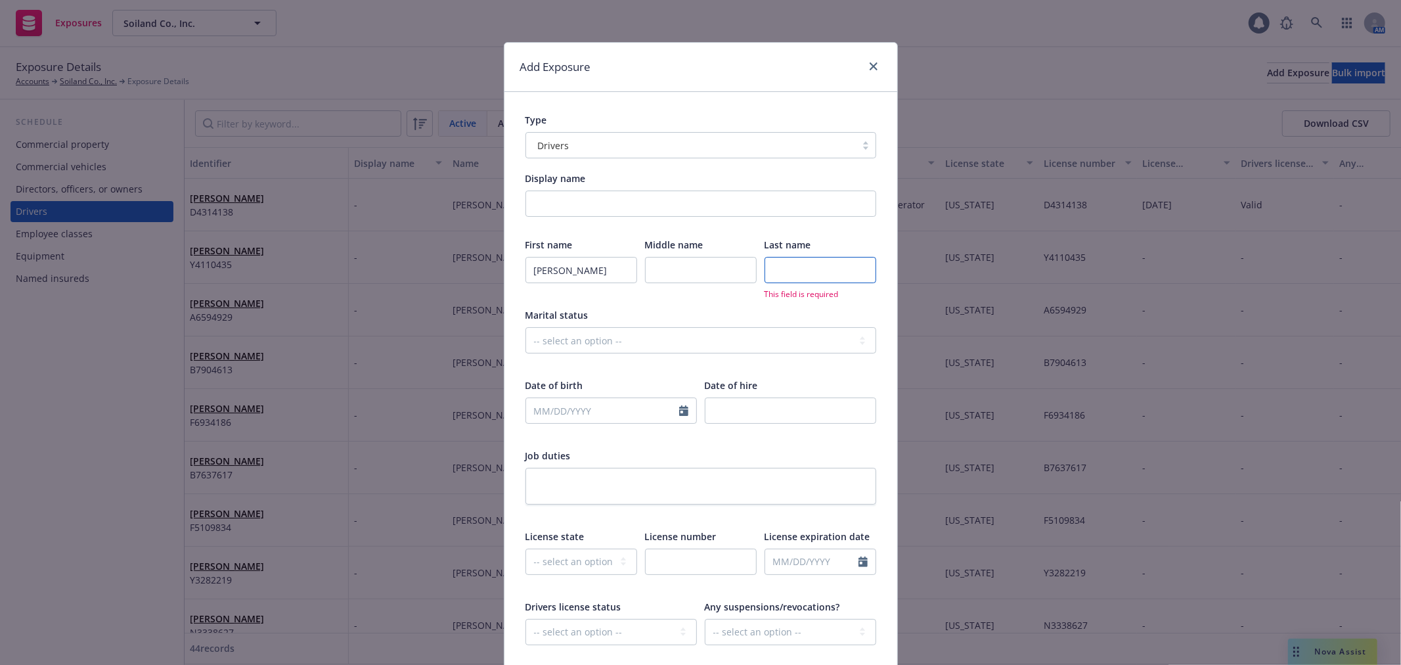
click at [783, 276] on input "text" at bounding box center [820, 270] width 112 height 26
paste input "[PERSON_NAME]"
type input "[PERSON_NAME]"
click at [583, 567] on select "-- select an option -- [US_STATE] [US_STATE] [US_STATE] [US_STATE] [US_STATE] […" at bounding box center [581, 561] width 112 height 26
select select "CA"
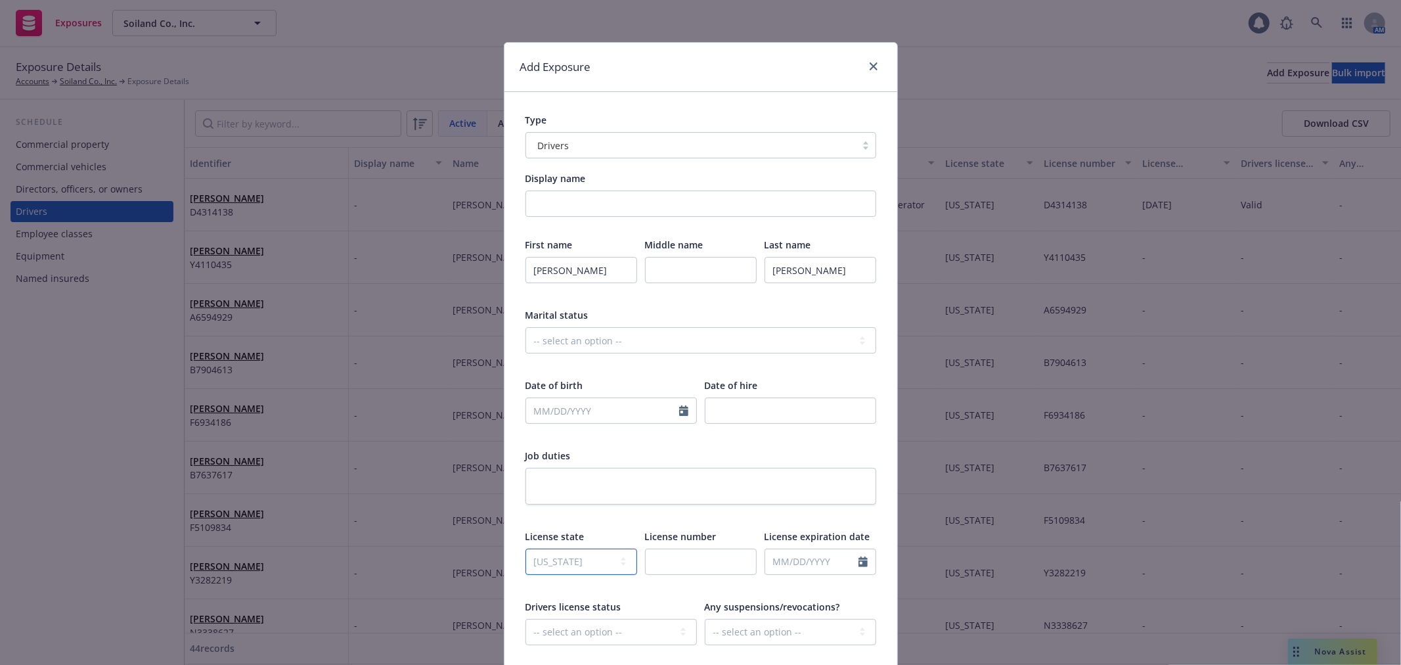
click at [525, 548] on select "-- select an option -- [US_STATE] [US_STATE] [US_STATE] [US_STATE] [US_STATE] […" at bounding box center [581, 561] width 112 height 26
click at [692, 552] on input "text" at bounding box center [701, 561] width 112 height 26
paste input "D5375078"
type input "D5375078"
click at [591, 405] on input "text" at bounding box center [602, 410] width 153 height 25
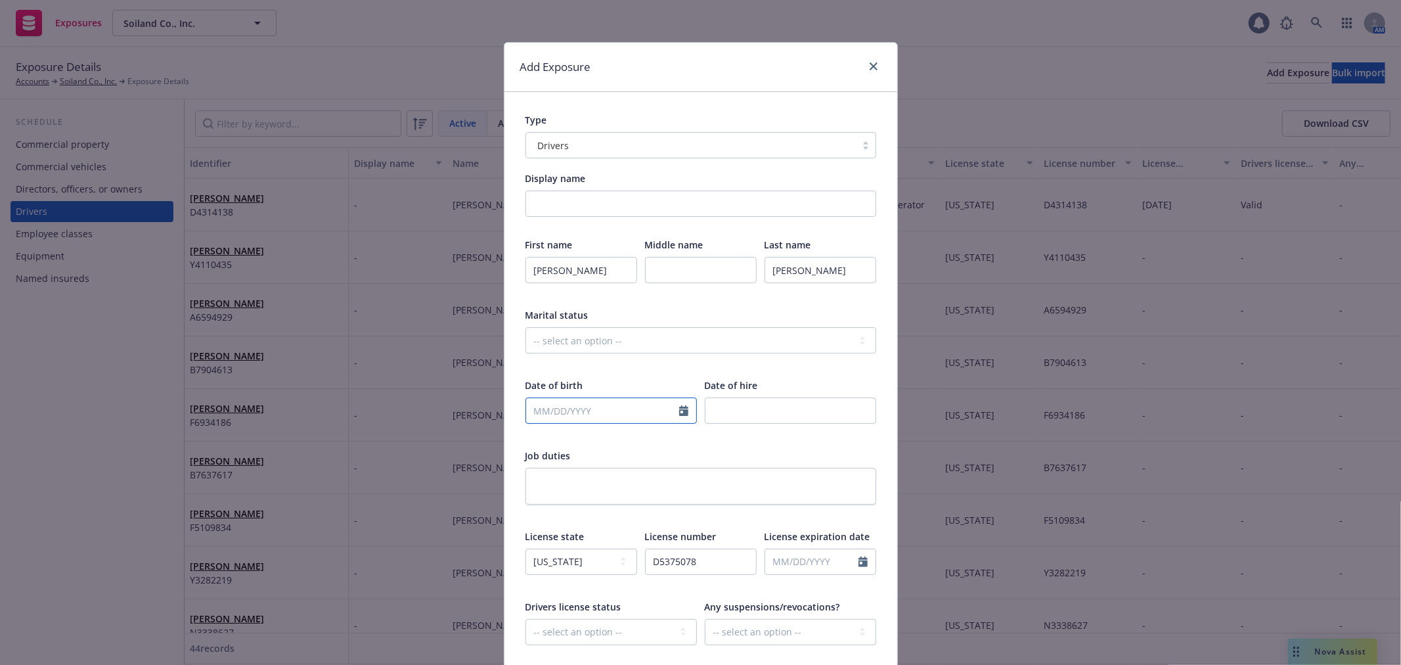
select select "9"
type input "8"
type input "[DATE]"
click at [735, 81] on div "Add Exposure" at bounding box center [700, 67] width 393 height 49
click at [581, 194] on input "Display name" at bounding box center [700, 203] width 351 height 26
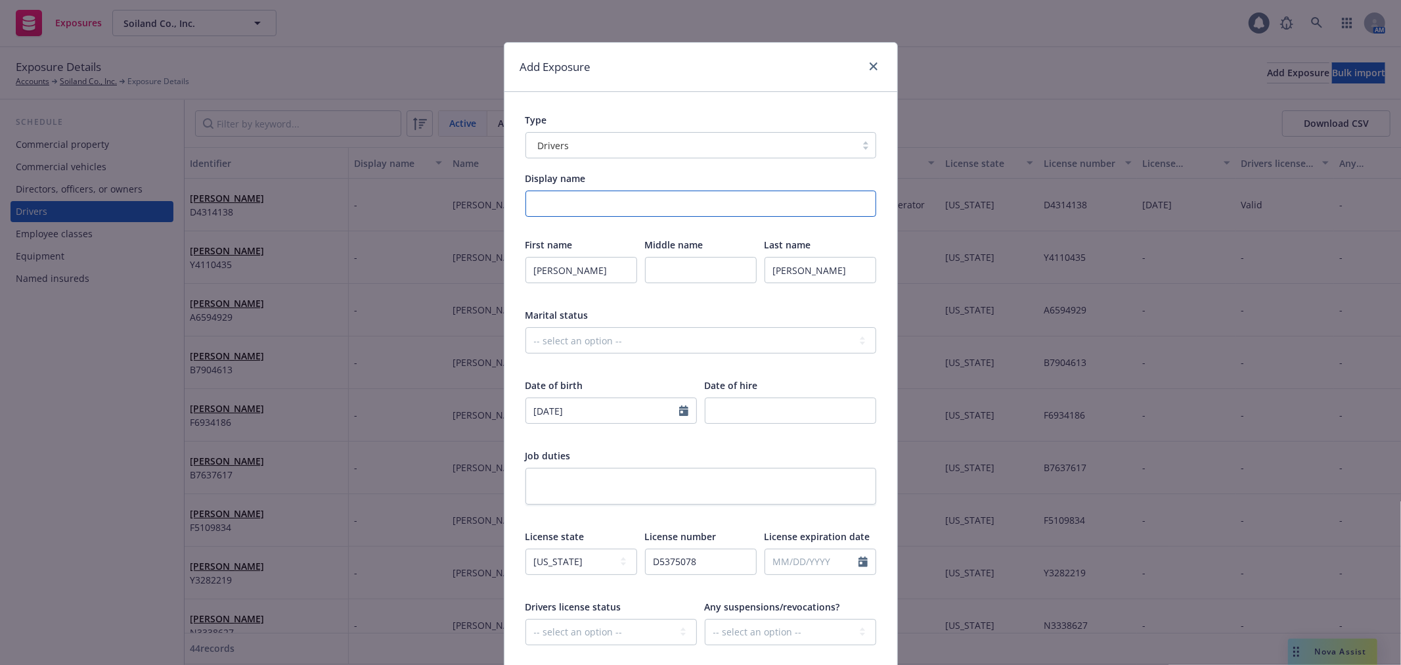
paste input "*3rd party sweeper driver - the Sweeper as backup*"
drag, startPoint x: 646, startPoint y: 205, endPoint x: 747, endPoint y: 206, distance: 101.1
click at [747, 206] on input "*3rd party sweeper driver - the Sweeper as backup*" at bounding box center [700, 203] width 351 height 26
paste input "drive the Sweeper as backup"
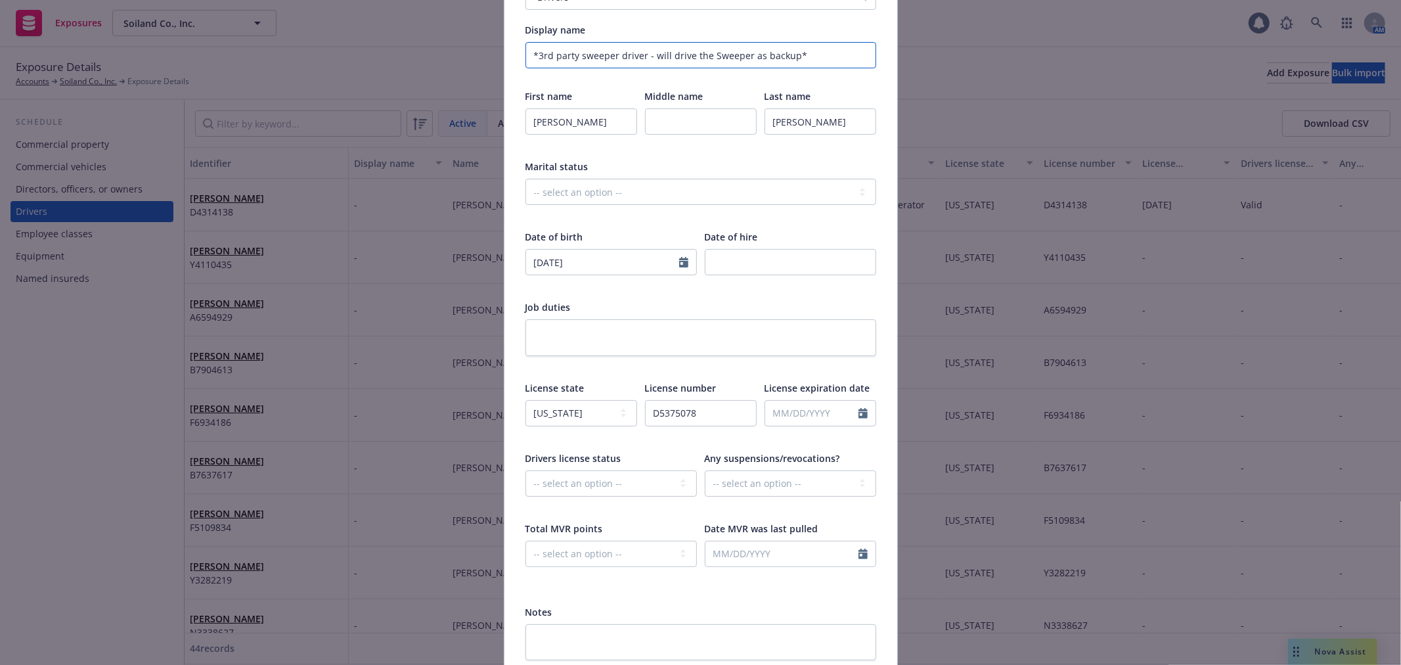
scroll to position [254, 0]
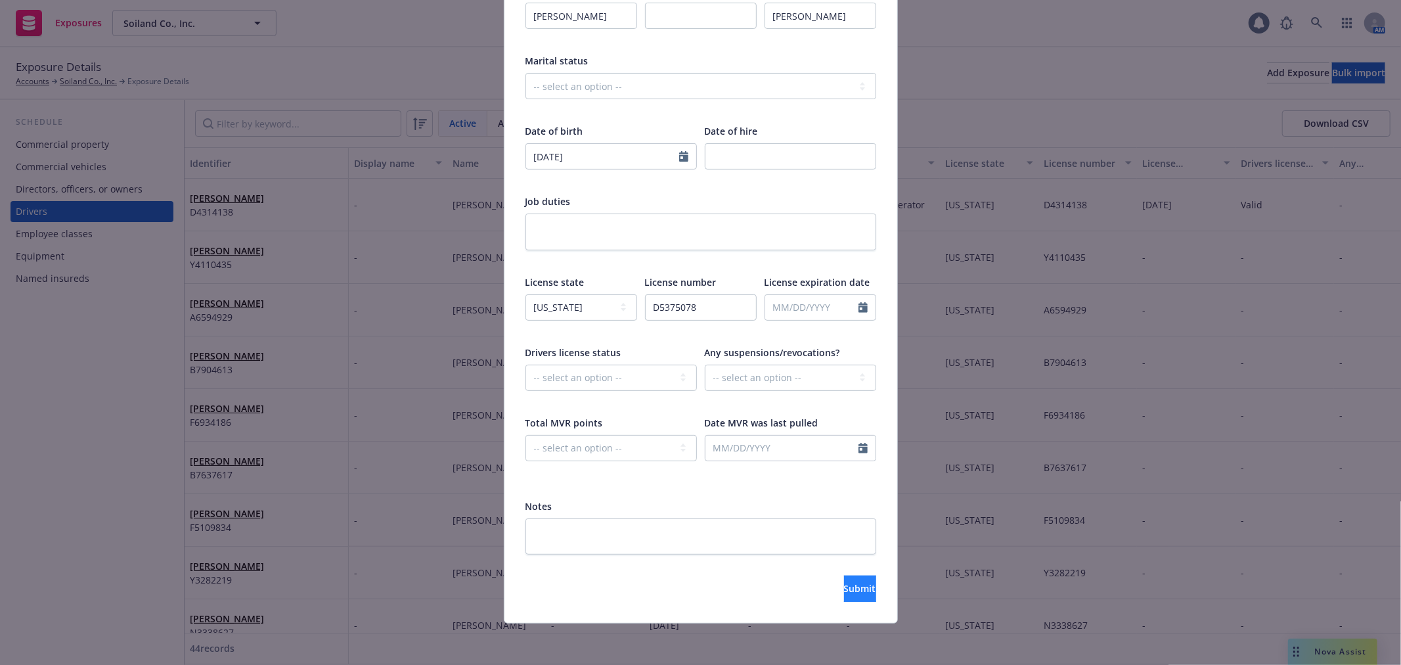
type input "*3rd party sweeper driver - will drive the Sweeper as backup*"
click at [844, 587] on span "Submit" at bounding box center [860, 588] width 32 height 12
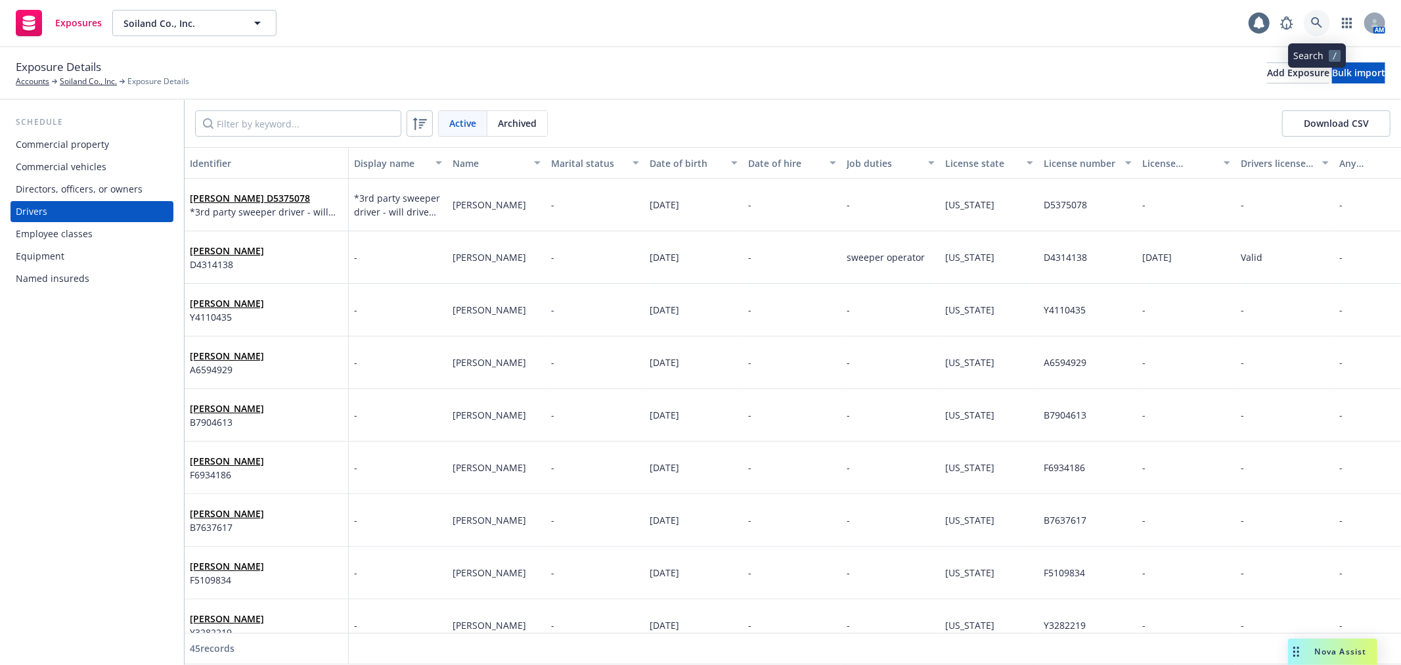
click at [1322, 22] on icon at bounding box center [1317, 23] width 12 height 12
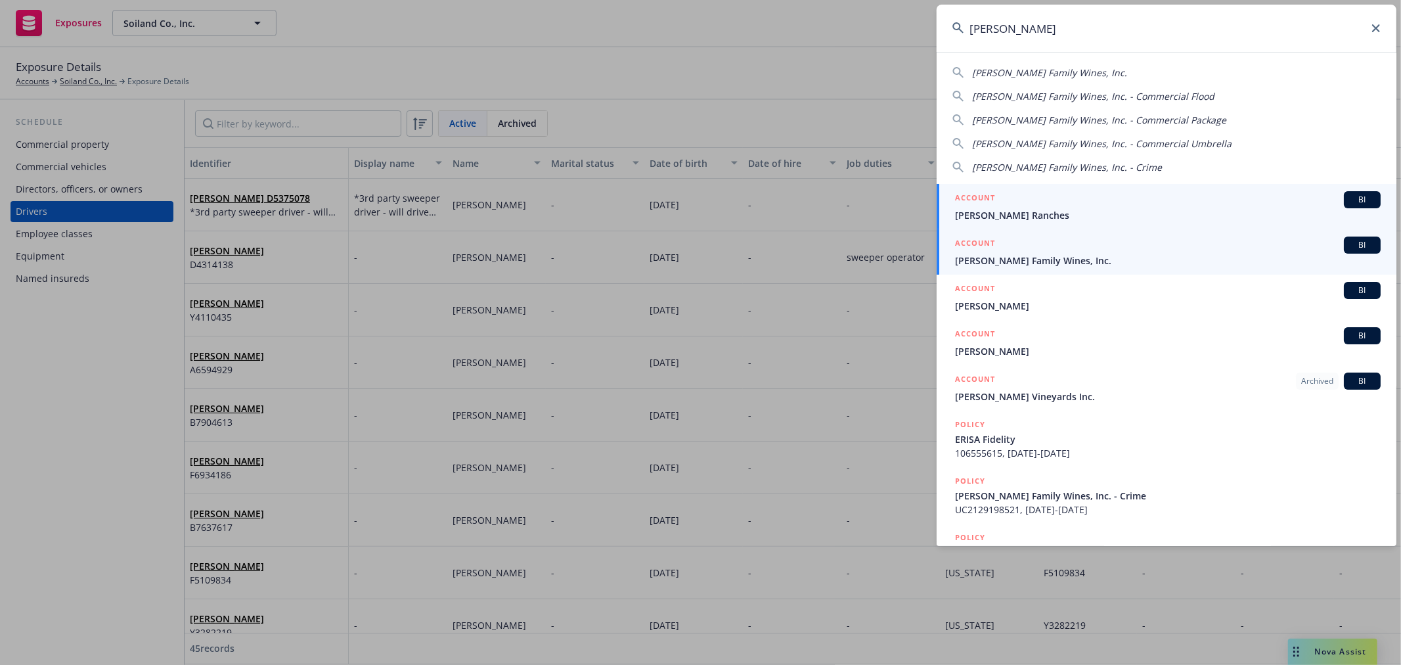
type input "[PERSON_NAME]"
click at [1138, 255] on span "[PERSON_NAME] Family Wines, Inc." at bounding box center [1167, 260] width 425 height 14
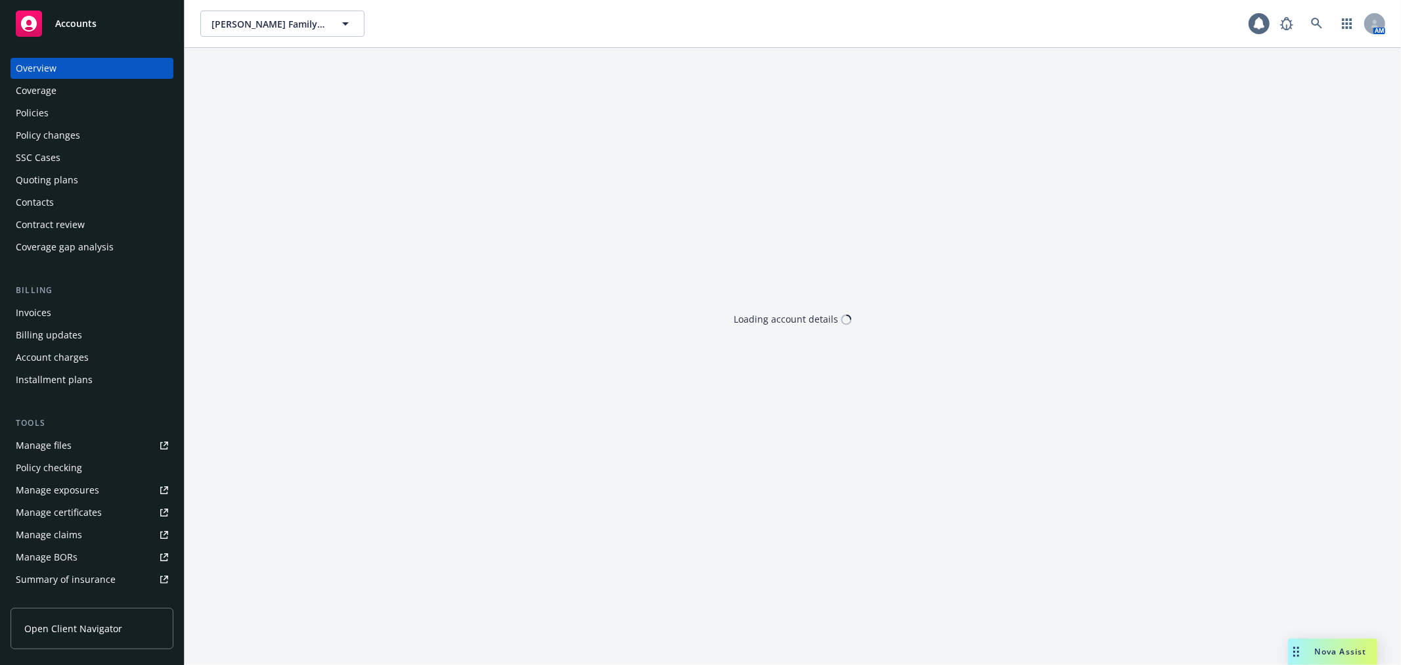
click at [97, 112] on div "Policies" at bounding box center [92, 112] width 152 height 21
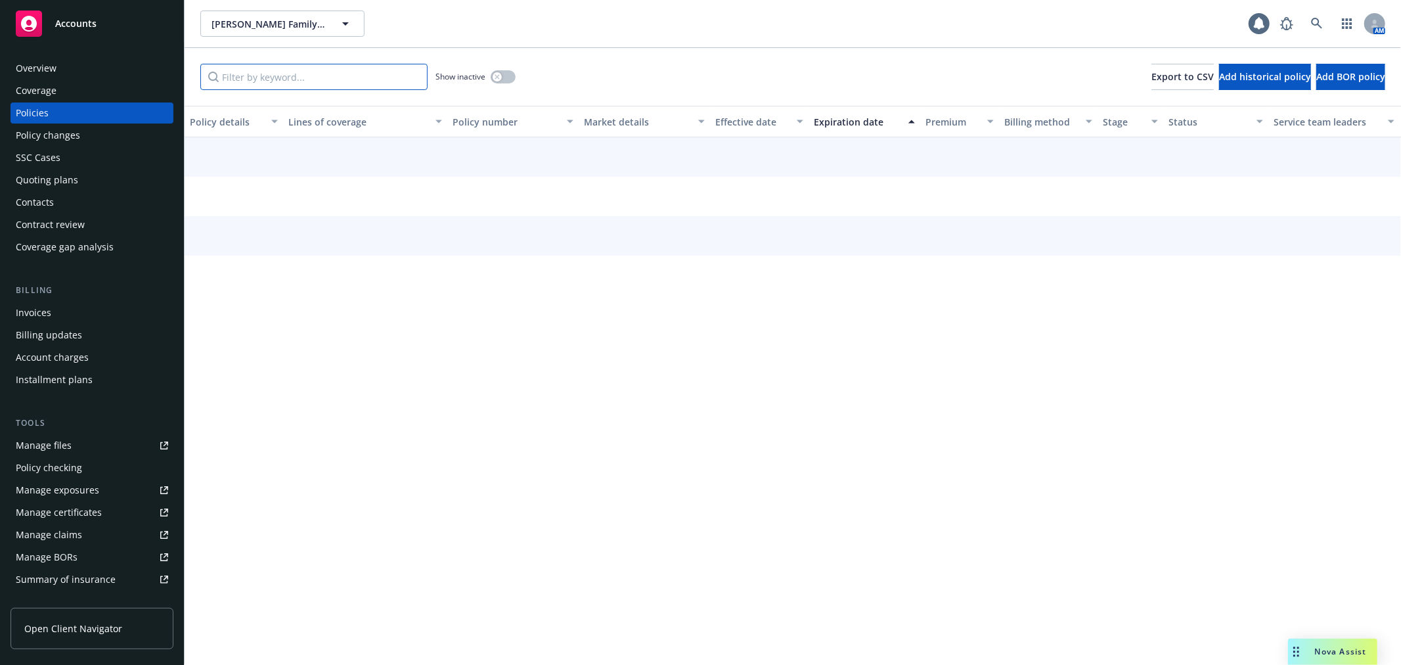
click at [267, 85] on input "Filter by keyword..." at bounding box center [313, 77] width 227 height 26
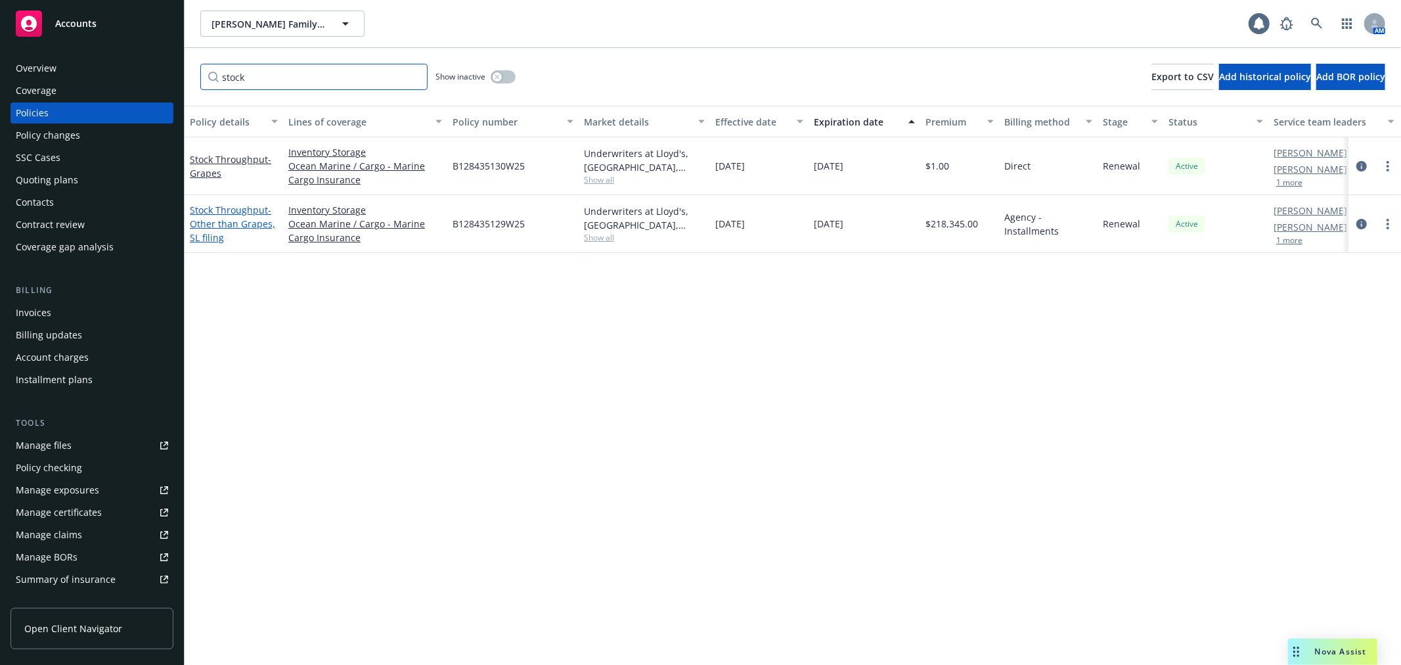
type input "stock"
click at [237, 225] on span "- Other than Grapes, SL filing" at bounding box center [232, 224] width 85 height 40
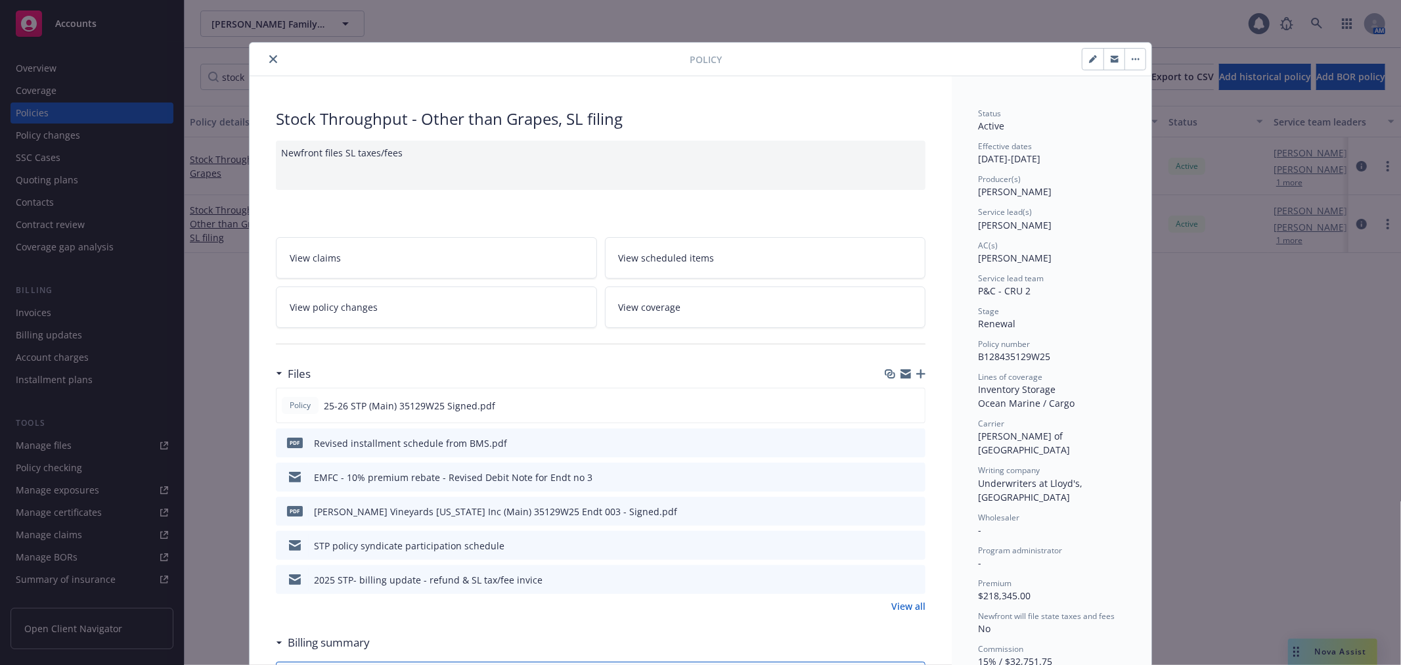
click at [471, 309] on link "View policy changes" at bounding box center [436, 306] width 321 height 41
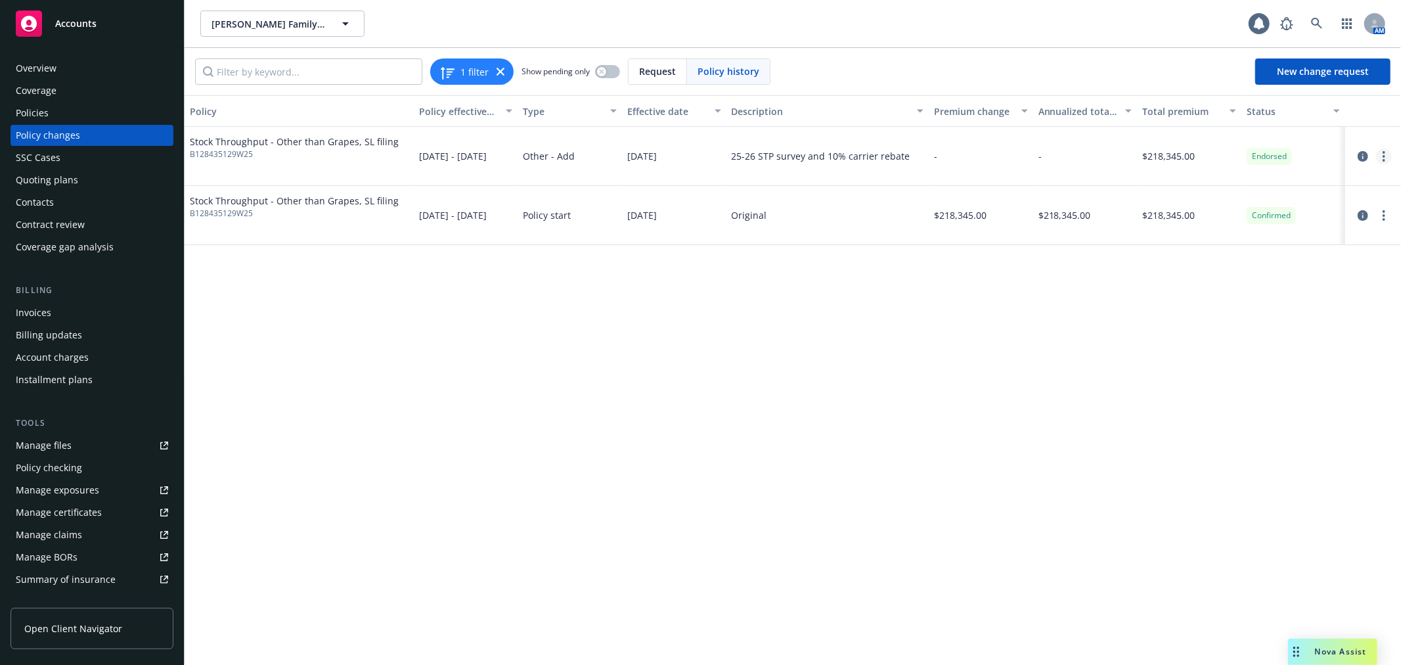
click at [1386, 150] on link "more" at bounding box center [1384, 156] width 16 height 16
click at [88, 112] on div "Policies" at bounding box center [92, 112] width 152 height 21
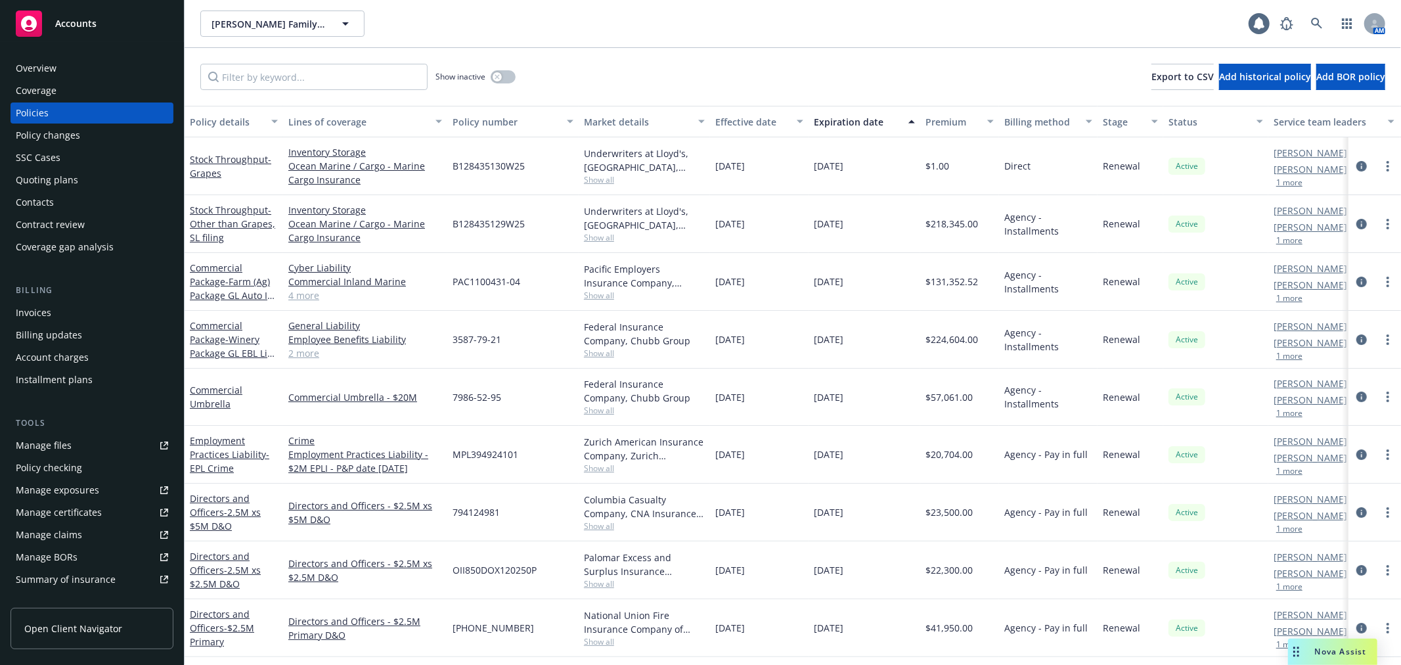
click at [92, 136] on div "Policy changes" at bounding box center [92, 135] width 152 height 21
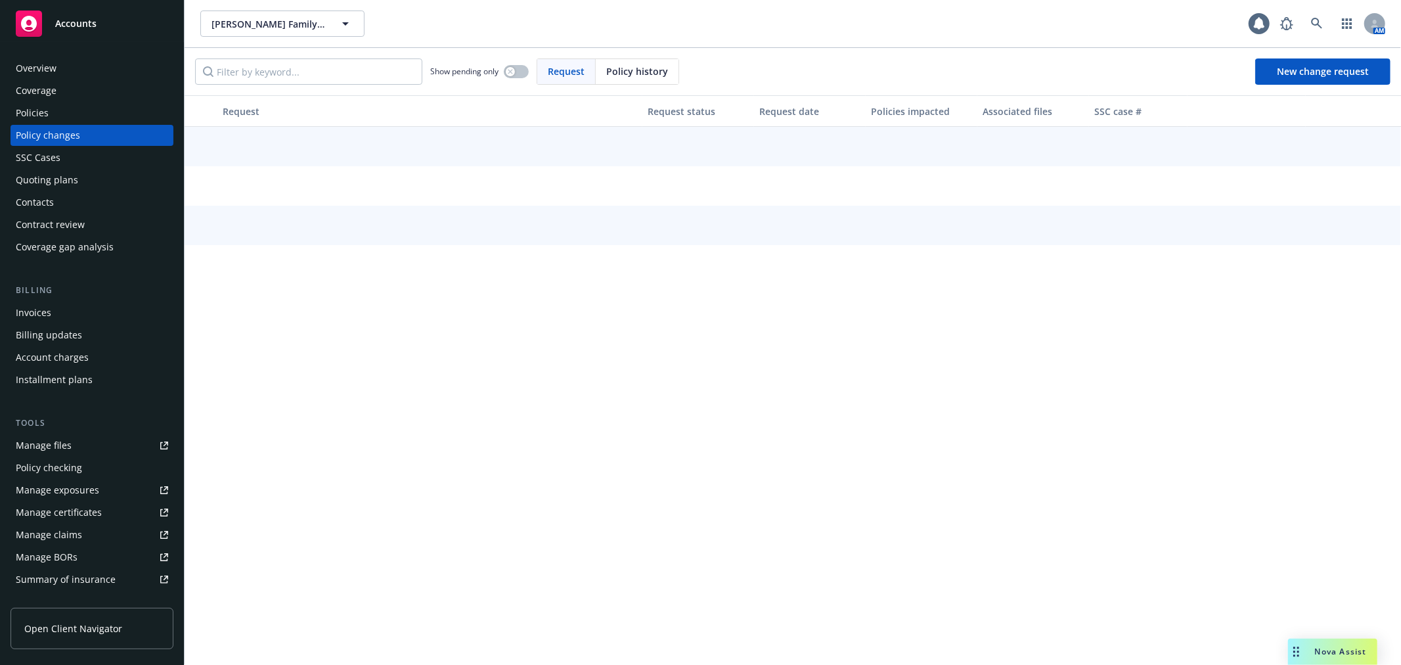
click at [380, 56] on div "Show pending only Request Policy history New change request" at bounding box center [793, 71] width 1216 height 47
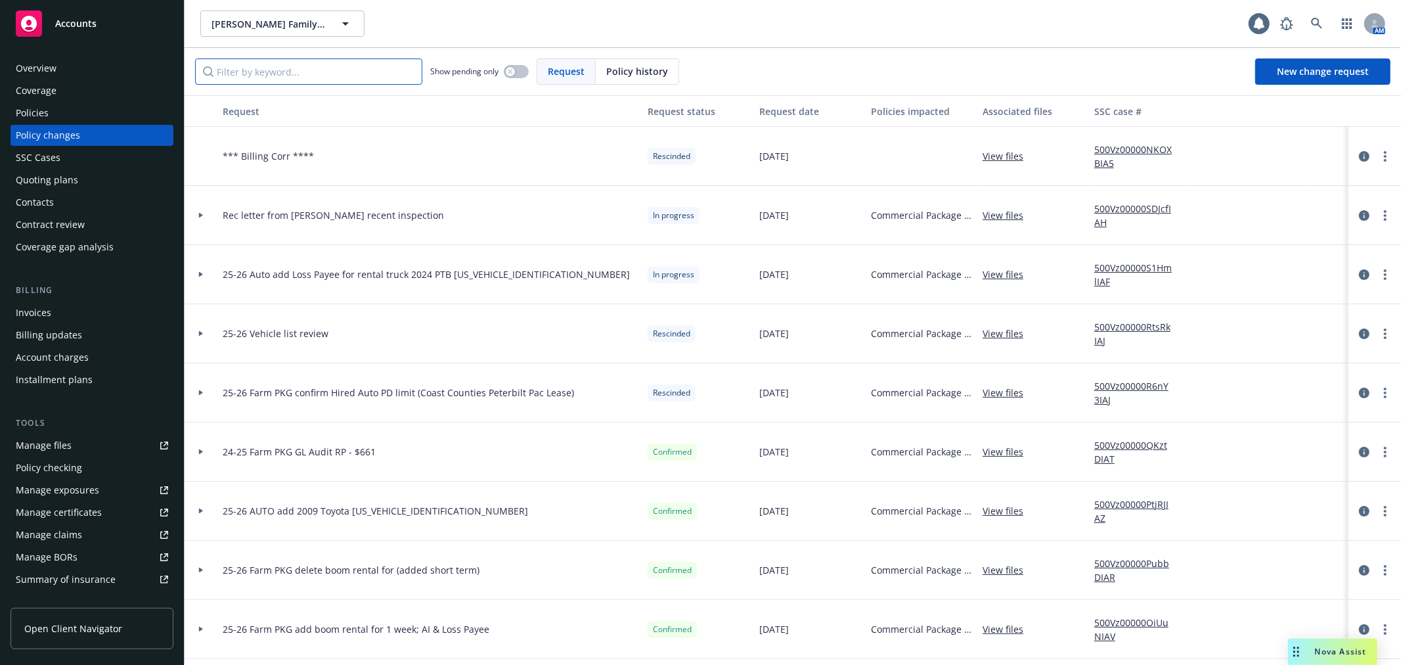
click at [376, 63] on input "Filter by keyword..." at bounding box center [308, 71] width 227 height 26
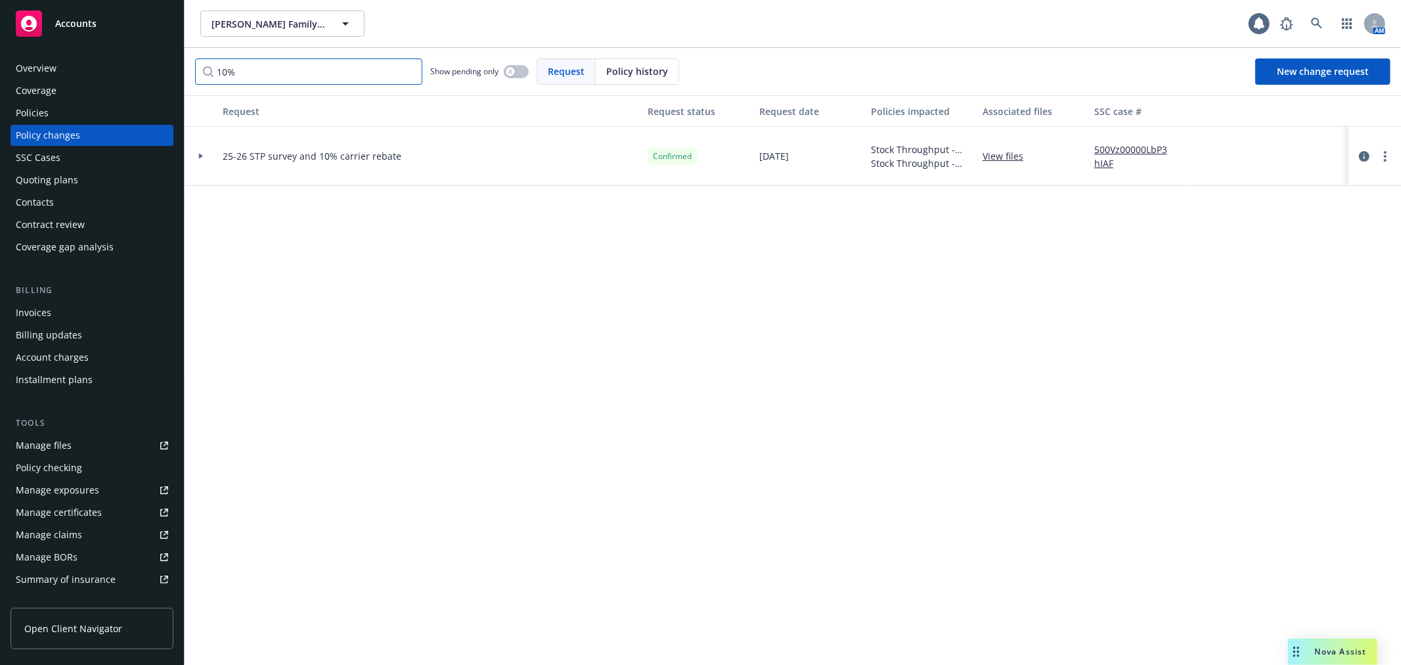
type input "10%"
click at [198, 159] on div at bounding box center [201, 156] width 33 height 59
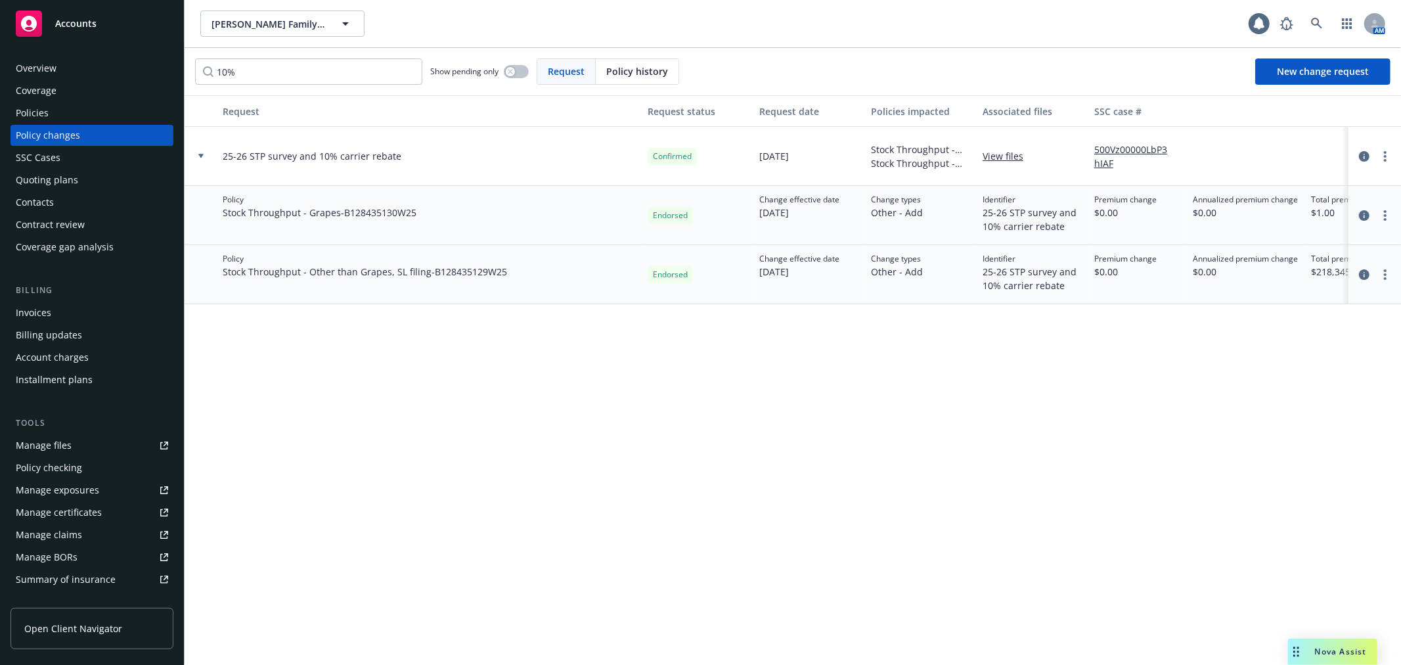
click at [77, 121] on div "Policies" at bounding box center [92, 112] width 152 height 21
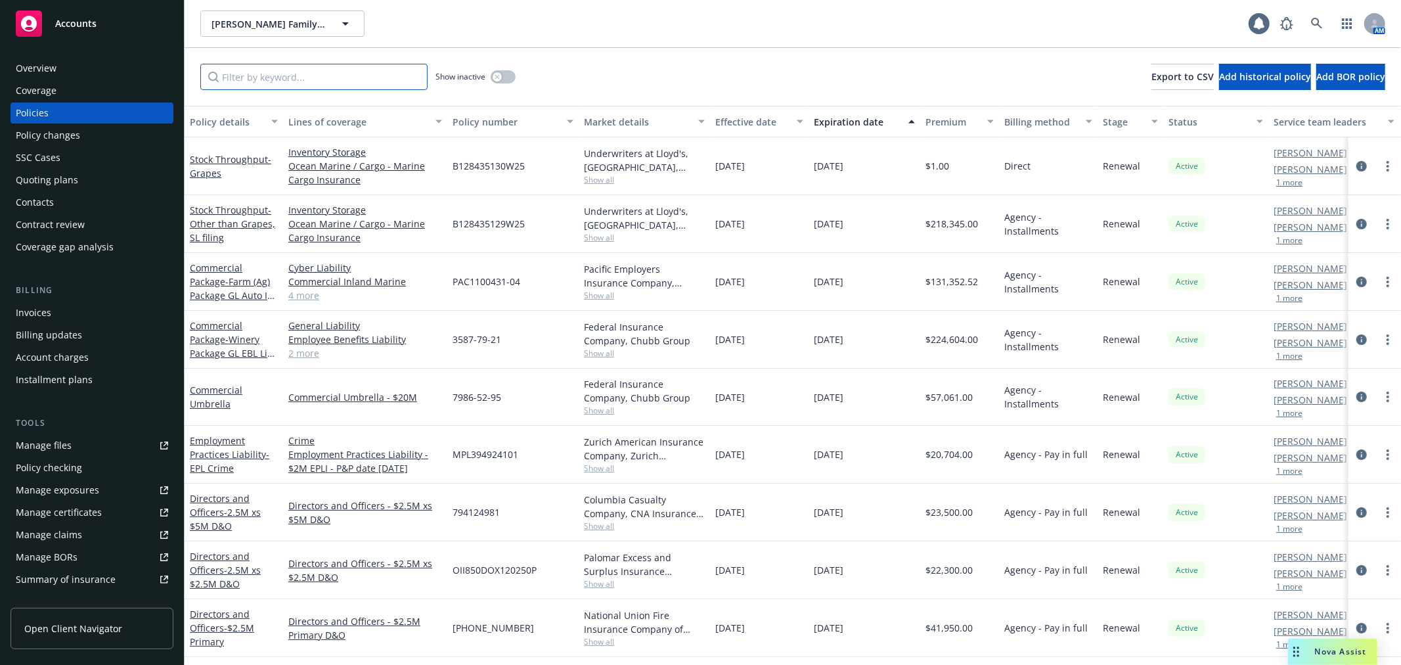
click at [238, 87] on input "Filter by keyword..." at bounding box center [313, 77] width 227 height 26
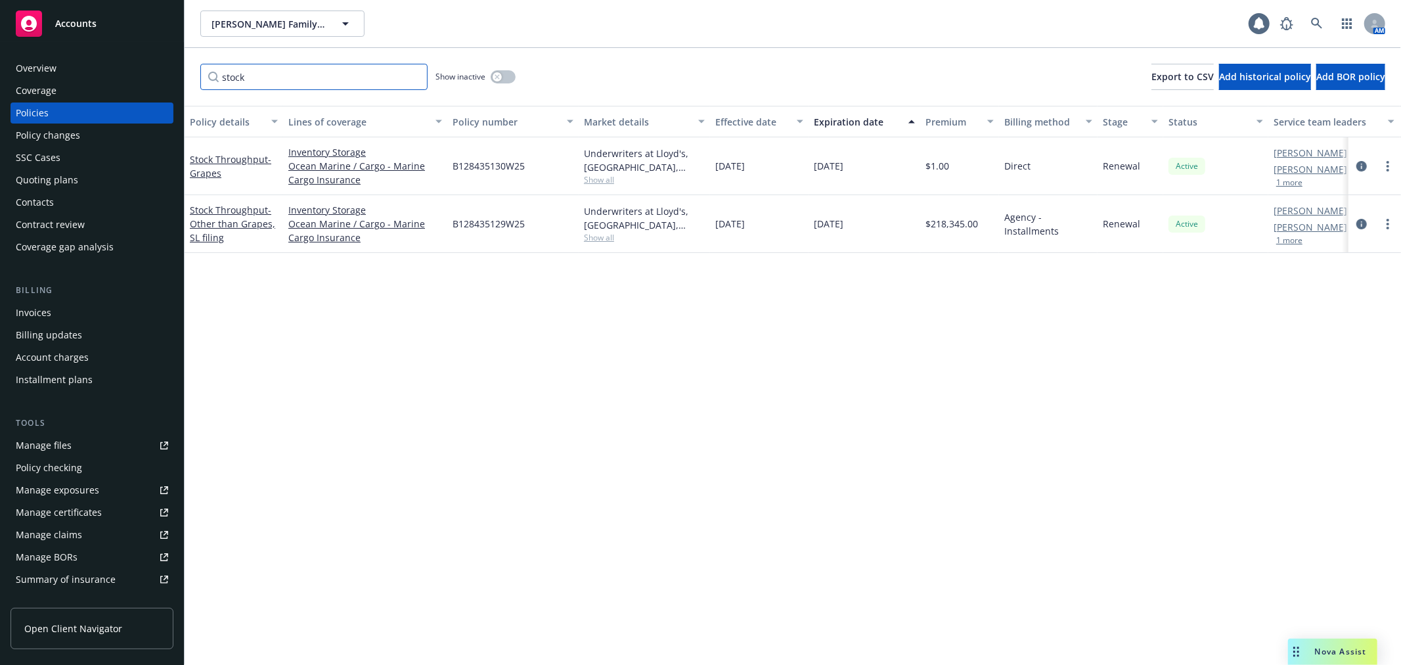
type input "stock"
click at [107, 137] on div "Policy changes" at bounding box center [92, 135] width 152 height 21
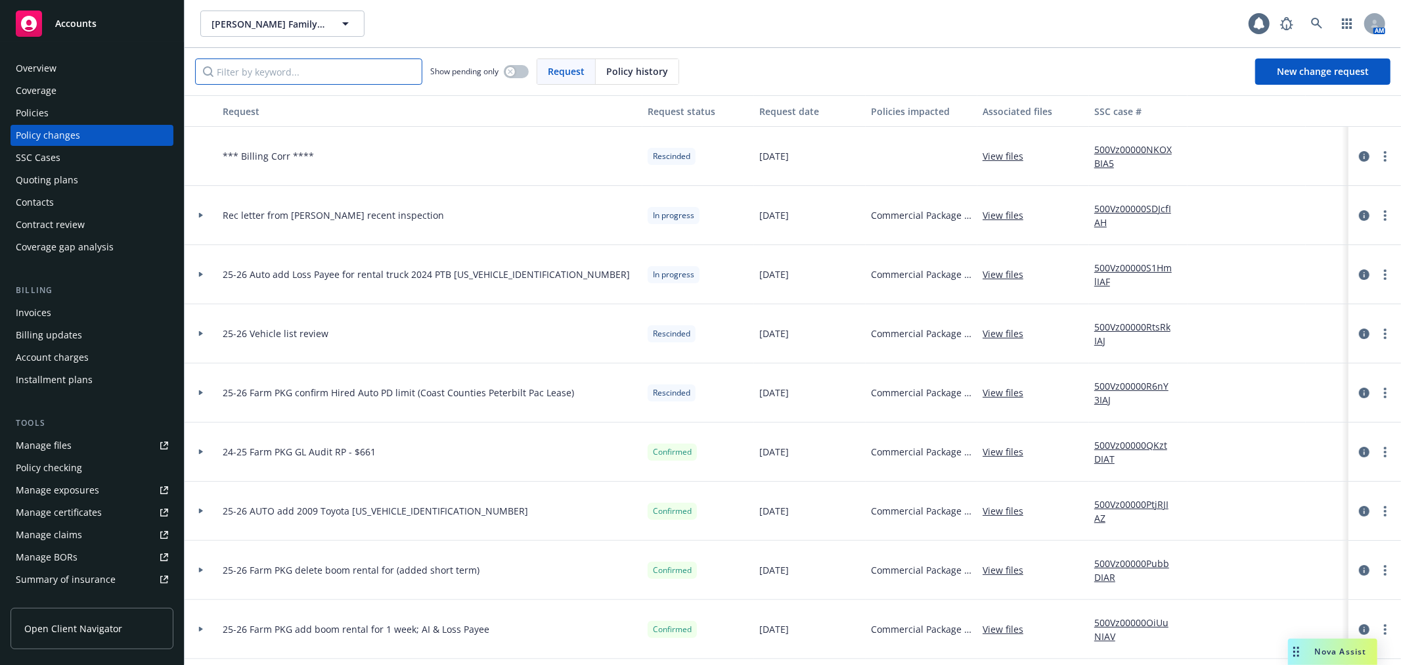
click at [264, 63] on input "Filter by keyword..." at bounding box center [308, 71] width 227 height 26
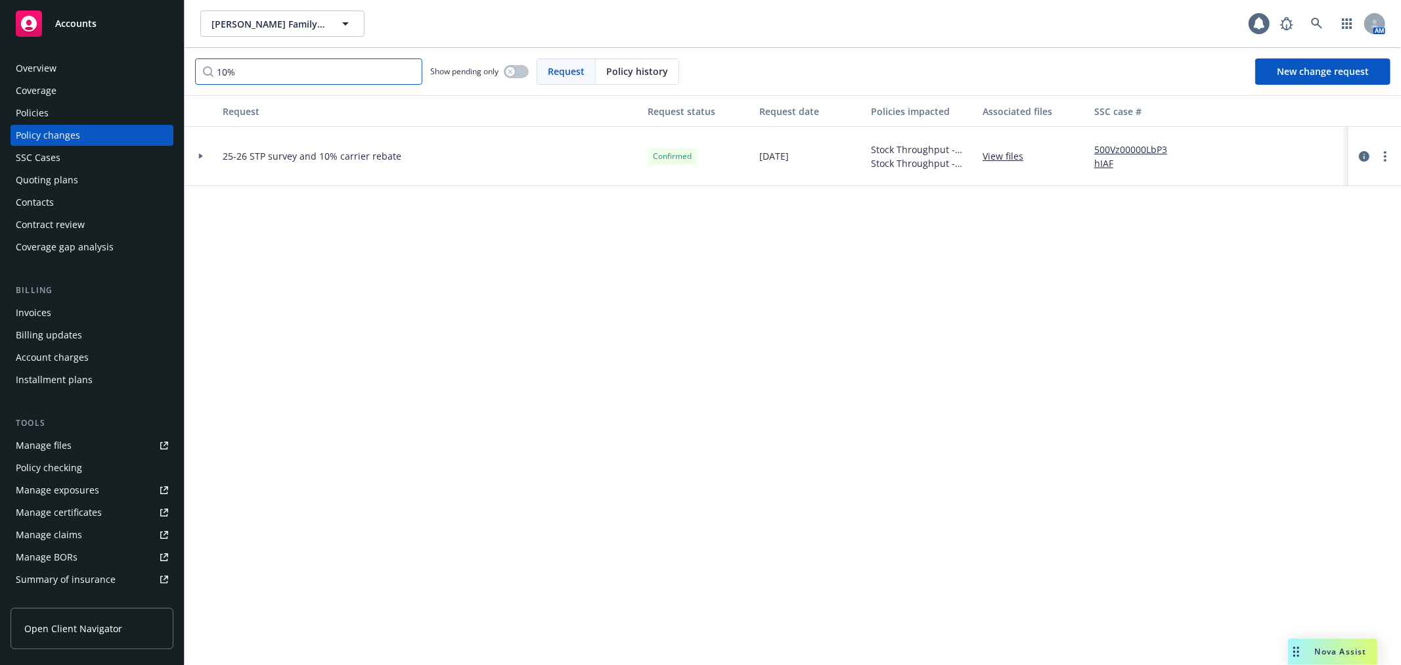
type input "10%"
click at [204, 159] on div at bounding box center [201, 156] width 33 height 59
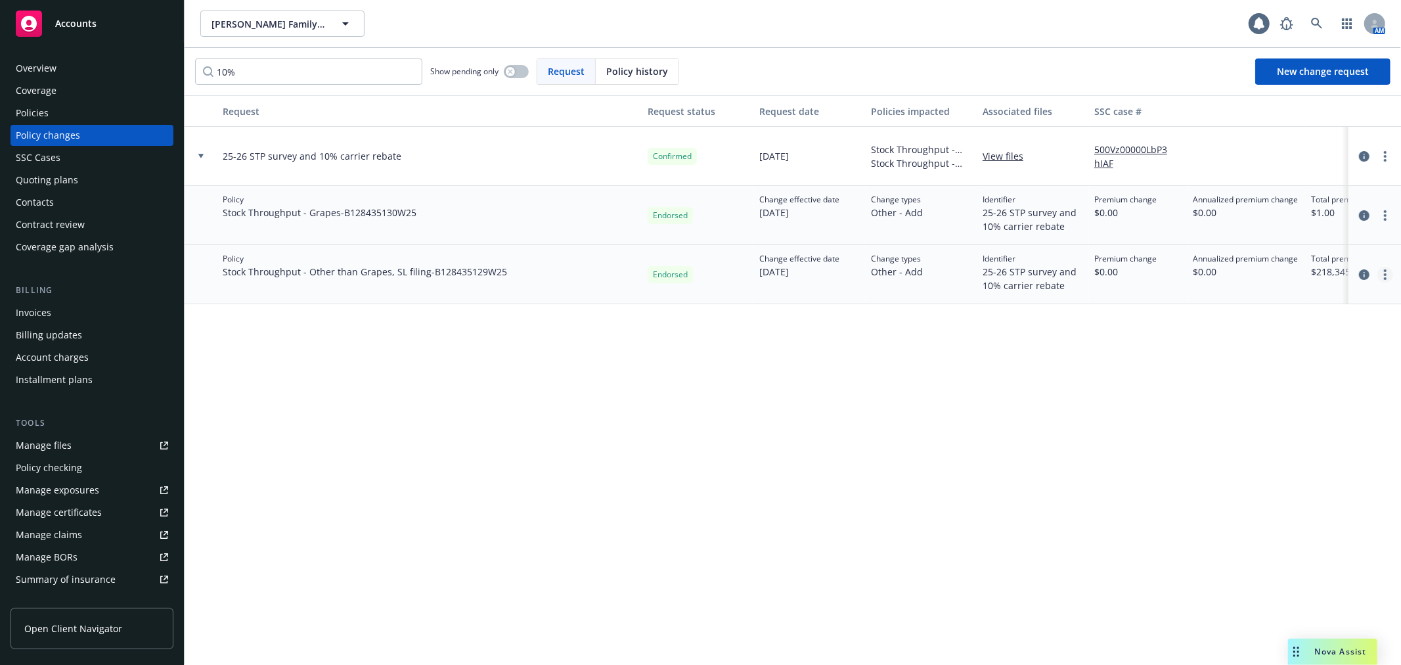
click at [1385, 272] on icon "more" at bounding box center [1384, 274] width 3 height 11
click at [1333, 376] on link "Edit billing info" at bounding box center [1279, 380] width 225 height 26
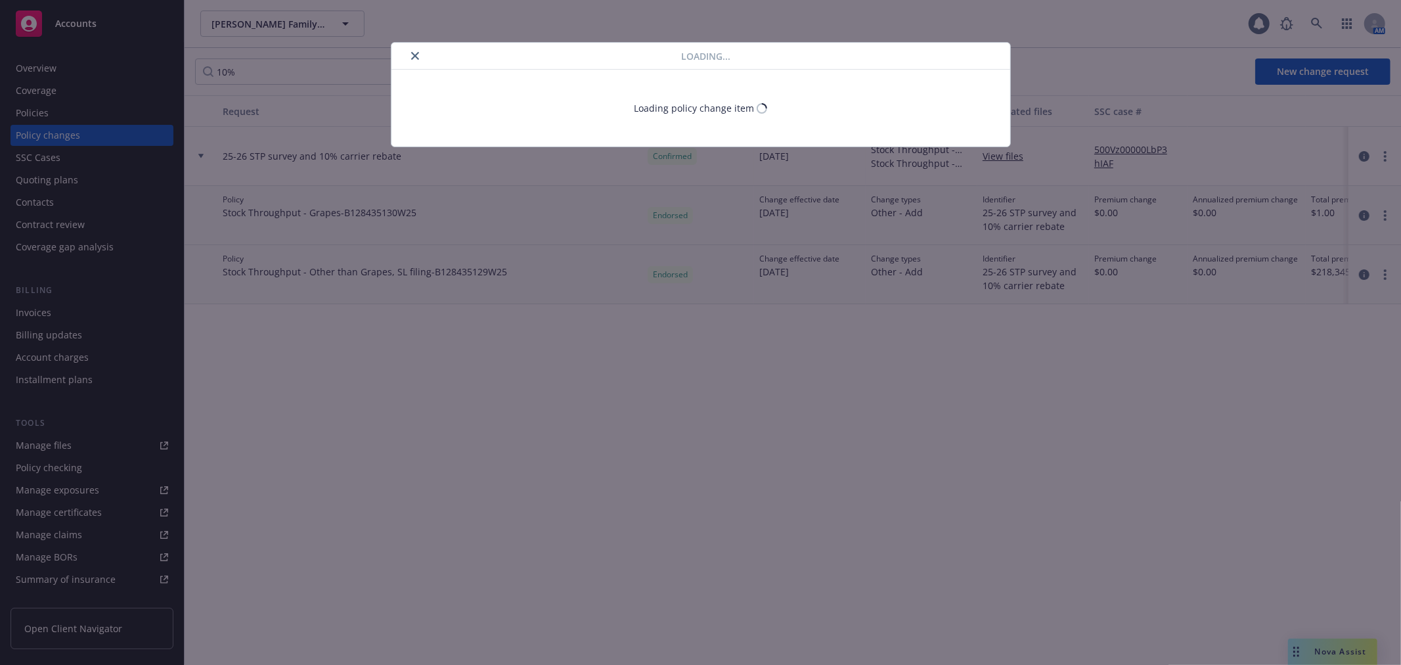
select select "CA"
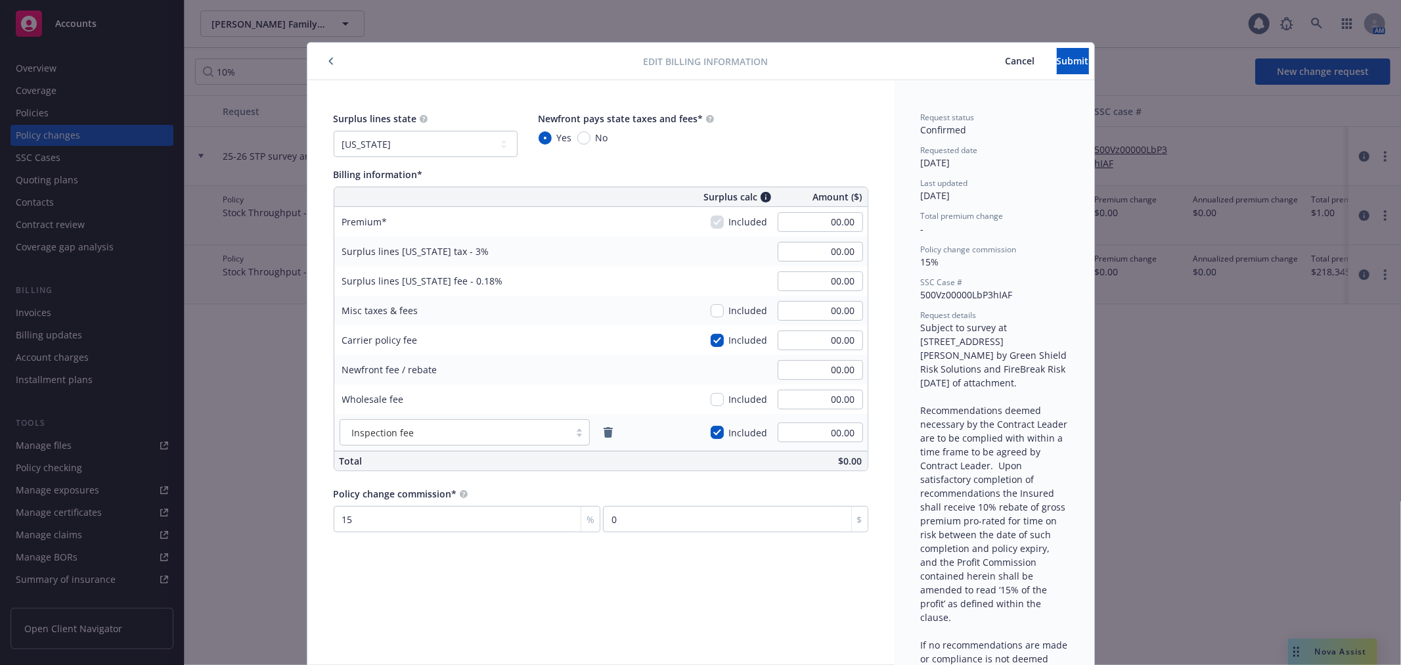
scroll to position [39, 0]
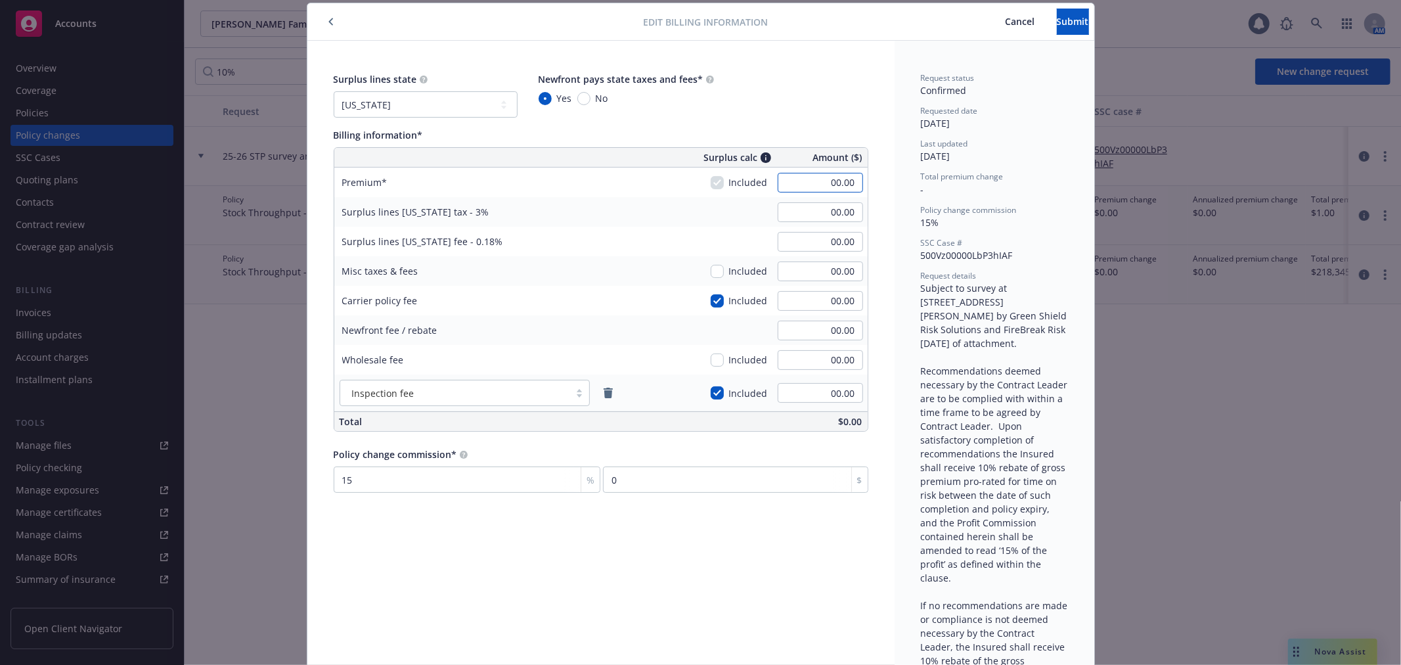
click at [816, 181] on input "00.00" at bounding box center [819, 183] width 85 height 20
type input "-1,775.00"
type input "-53.25"
type input "-3.20"
type input "-266.25"
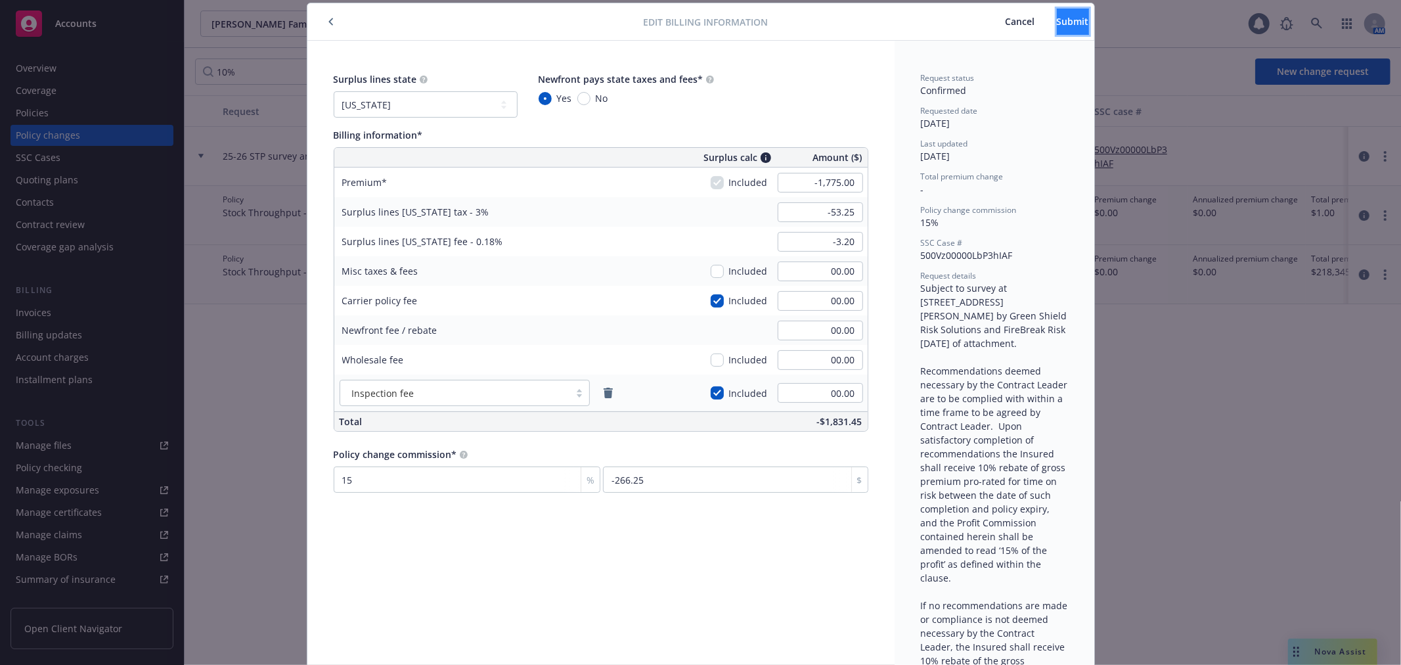
click at [1057, 24] on span "Submit" at bounding box center [1073, 21] width 32 height 12
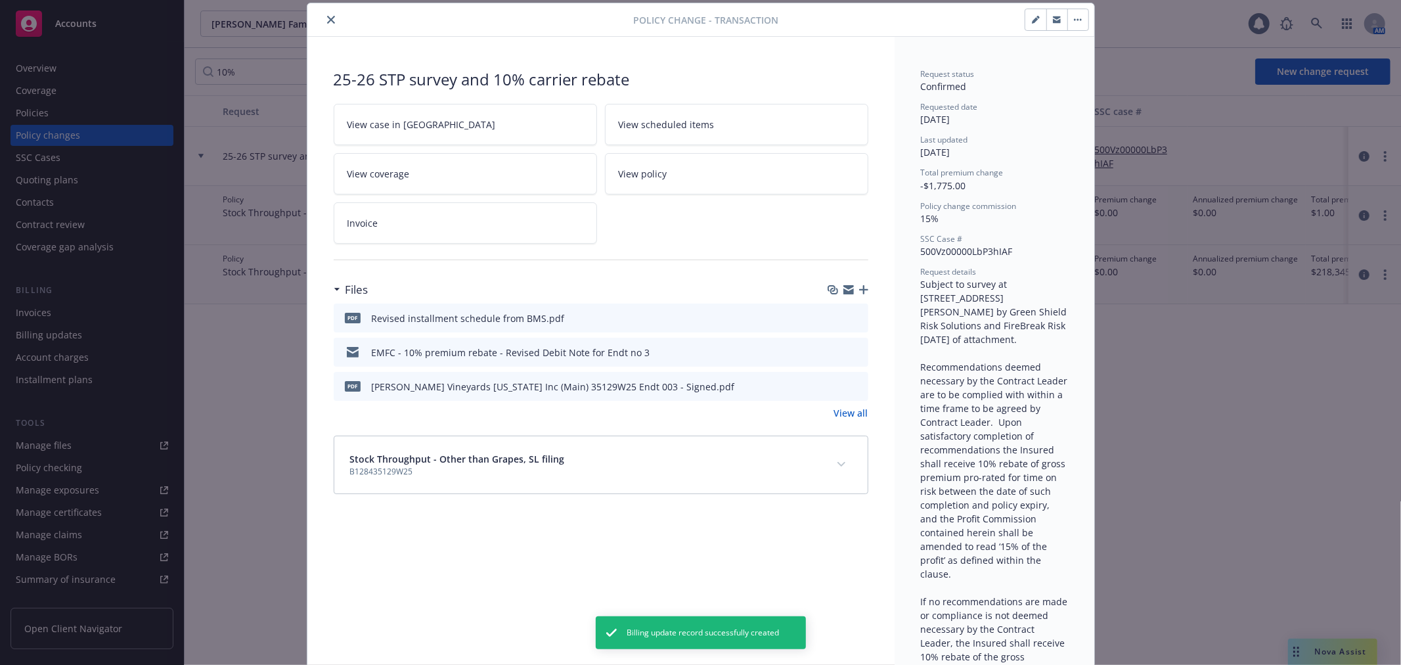
click at [326, 24] on button "close" at bounding box center [331, 20] width 16 height 16
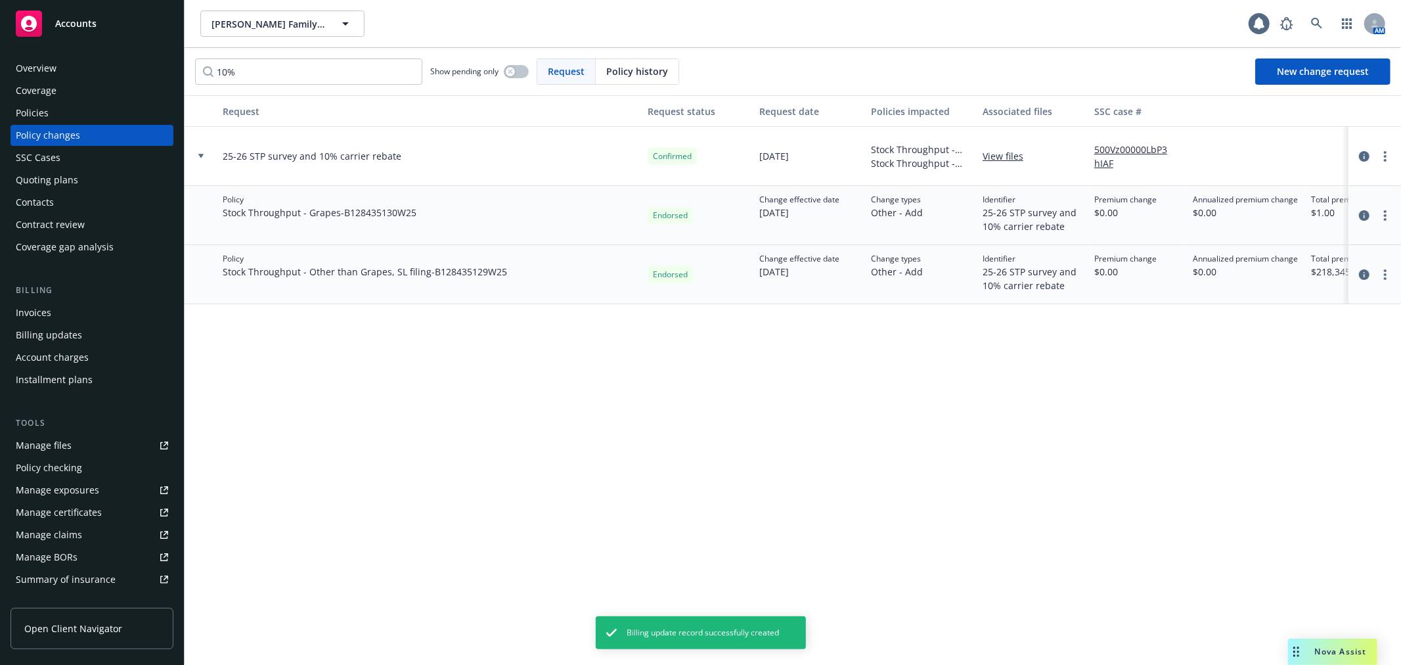
click at [30, 114] on div "Policies" at bounding box center [32, 112] width 33 height 21
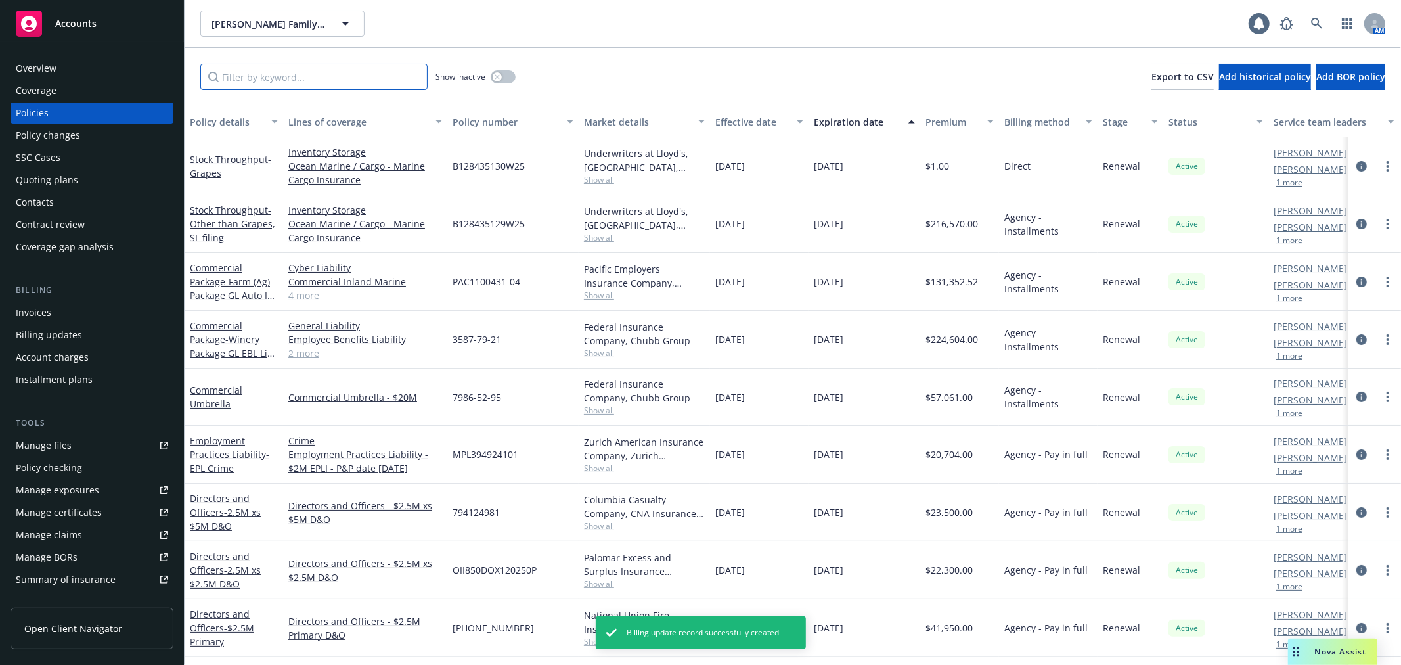
click at [244, 81] on input "Filter by keyword..." at bounding box center [313, 77] width 227 height 26
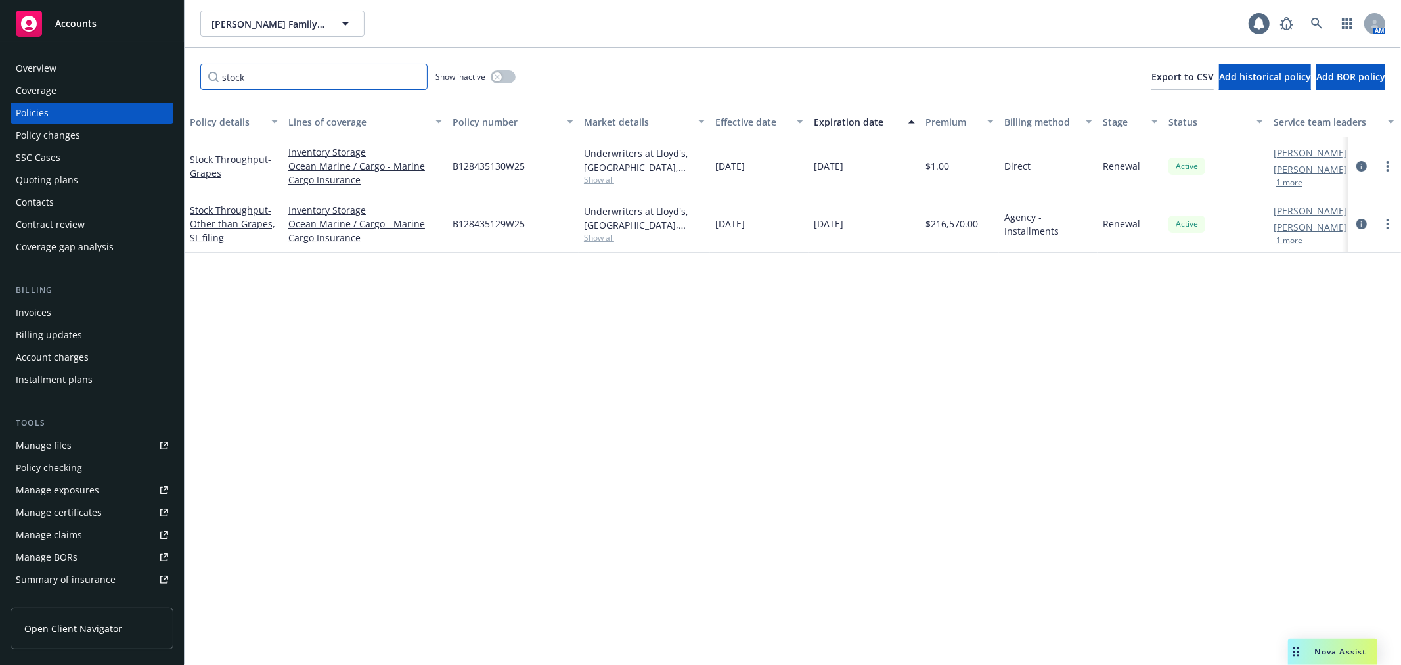
type input "stock"
click at [221, 225] on span "- Other than Grapes, SL filing" at bounding box center [232, 224] width 85 height 40
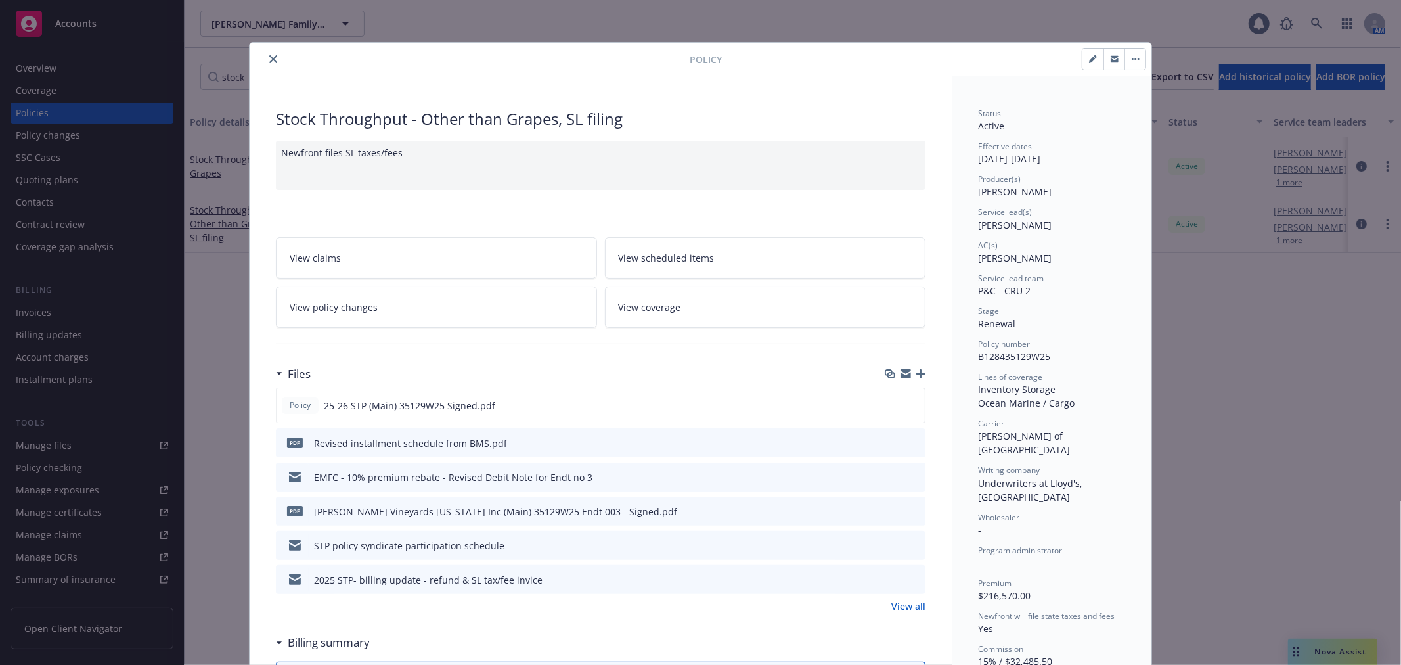
scroll to position [39, 0]
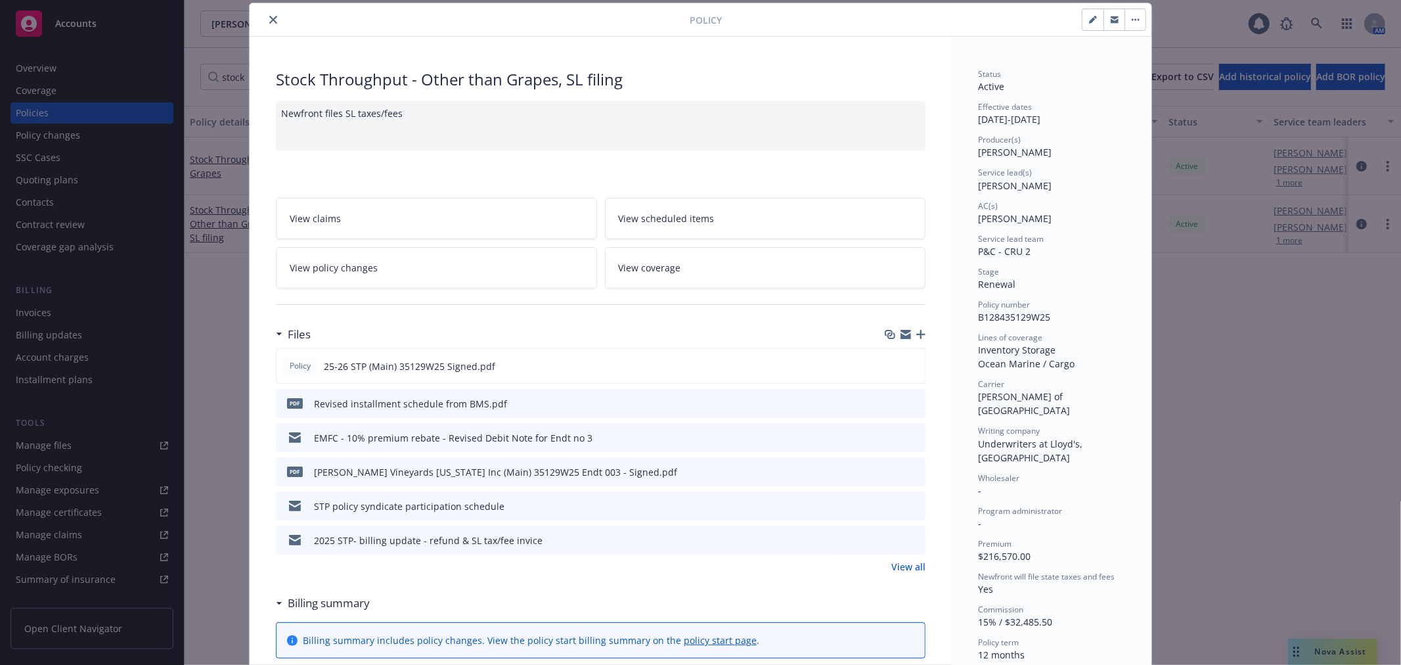
click at [909, 563] on link "View all" at bounding box center [908, 566] width 34 height 14
